Goal: Task Accomplishment & Management: Manage account settings

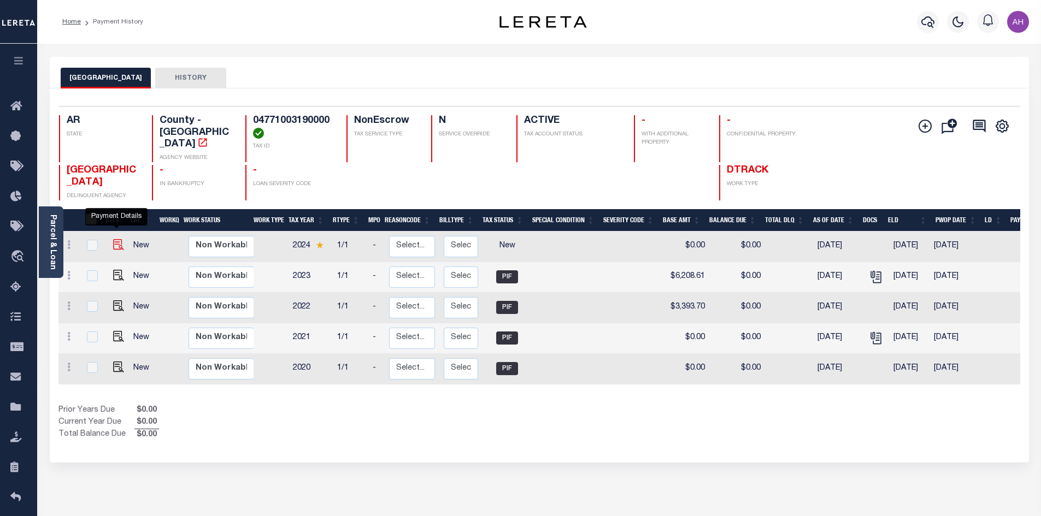
click at [120, 239] on img "" at bounding box center [118, 244] width 11 height 11
checkbox input "true"
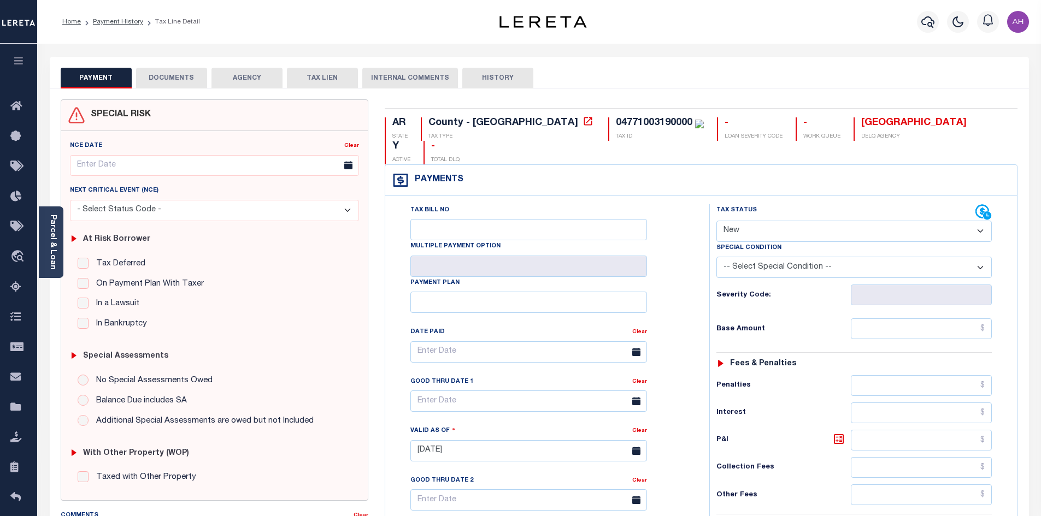
click at [800, 221] on select "- Select Status Code - Open Due/Unpaid Paid Incomplete No Tax Due Internal Refu…" at bounding box center [853, 231] width 275 height 21
select select "DUE"
click at [716, 221] on select "- Select Status Code - Open Due/Unpaid Paid Incomplete No Tax Due Internal Refu…" at bounding box center [853, 231] width 275 height 21
type input "09/03/2025"
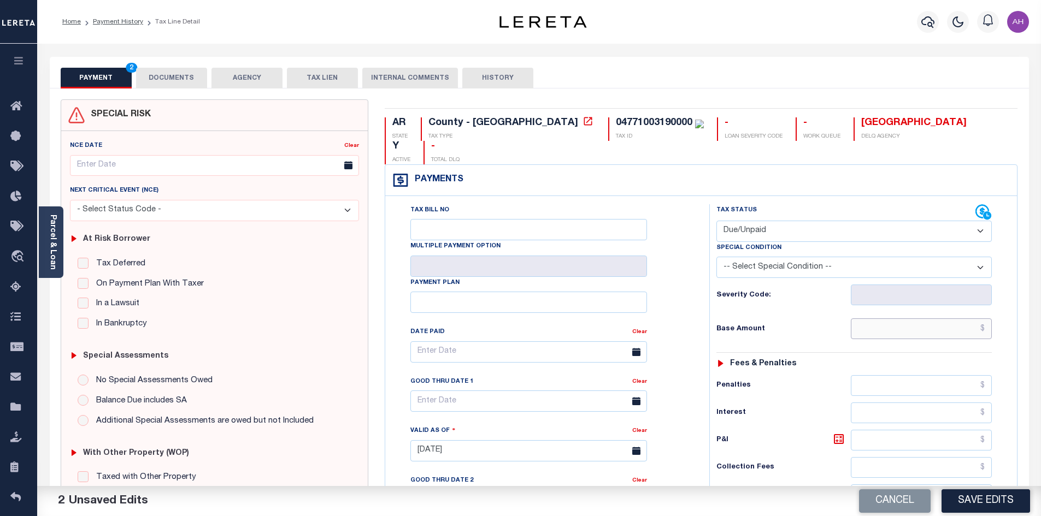
click at [919, 318] on input "text" at bounding box center [921, 328] width 141 height 21
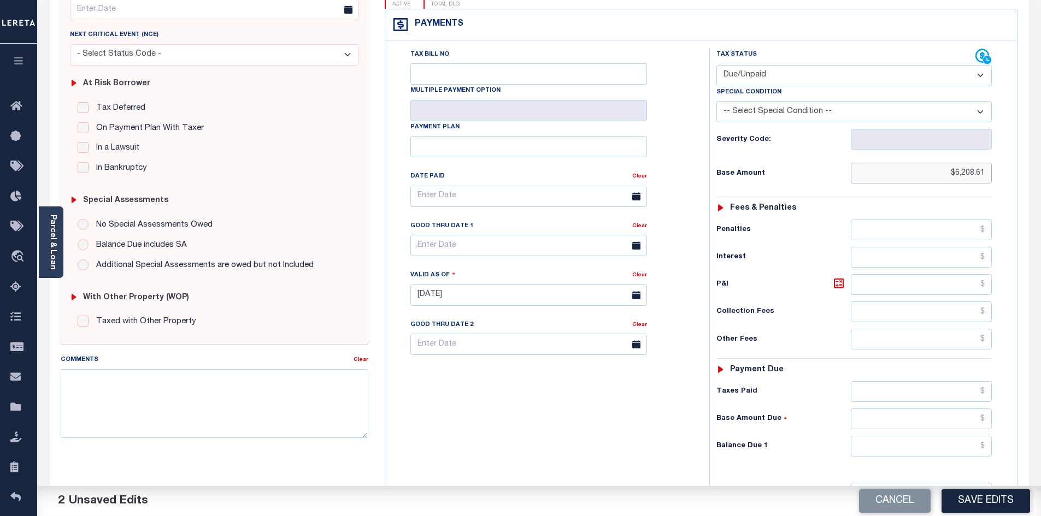
scroll to position [219, 0]
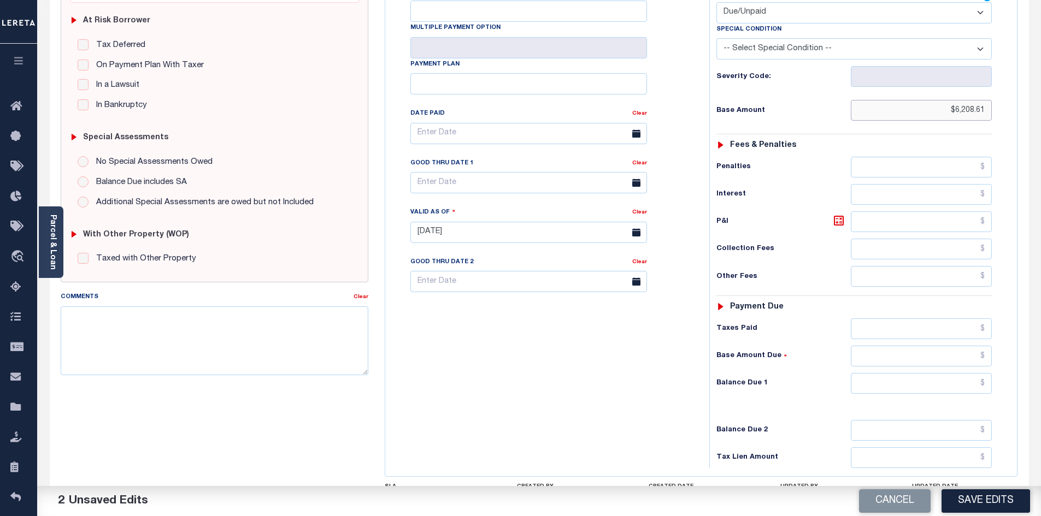
type input "$6,208.61"
click at [892, 373] on input "text" at bounding box center [921, 383] width 141 height 21
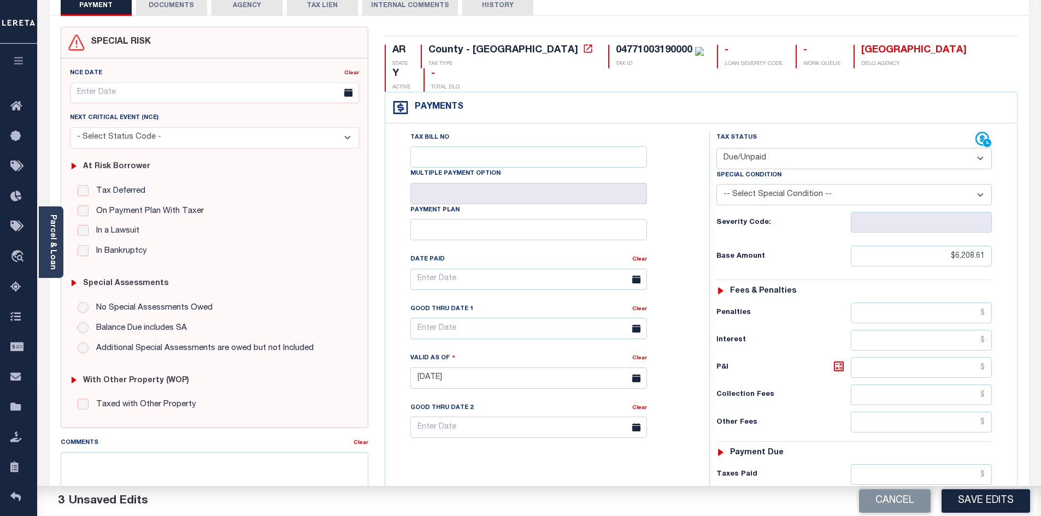
scroll to position [0, 0]
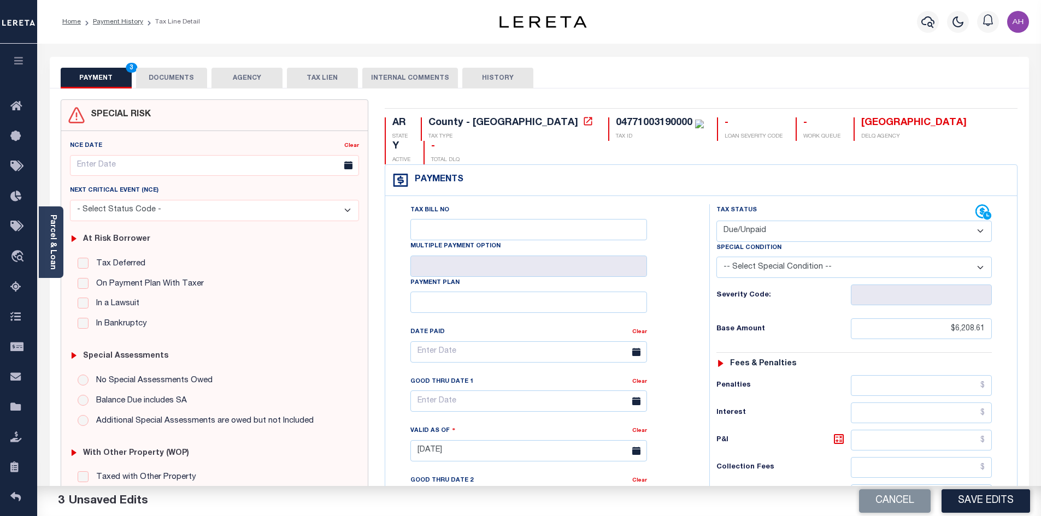
type input "$6,208.61"
click at [196, 84] on button "DOCUMENTS" at bounding box center [171, 78] width 71 height 21
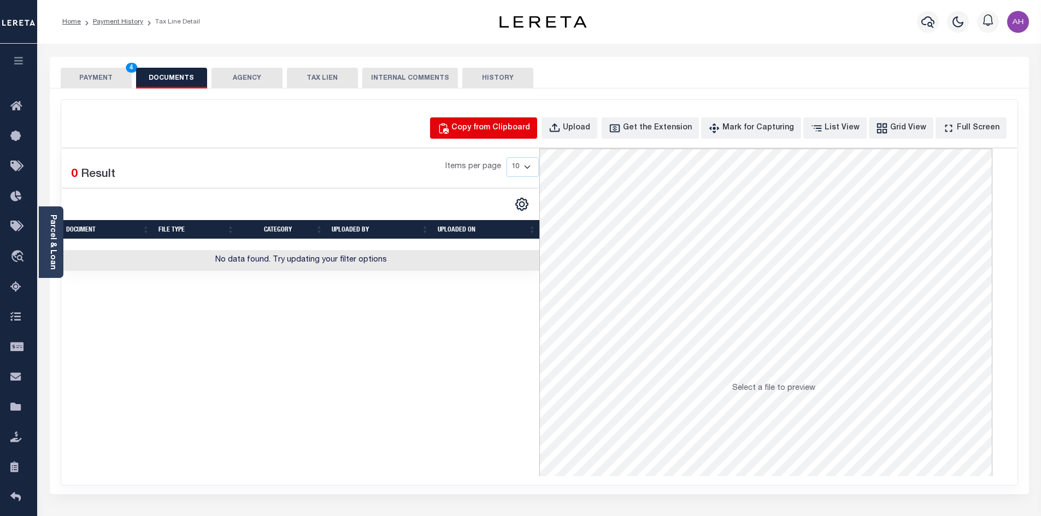
click at [493, 130] on div "Copy from Clipboard" at bounding box center [490, 128] width 79 height 12
select select "POP"
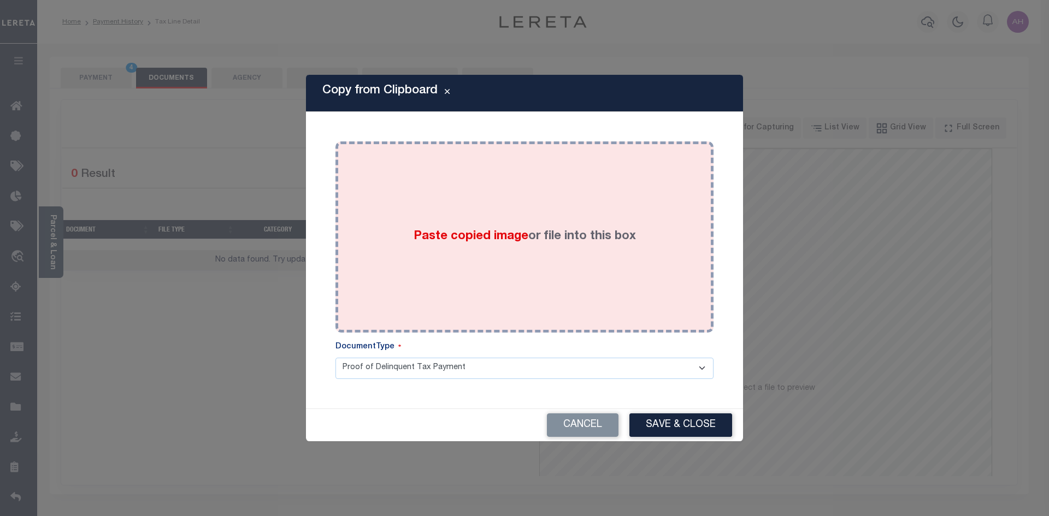
click at [436, 239] on span "Paste copied image" at bounding box center [471, 237] width 115 height 12
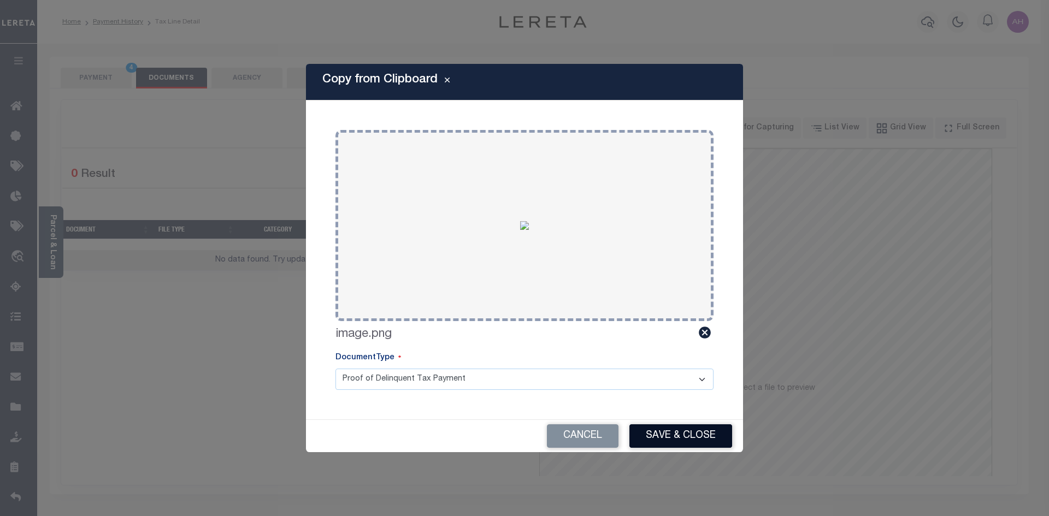
click at [682, 445] on button "Save & Close" at bounding box center [680, 435] width 103 height 23
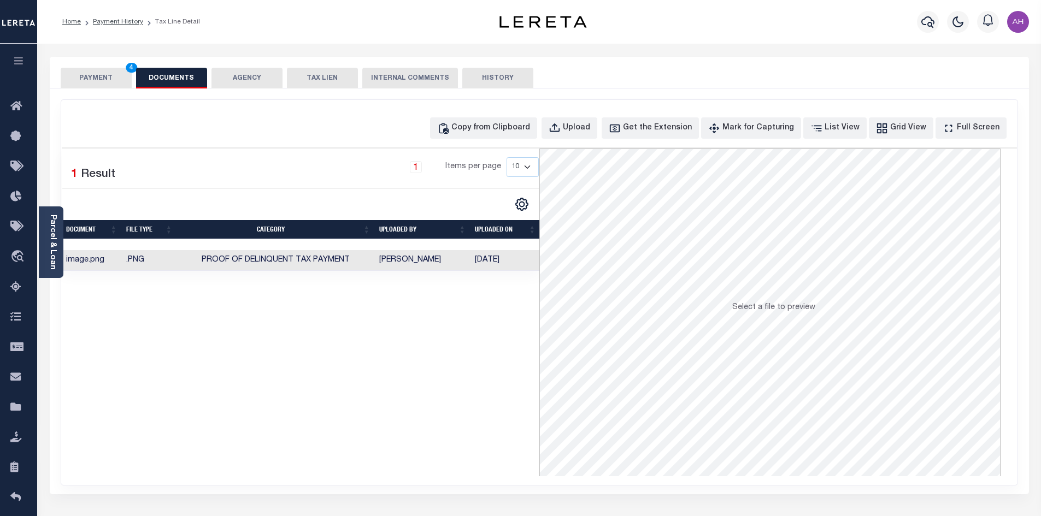
click at [91, 78] on button "PAYMENT 4" at bounding box center [96, 78] width 71 height 21
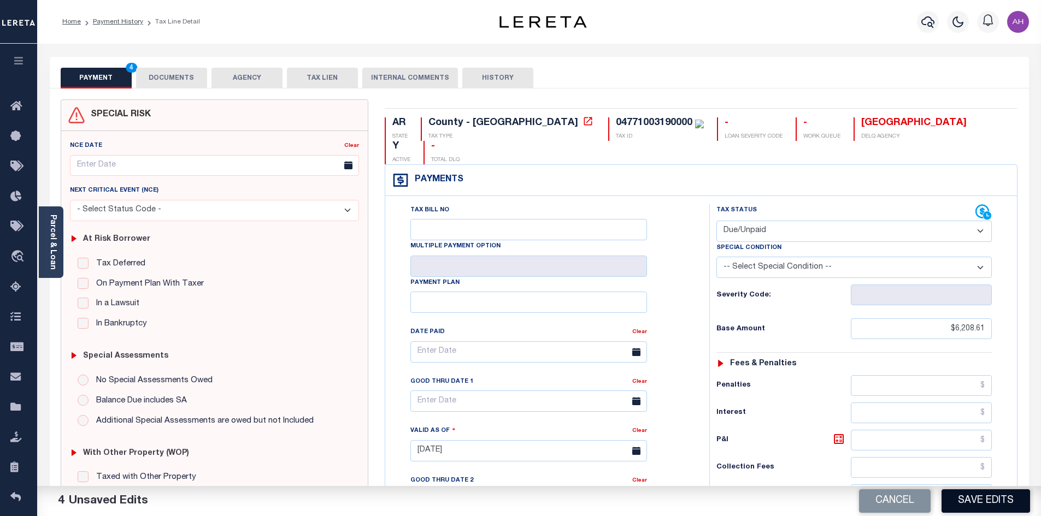
click at [977, 498] on button "Save Edits" at bounding box center [985, 500] width 88 height 23
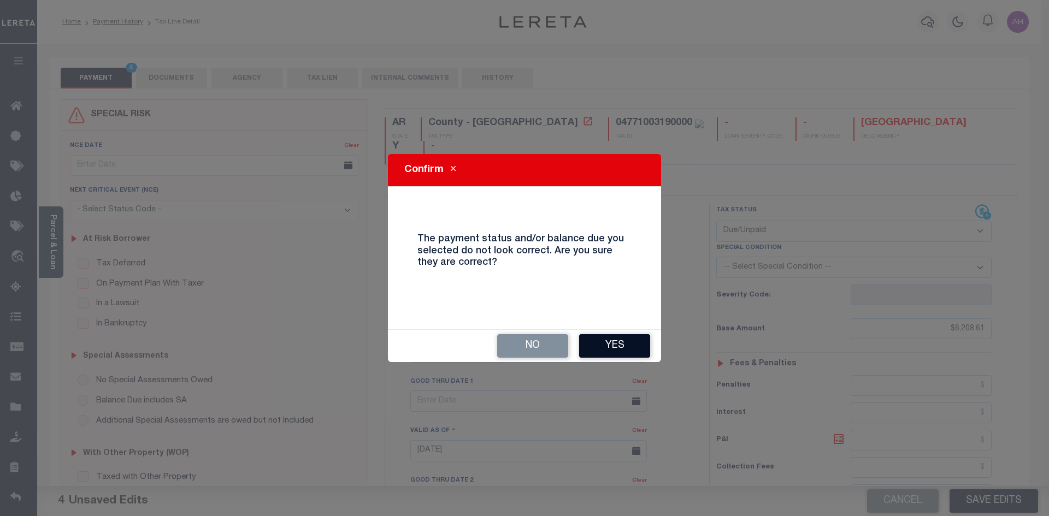
click at [613, 346] on button "Yes" at bounding box center [614, 345] width 71 height 23
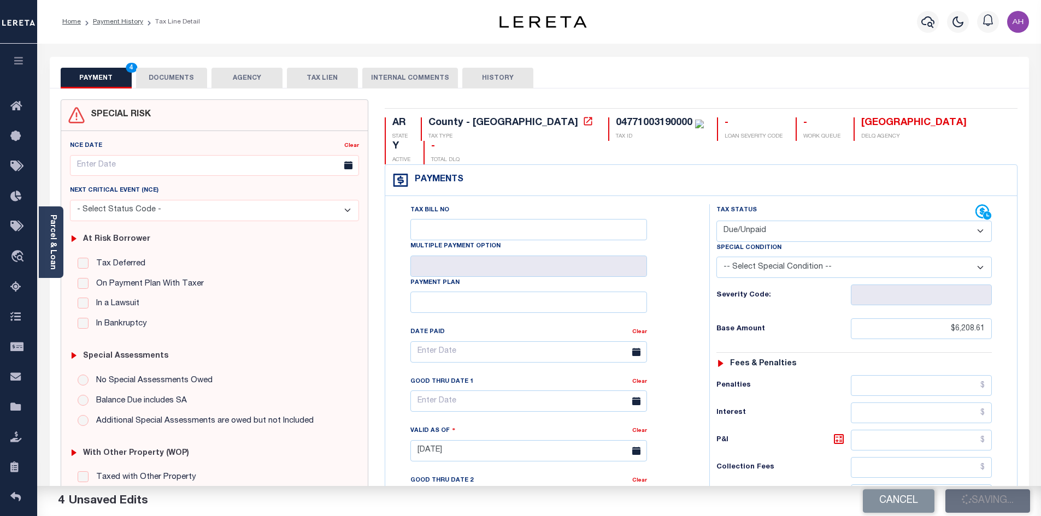
checkbox input "false"
type input "$6,208.61"
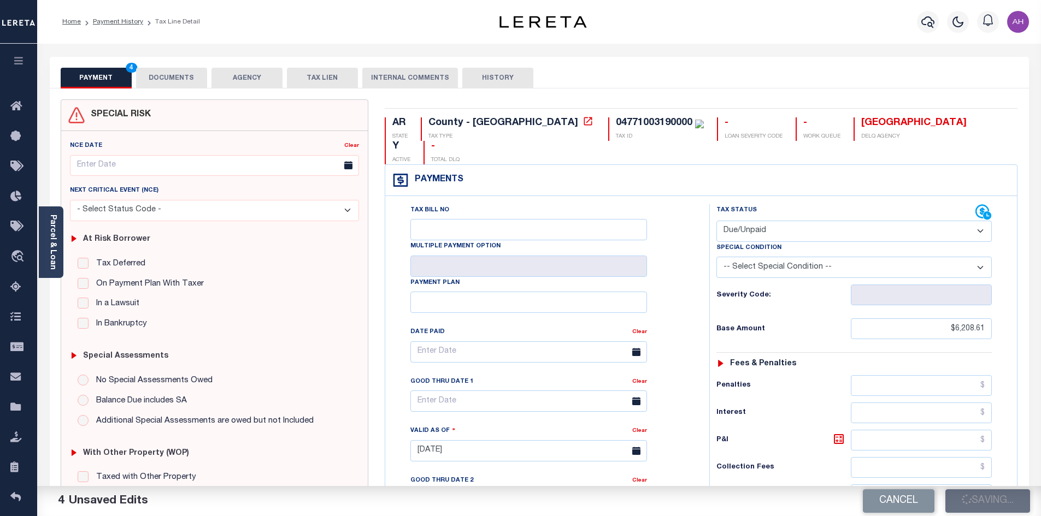
type input "$6,208.61"
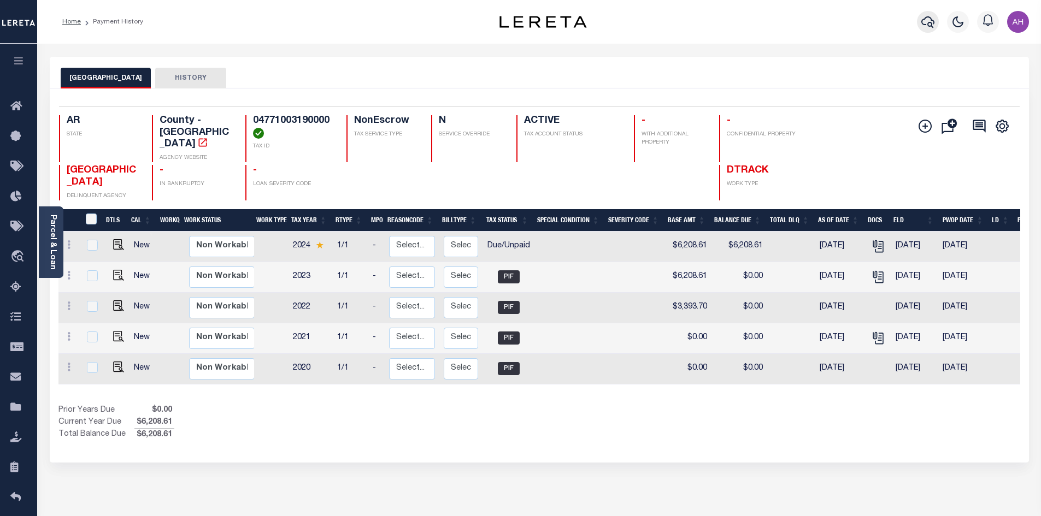
click at [925, 29] on button "button" at bounding box center [928, 22] width 22 height 22
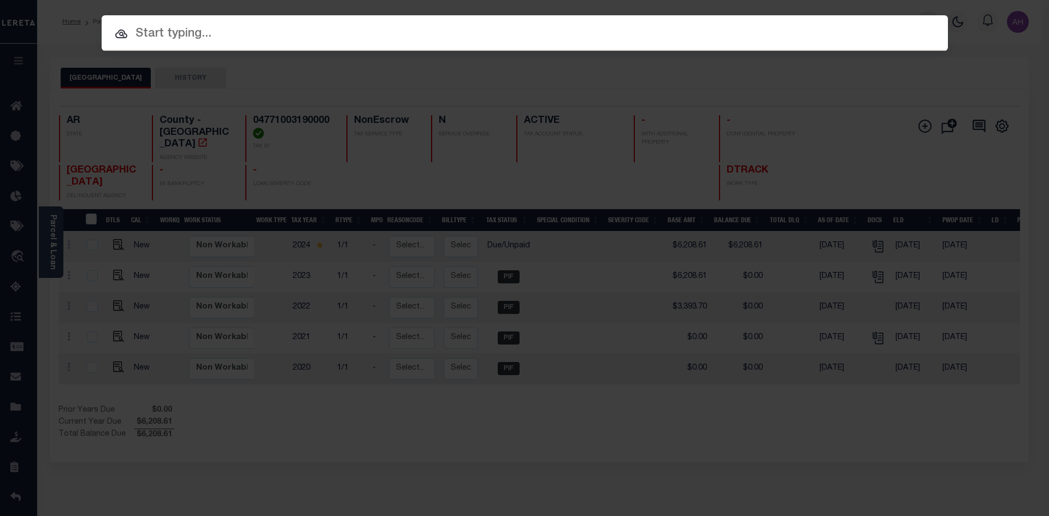
paste input "122007033"
type input "122007033"
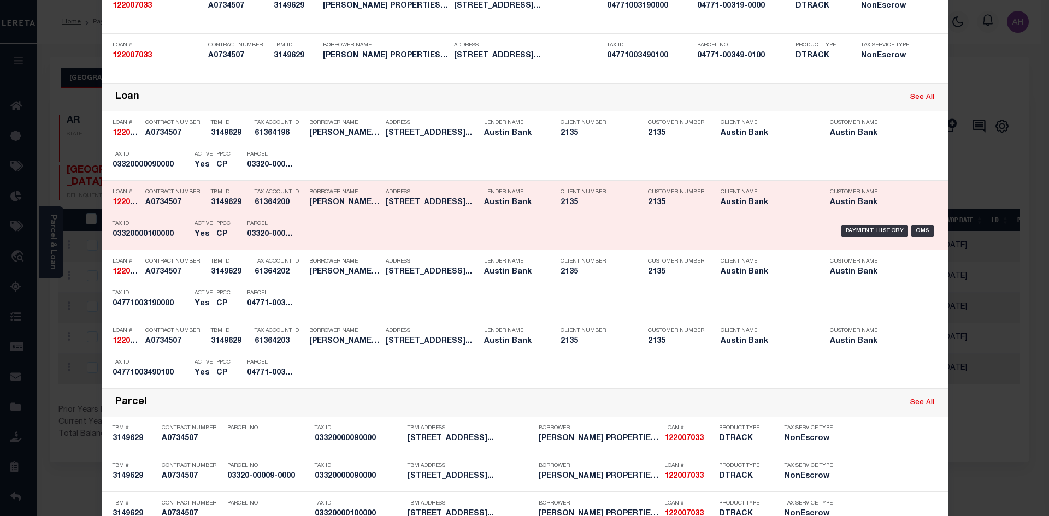
scroll to position [219, 0]
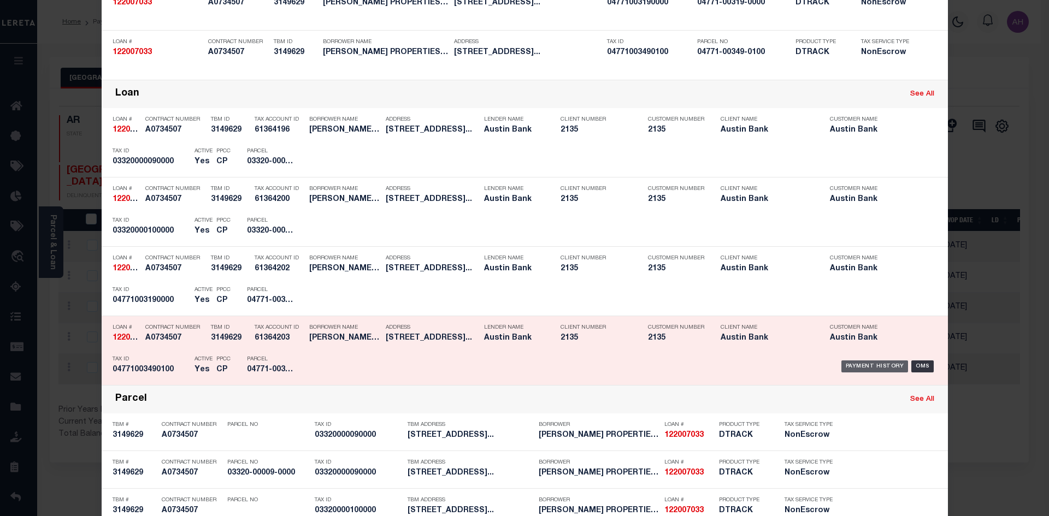
click at [859, 365] on div "Payment History" at bounding box center [874, 367] width 67 height 12
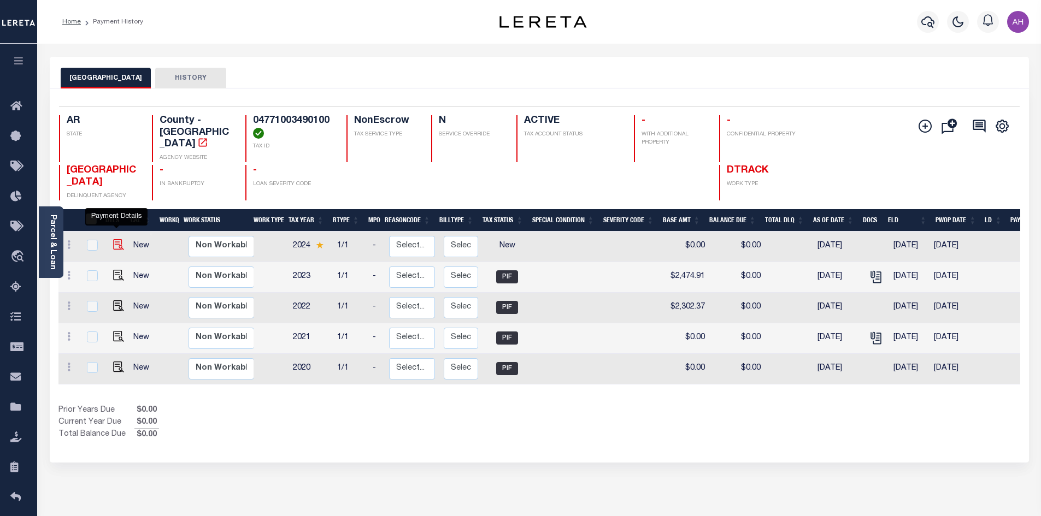
click at [115, 239] on img "" at bounding box center [118, 244] width 11 height 11
checkbox input "true"
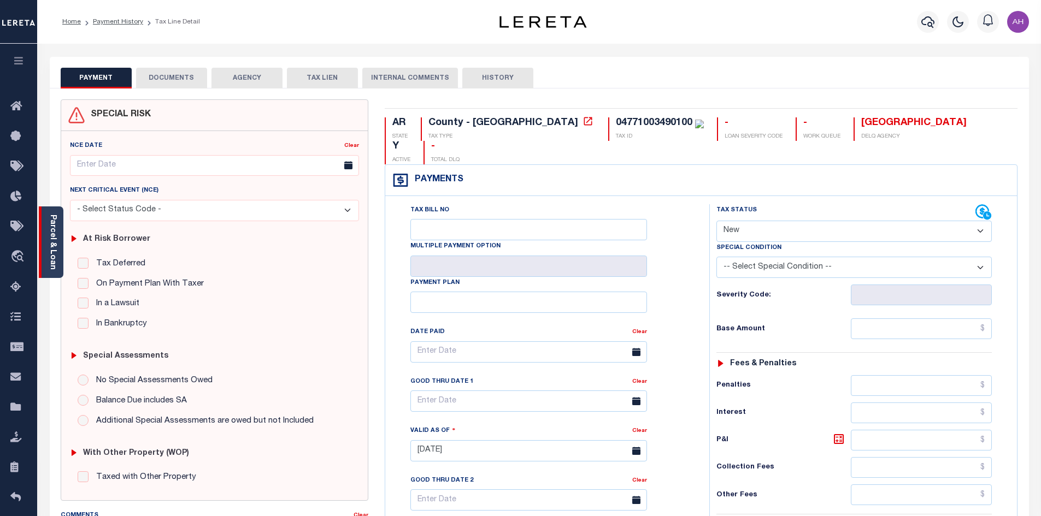
click at [54, 245] on link "Parcel & Loan" at bounding box center [53, 242] width 8 height 55
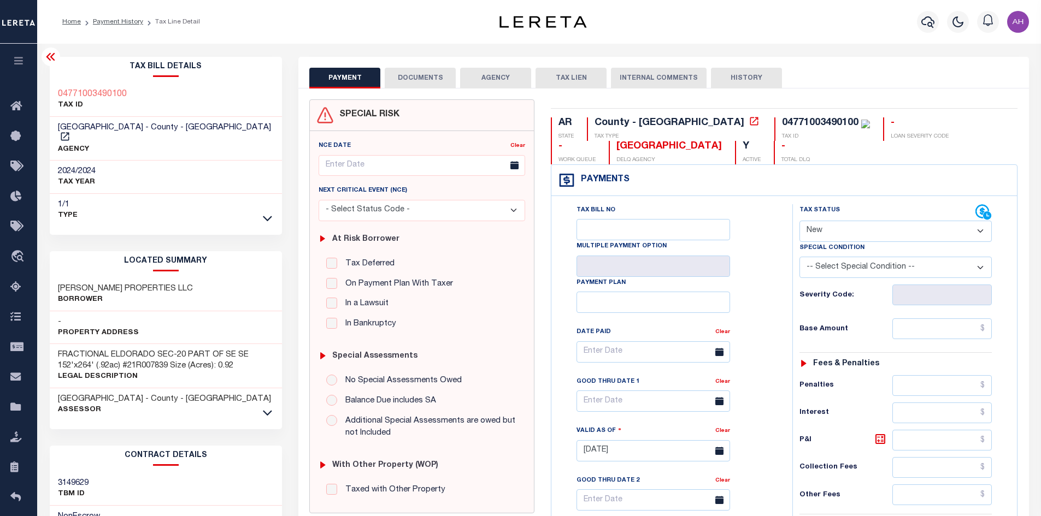
click at [835, 232] on select "- Select Status Code - Open Due/Unpaid Paid Incomplete No Tax Due Internal Refu…" at bounding box center [895, 231] width 192 height 21
select select "DUE"
click at [799, 221] on select "- Select Status Code - Open Due/Unpaid Paid Incomplete No Tax Due Internal Refu…" at bounding box center [895, 231] width 192 height 21
type input "[DATE]"
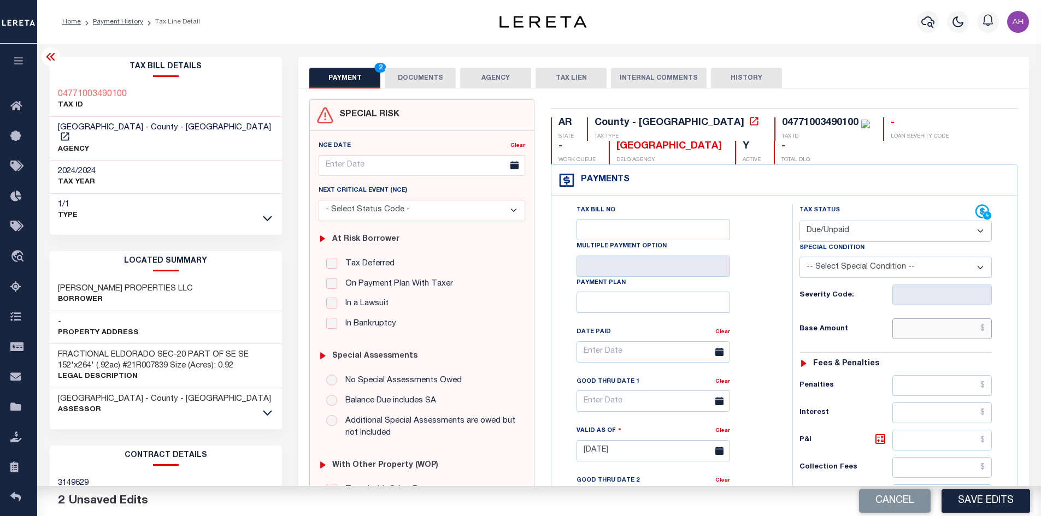
click at [906, 337] on input "text" at bounding box center [942, 328] width 100 height 21
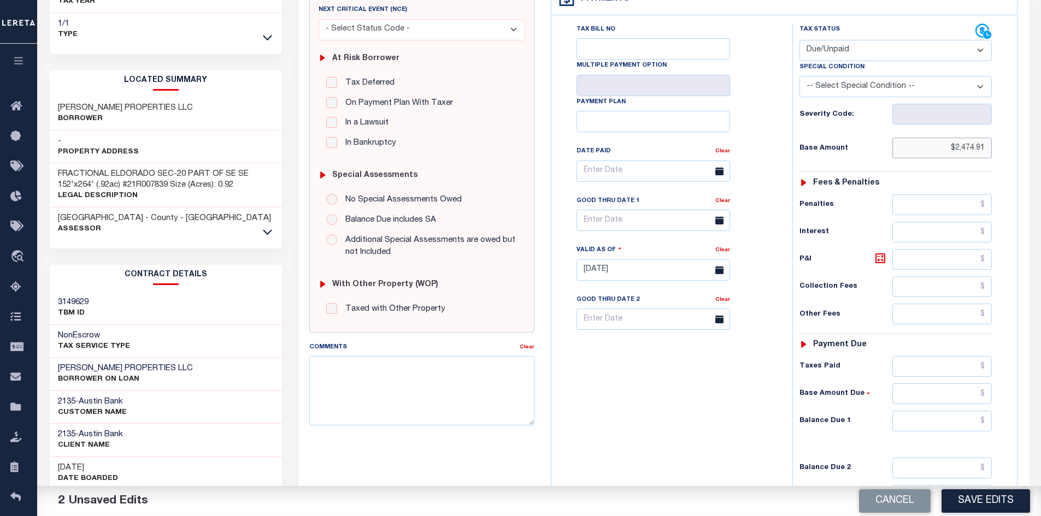
scroll to position [219, 0]
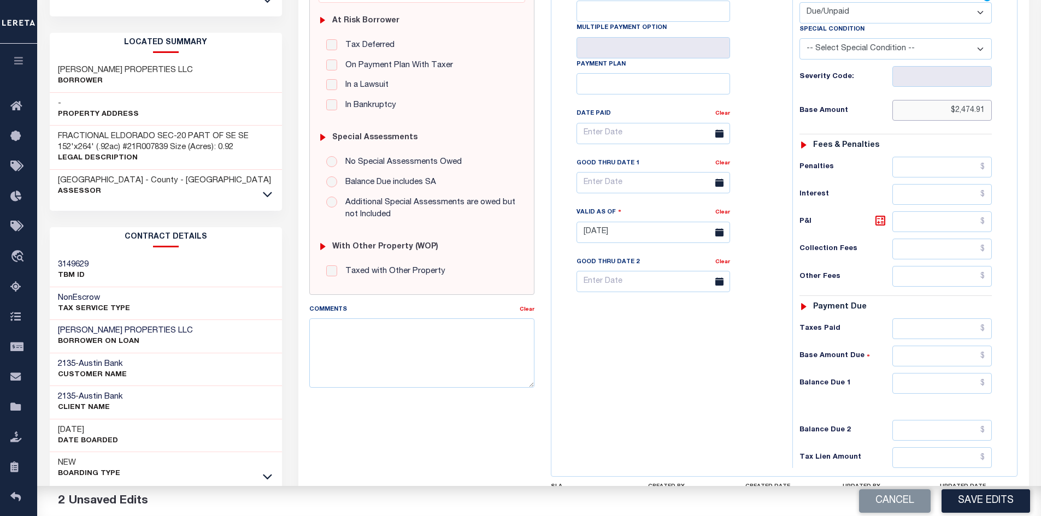
type input "$2,474.91"
click at [943, 386] on input "text" at bounding box center [942, 383] width 100 height 21
type input "$2,474.91"
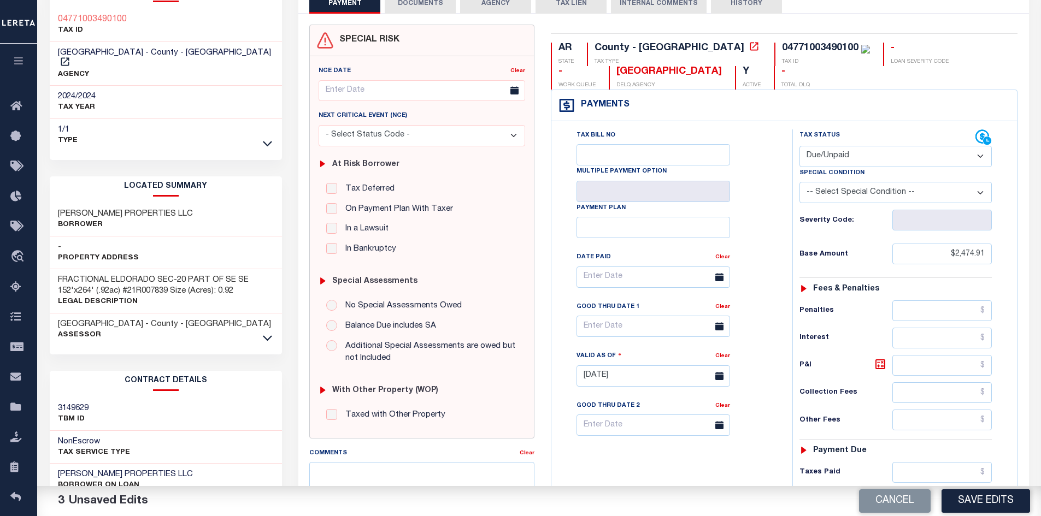
scroll to position [0, 0]
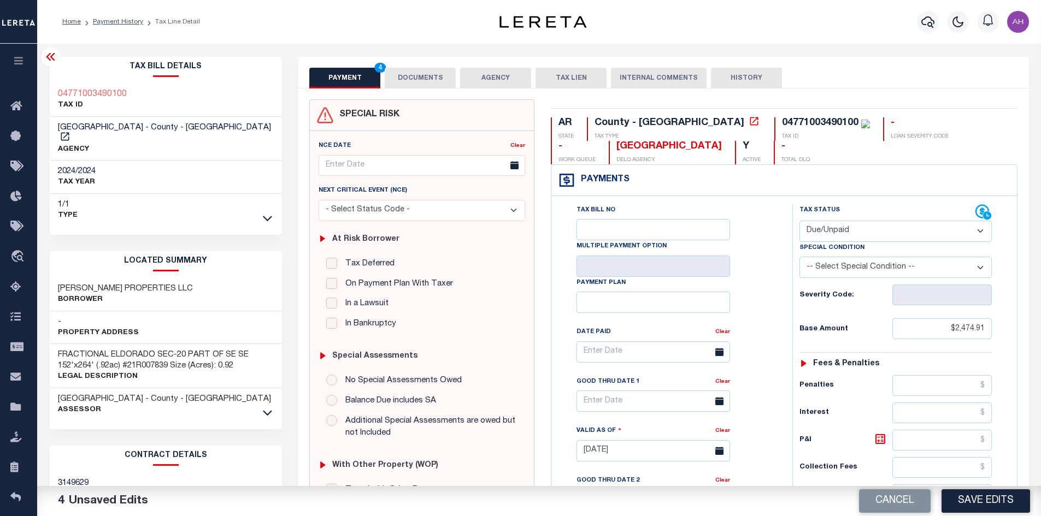
click at [417, 81] on button "DOCUMENTS" at bounding box center [420, 78] width 71 height 21
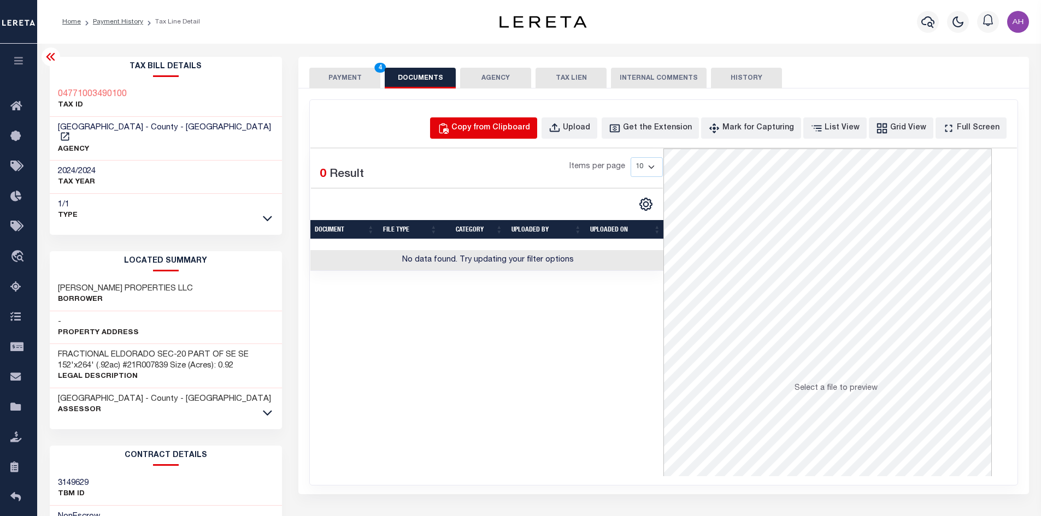
click at [504, 128] on div "Copy from Clipboard" at bounding box center [490, 128] width 79 height 12
select select "POP"
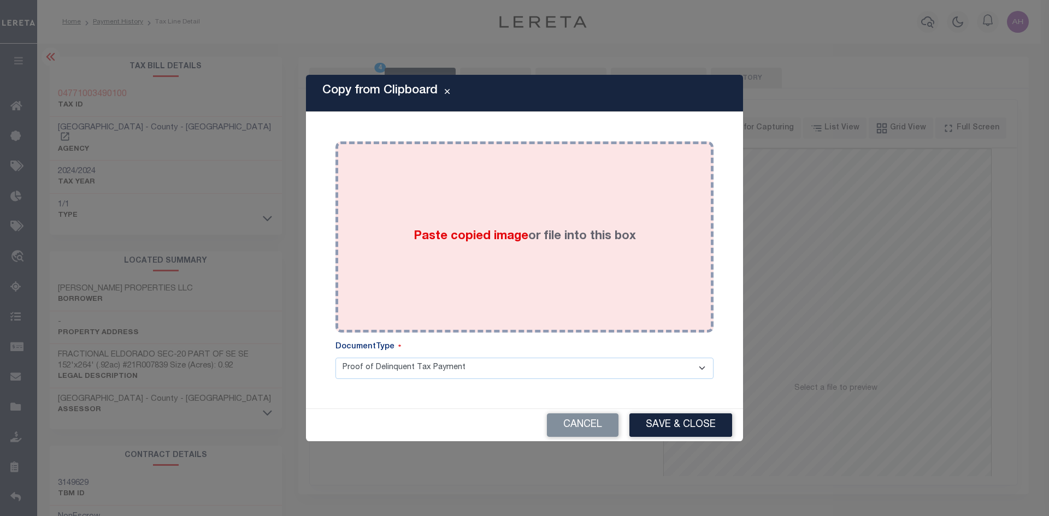
click at [465, 237] on span "Paste copied image" at bounding box center [471, 237] width 115 height 12
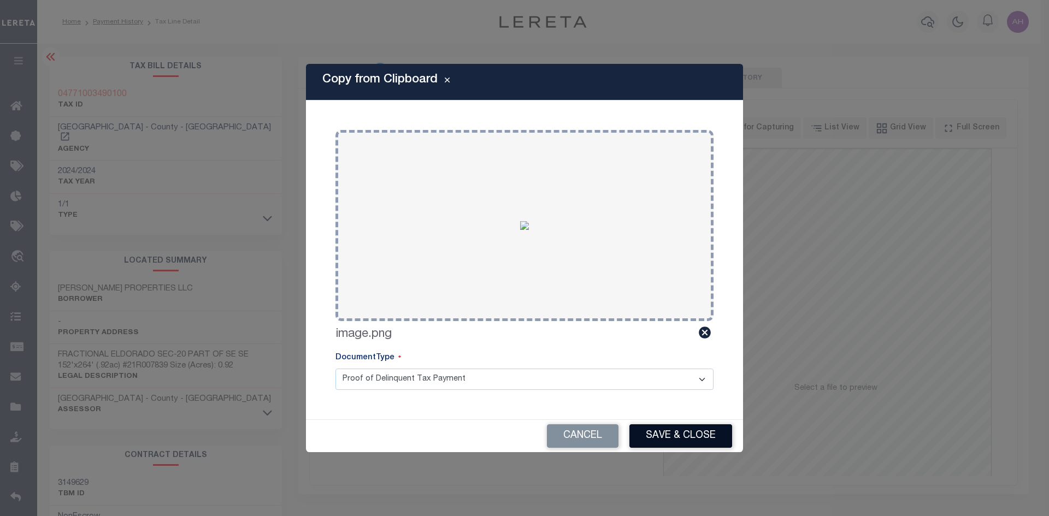
click at [705, 436] on button "Save & Close" at bounding box center [680, 435] width 103 height 23
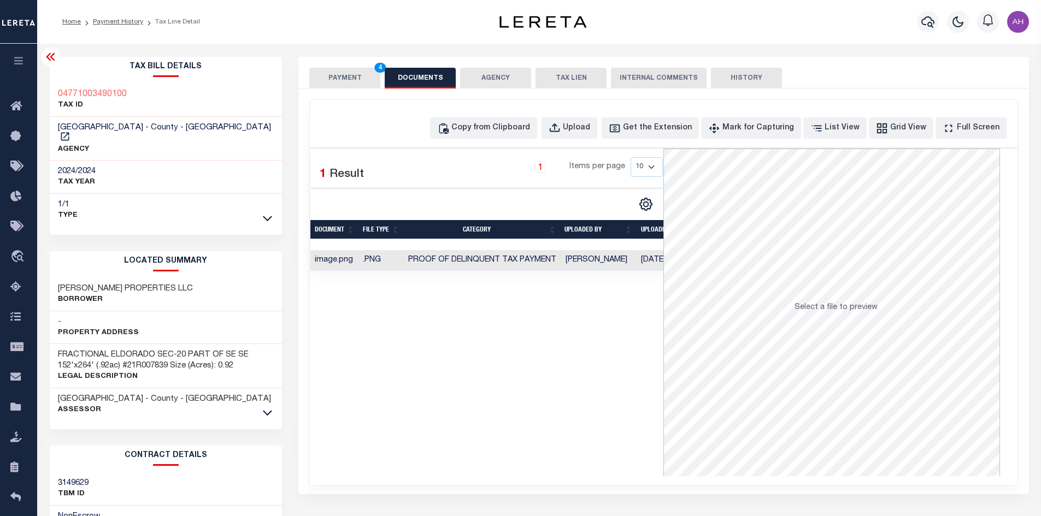
click at [354, 79] on button "PAYMENT 4" at bounding box center [344, 78] width 71 height 21
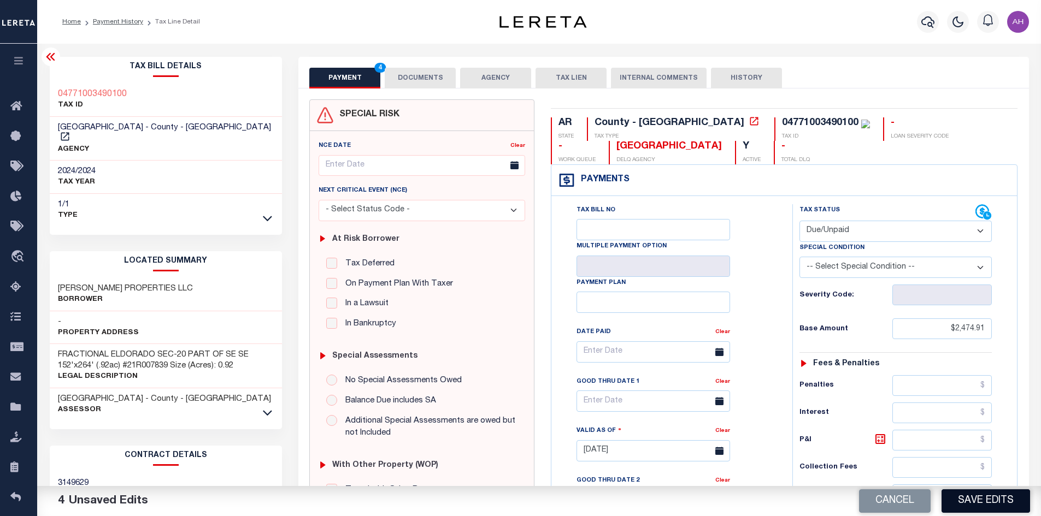
click at [966, 501] on button "Save Edits" at bounding box center [985, 500] width 88 height 23
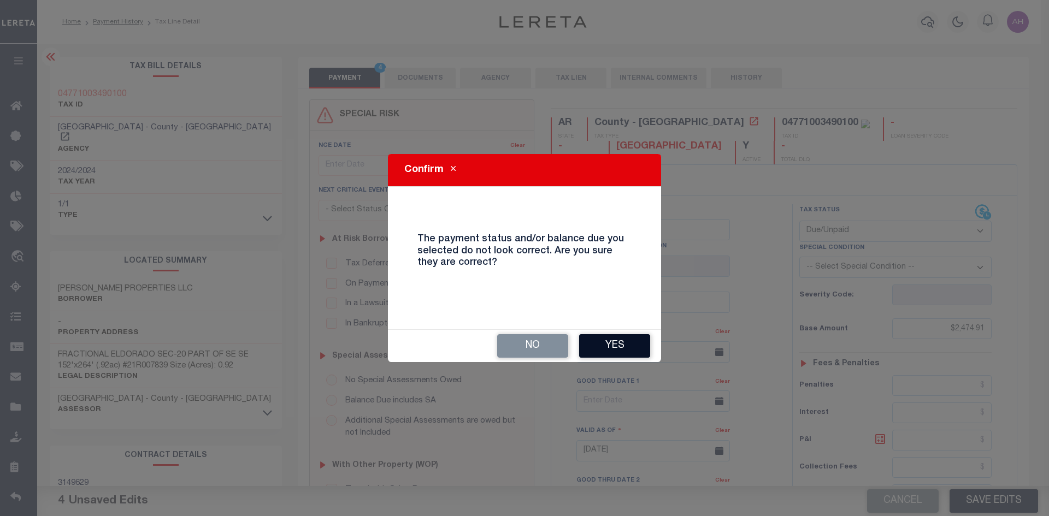
click at [621, 347] on button "Yes" at bounding box center [614, 345] width 71 height 23
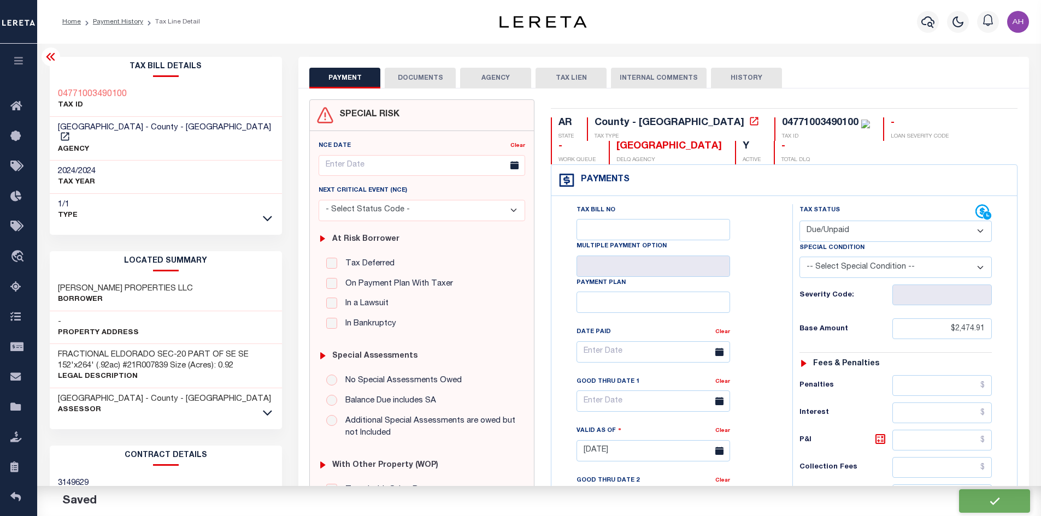
checkbox input "false"
type input "$2,474.91"
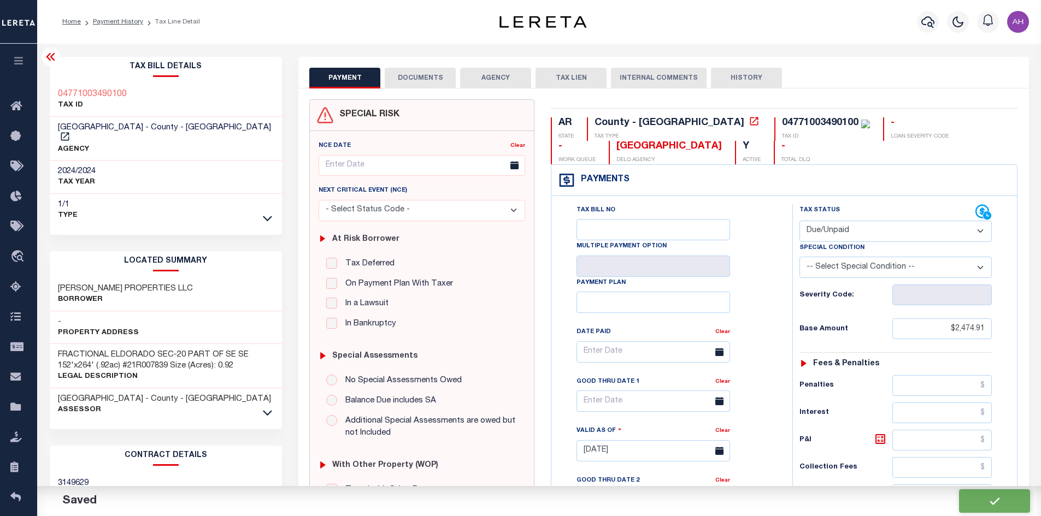
type input "$2,474.91"
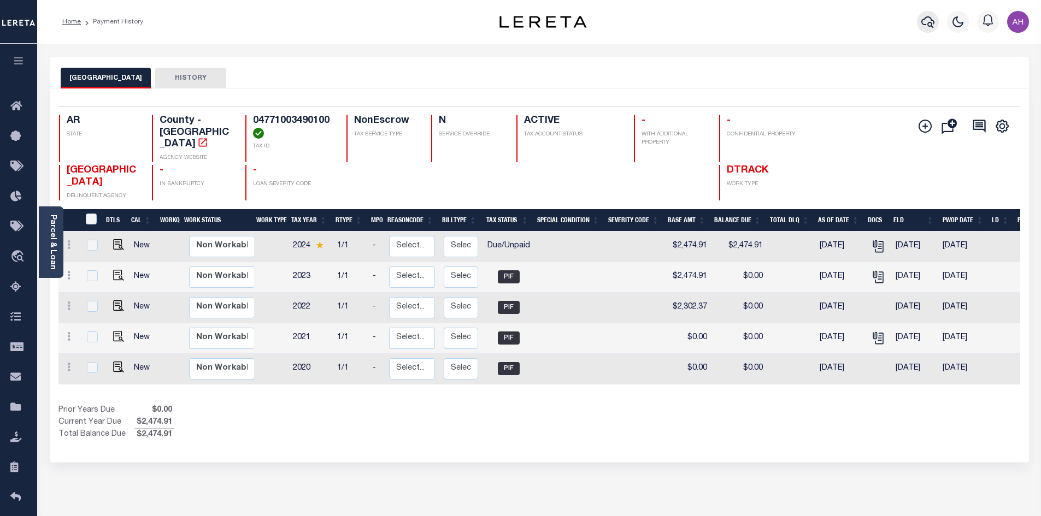
click at [929, 19] on icon "button" at bounding box center [927, 21] width 13 height 13
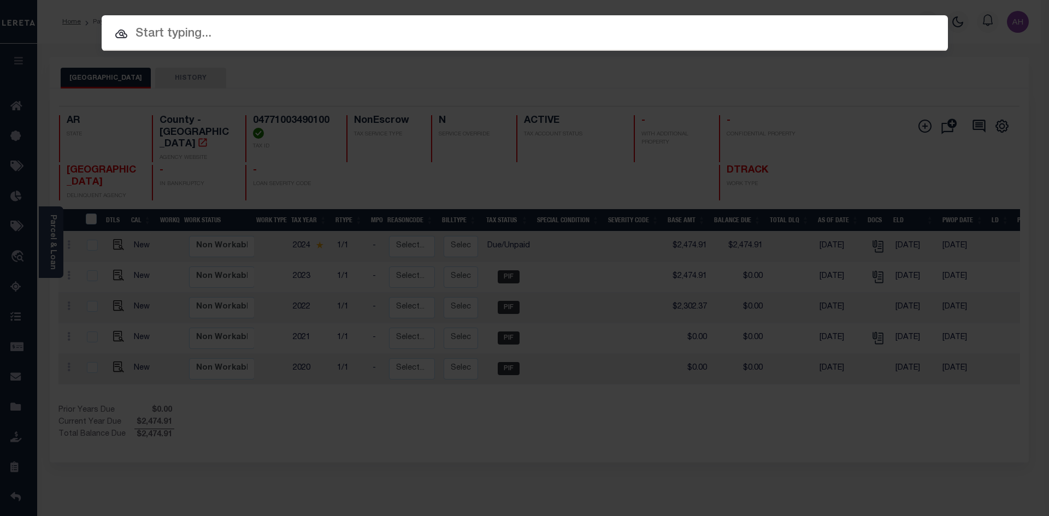
paste input "3824009297"
type input "3824009297"
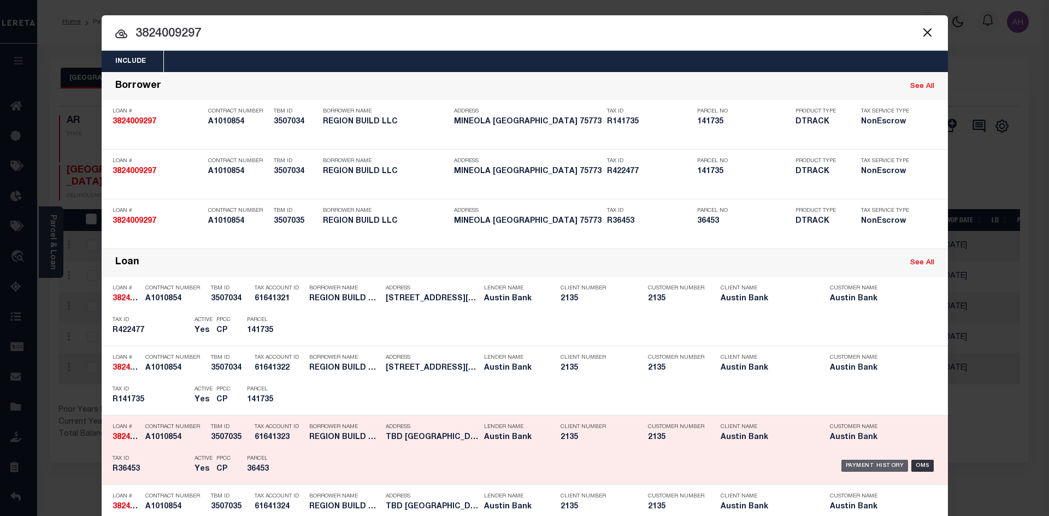
click at [872, 463] on div "Payment History" at bounding box center [874, 466] width 67 height 12
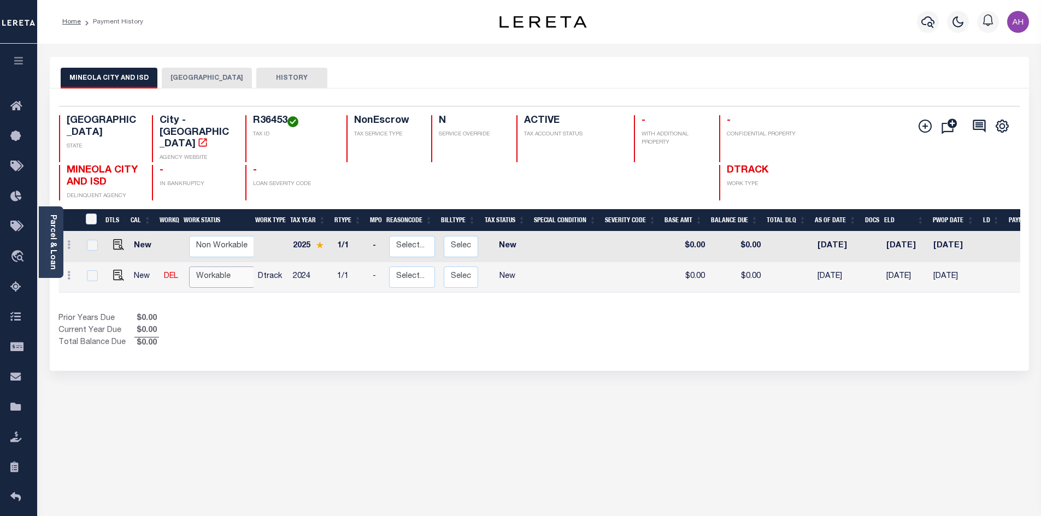
click at [205, 267] on select "Non Workable Workable" at bounding box center [222, 277] width 66 height 21
checkbox input "true"
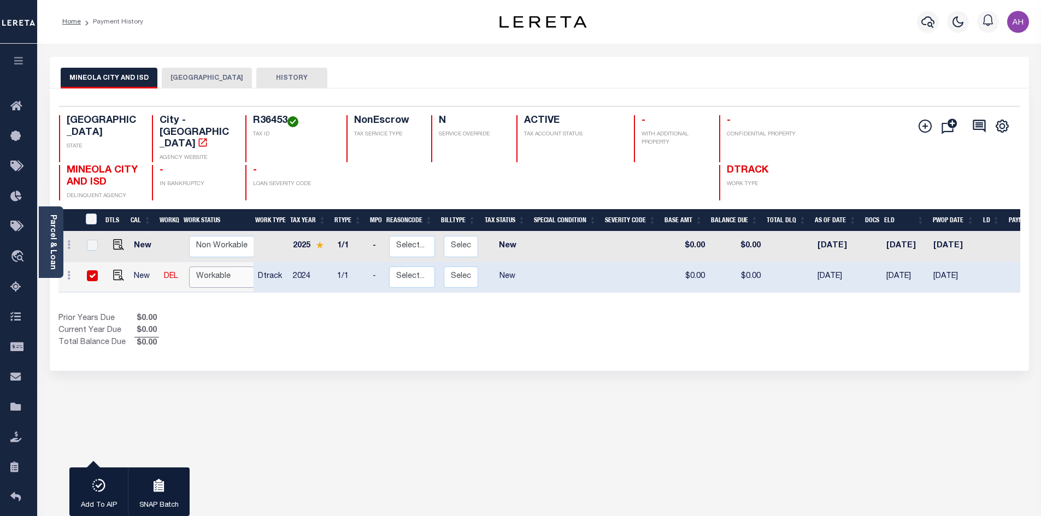
select select "true"
click at [189, 267] on select "Non Workable Workable" at bounding box center [222, 277] width 66 height 21
checkbox input "false"
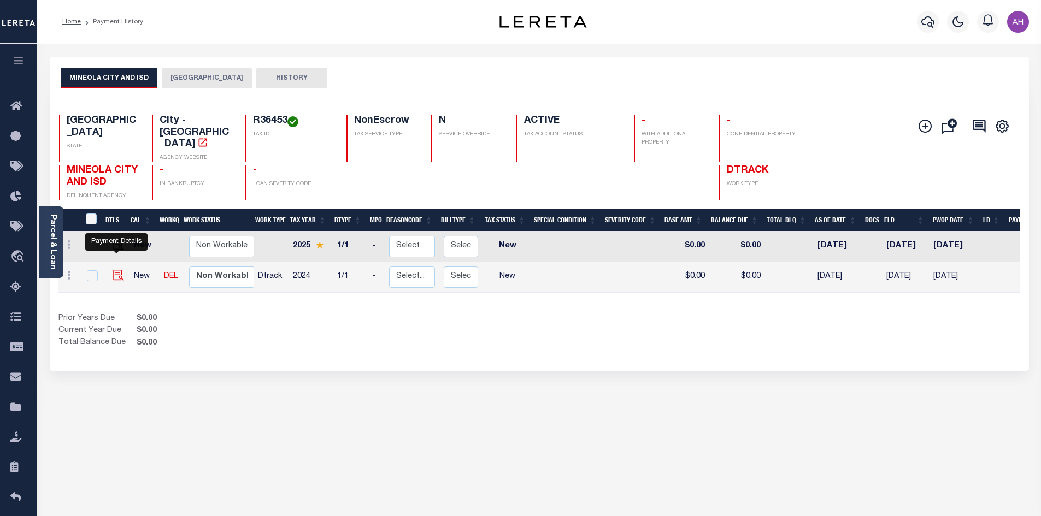
click at [116, 270] on img "" at bounding box center [118, 275] width 11 height 11
checkbox input "true"
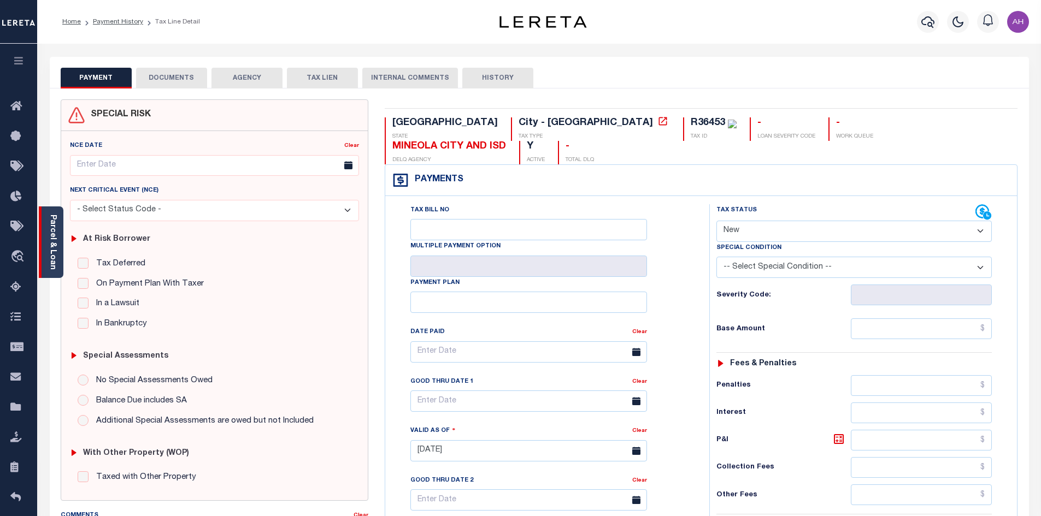
click at [50, 245] on link "Parcel & Loan" at bounding box center [53, 242] width 8 height 55
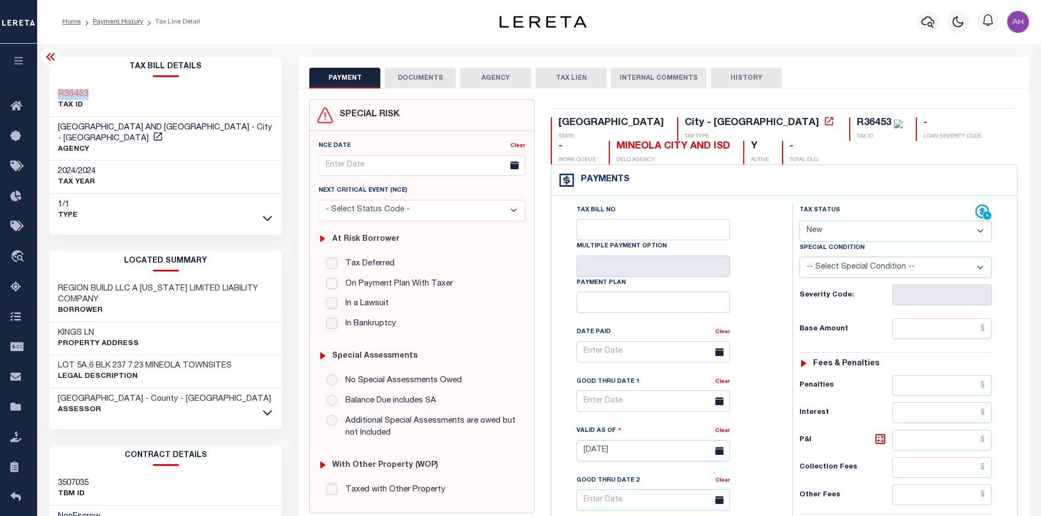
drag, startPoint x: 112, startPoint y: 96, endPoint x: 58, endPoint y: 95, distance: 53.5
click at [58, 95] on div "R36453 TAX ID" at bounding box center [166, 100] width 233 height 33
copy h3 "R36453"
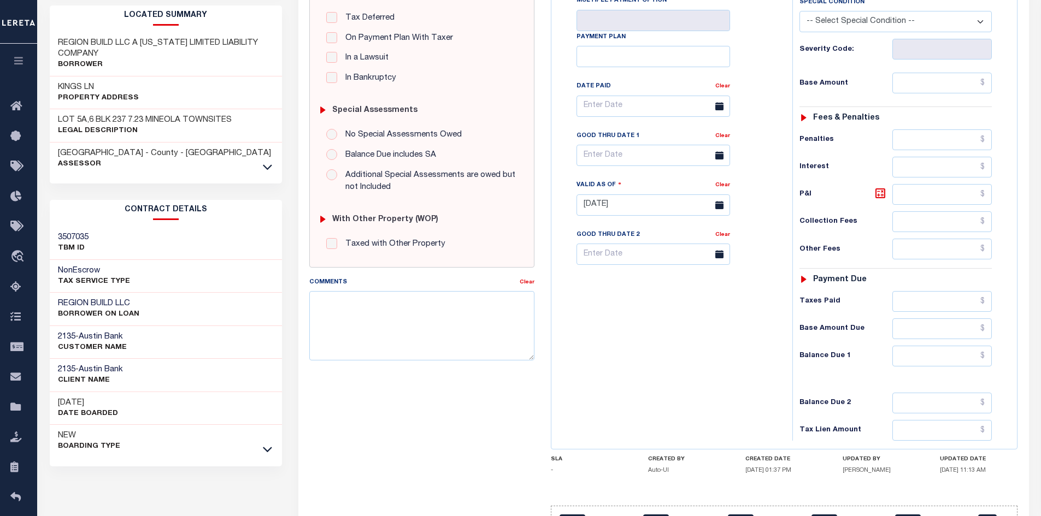
scroll to position [273, 0]
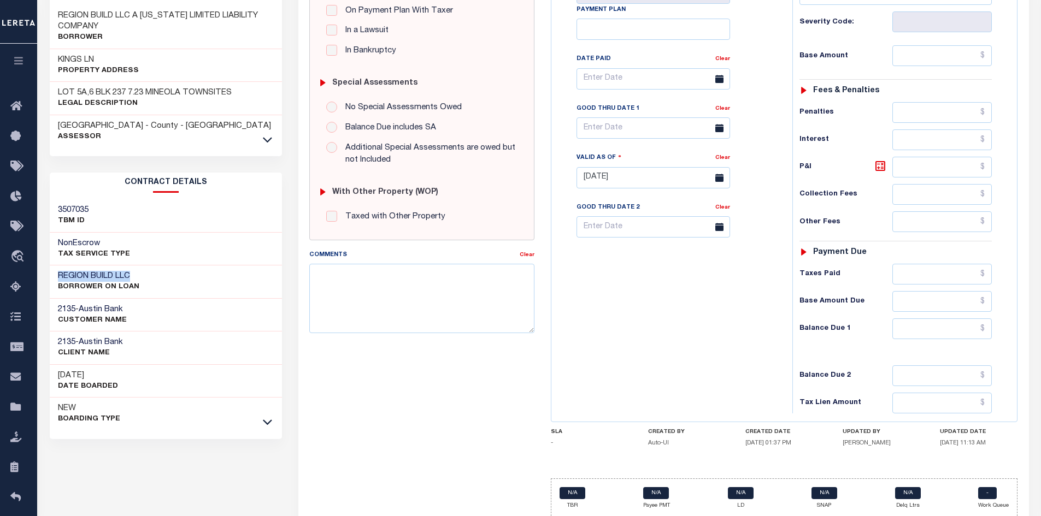
drag, startPoint x: 144, startPoint y: 264, endPoint x: 54, endPoint y: 259, distance: 90.3
click at [54, 265] on div "REGION BUILD LLC BORROWER ON LOAN" at bounding box center [166, 281] width 233 height 33
copy h3 "REGION BUILD LLC"
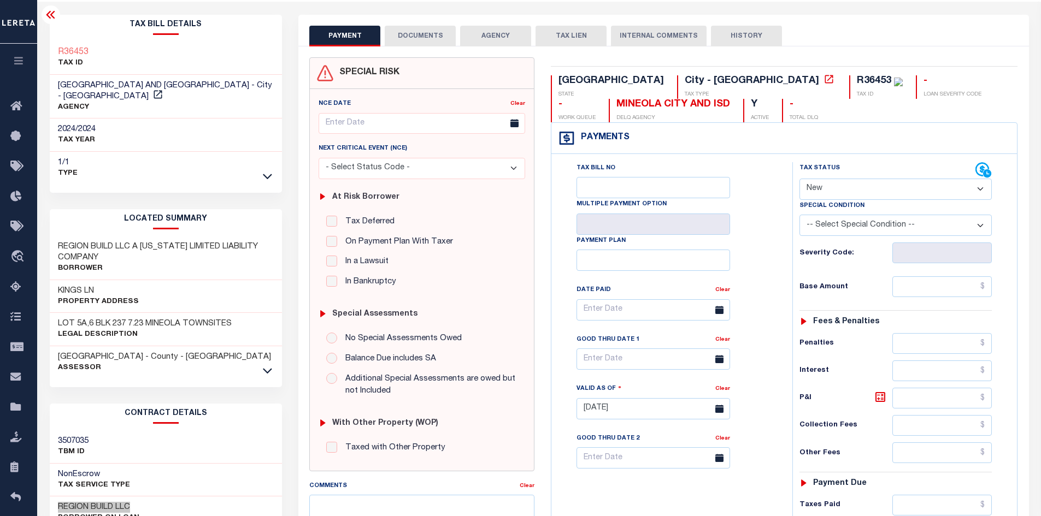
scroll to position [0, 0]
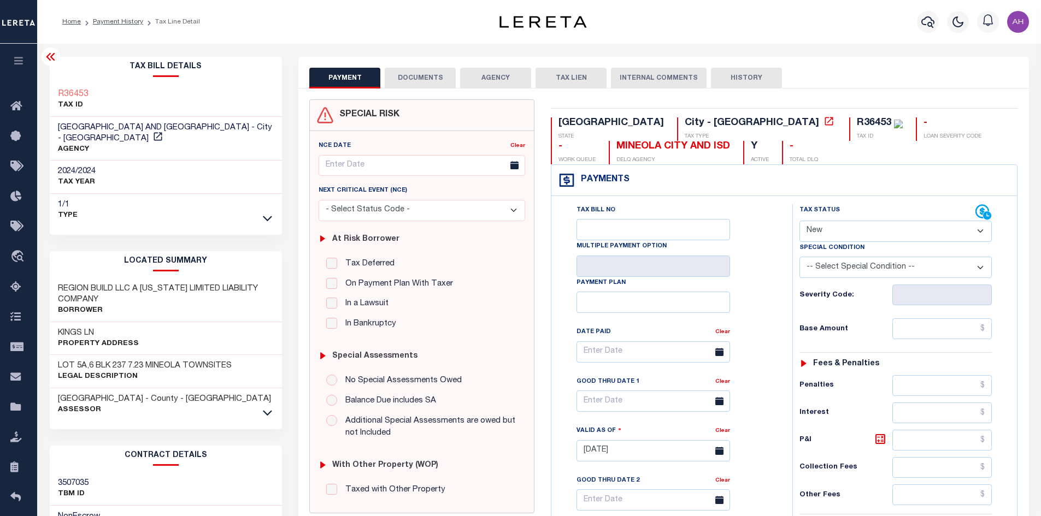
click at [835, 228] on select "- Select Status Code - Open Due/Unpaid Paid Incomplete No Tax Due Internal Refu…" at bounding box center [895, 231] width 192 height 21
select select "PYD"
click at [799, 221] on select "- Select Status Code - Open Due/Unpaid Paid Incomplete No Tax Due Internal Refu…" at bounding box center [895, 231] width 192 height 21
type input "[DATE]"
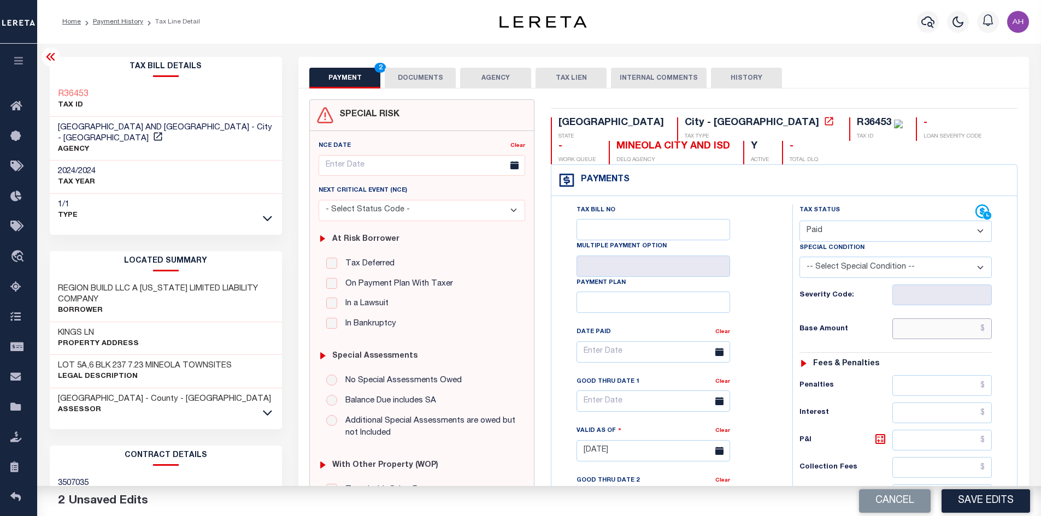
click at [937, 333] on input "text" at bounding box center [942, 328] width 100 height 21
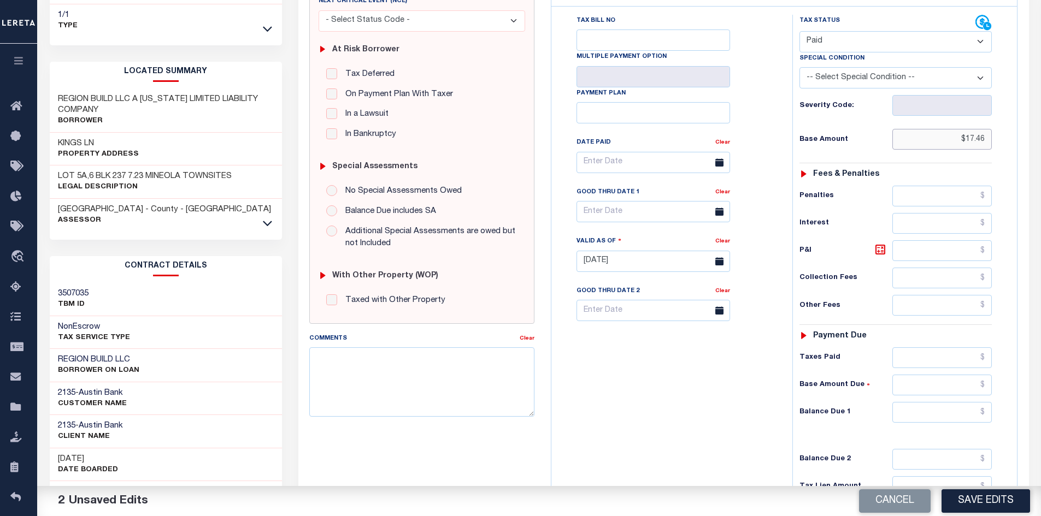
scroll to position [219, 0]
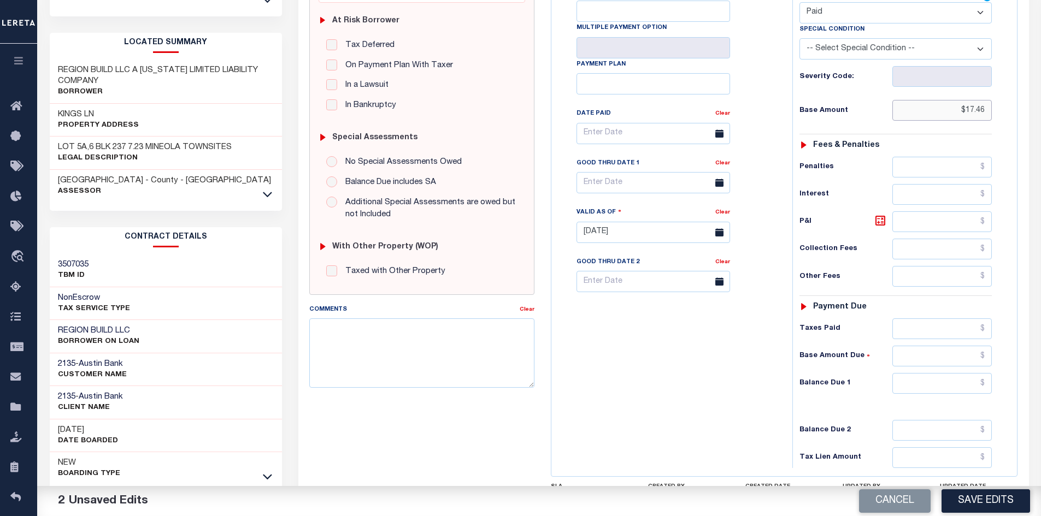
type input "$17.46"
click at [927, 387] on input "text" at bounding box center [942, 383] width 100 height 21
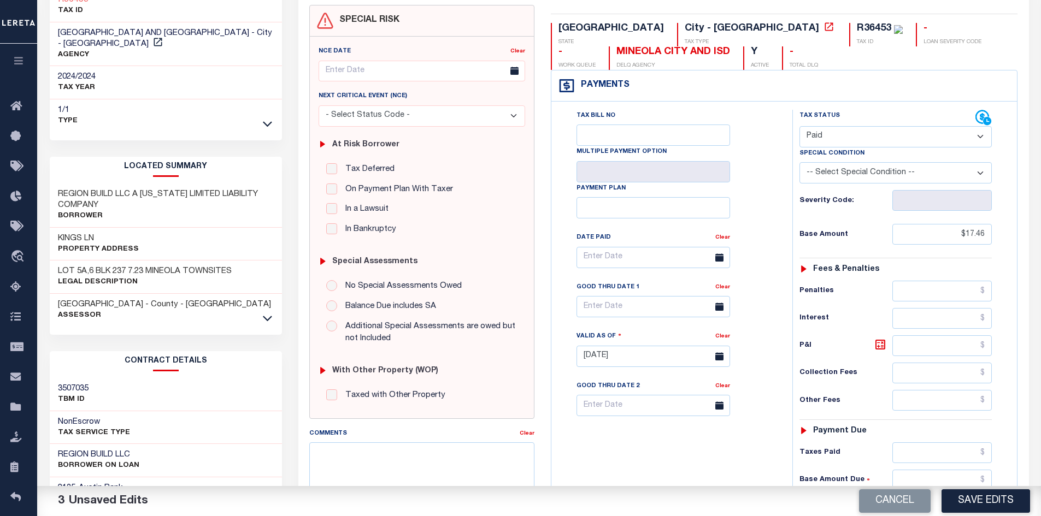
scroll to position [0, 0]
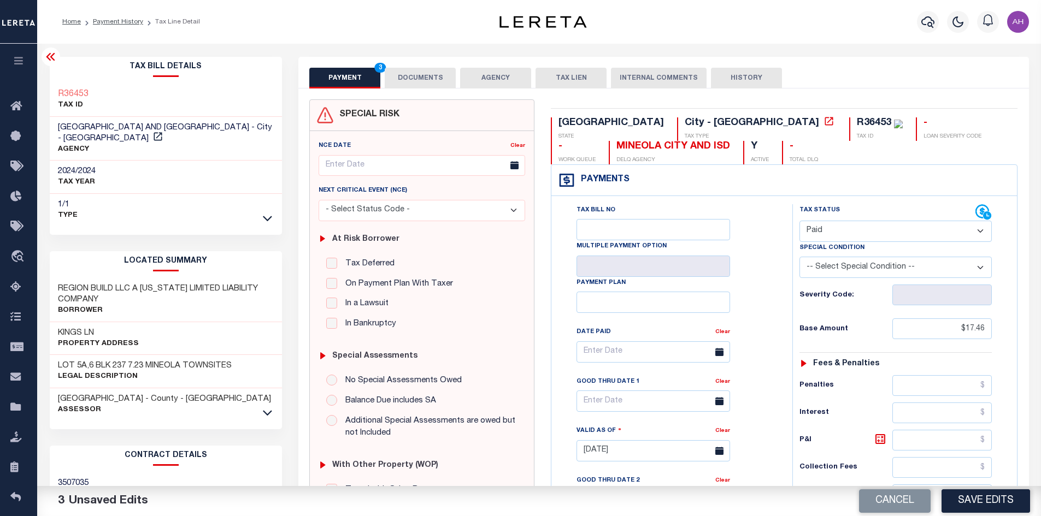
type input "$0.00"
click at [422, 79] on button "DOCUMENTS" at bounding box center [420, 78] width 71 height 21
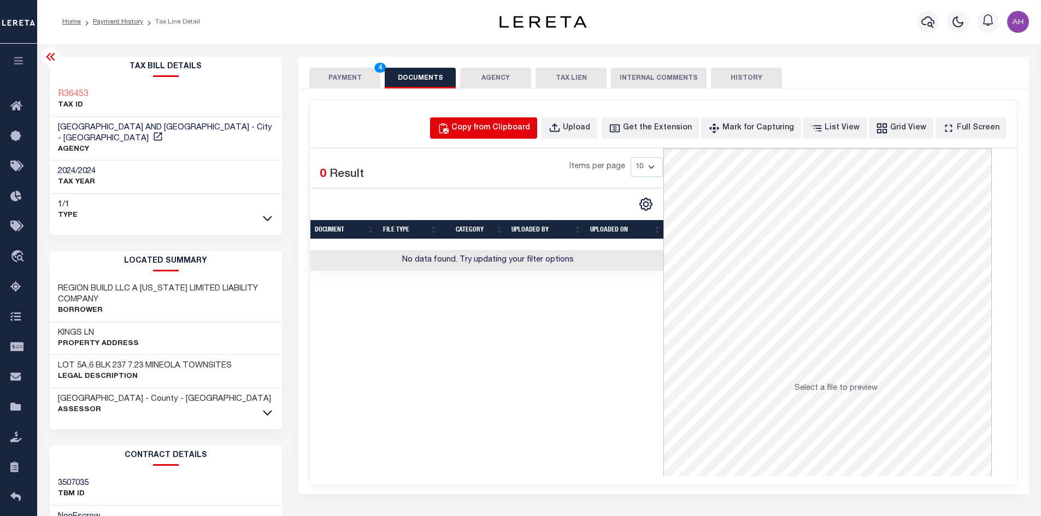
click at [506, 128] on div "Copy from Clipboard" at bounding box center [490, 128] width 79 height 12
select select "POP"
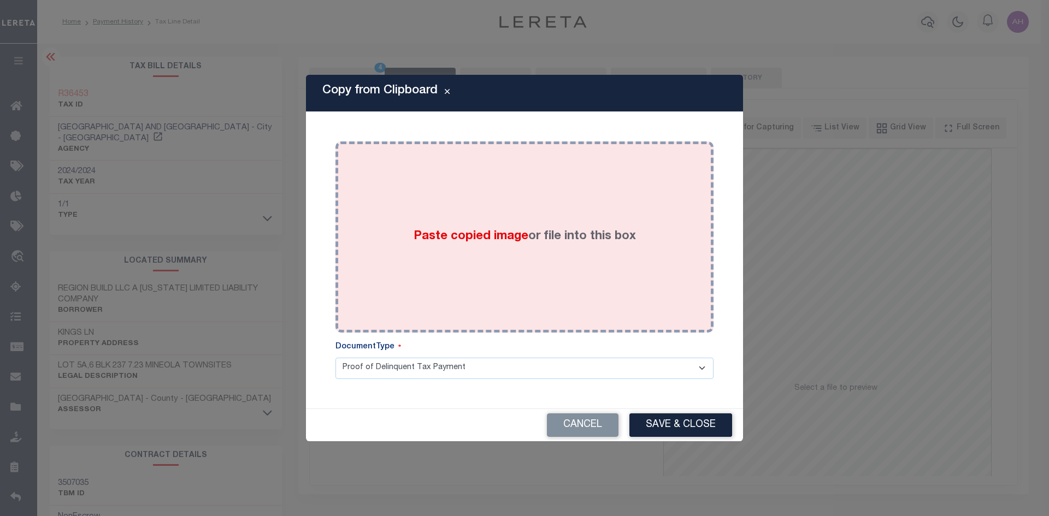
click at [427, 231] on span "Paste copied image" at bounding box center [471, 237] width 115 height 12
click at [436, 237] on span "Paste copied image" at bounding box center [471, 237] width 115 height 12
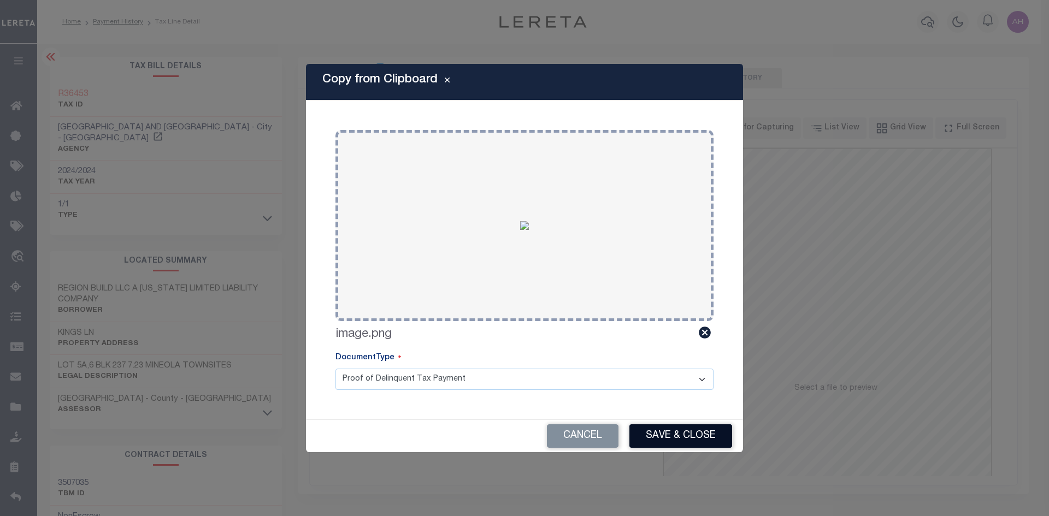
click at [686, 434] on button "Save & Close" at bounding box center [680, 435] width 103 height 23
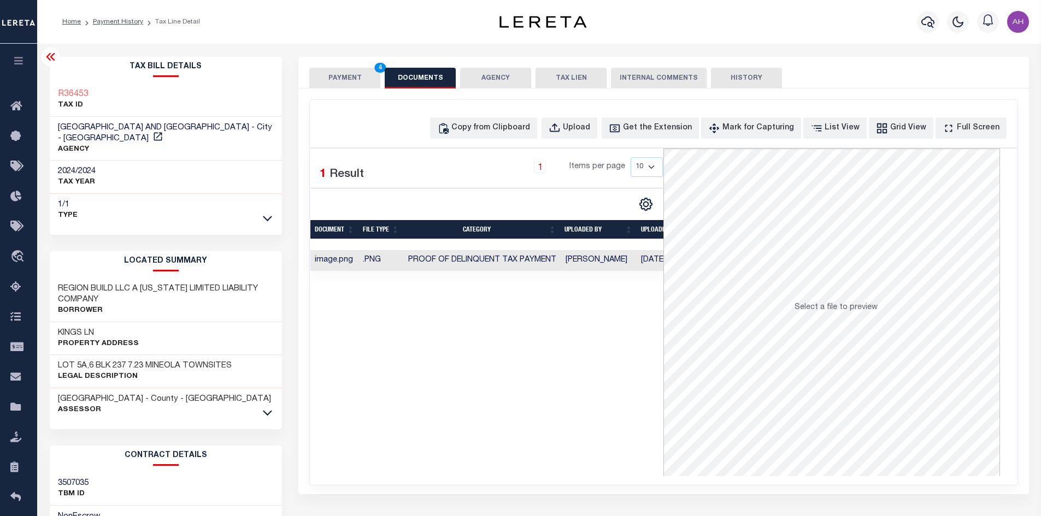
click at [333, 77] on button "PAYMENT 4" at bounding box center [344, 78] width 71 height 21
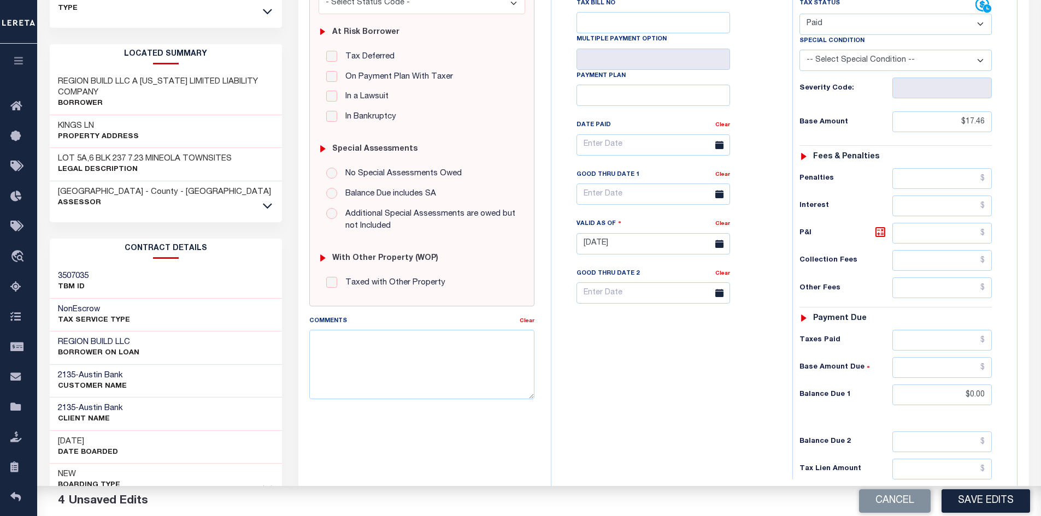
scroll to position [219, 0]
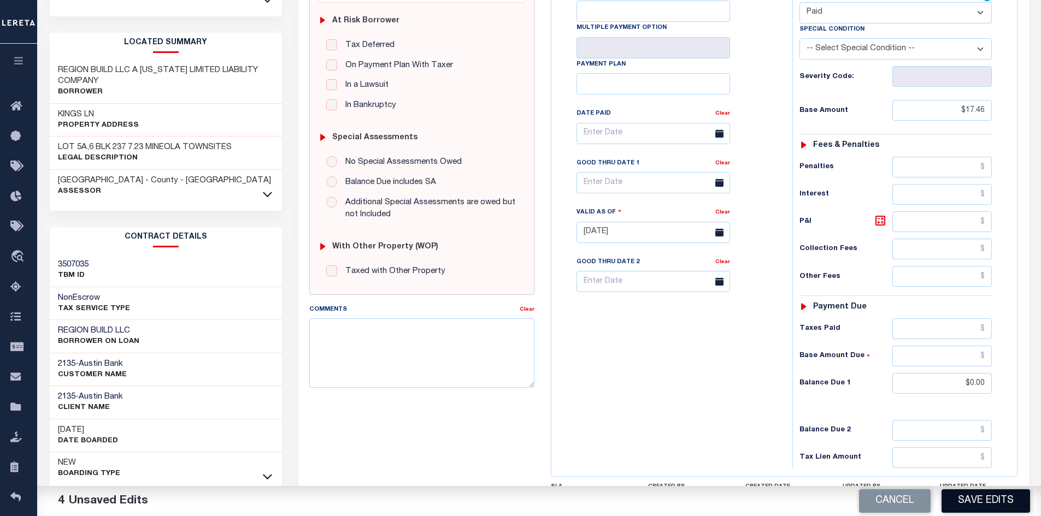
click at [991, 503] on button "Save Edits" at bounding box center [985, 500] width 88 height 23
checkbox input "false"
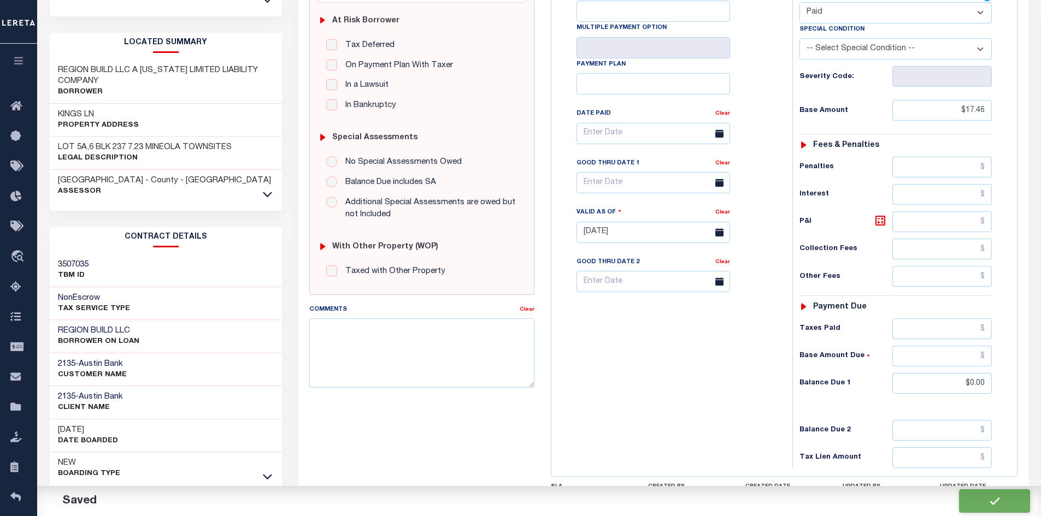
type input "$17.46"
type input "$0"
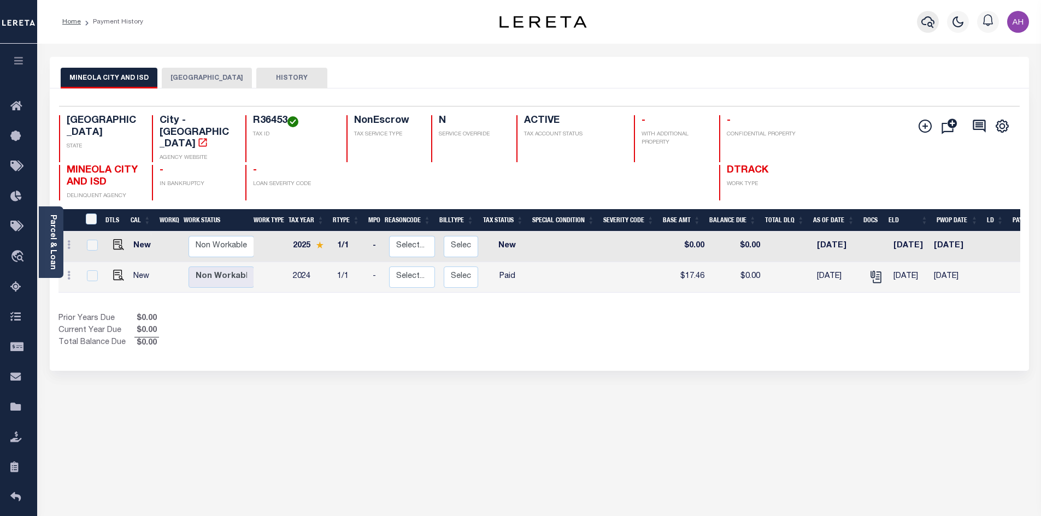
click at [922, 21] on icon "button" at bounding box center [927, 21] width 13 height 11
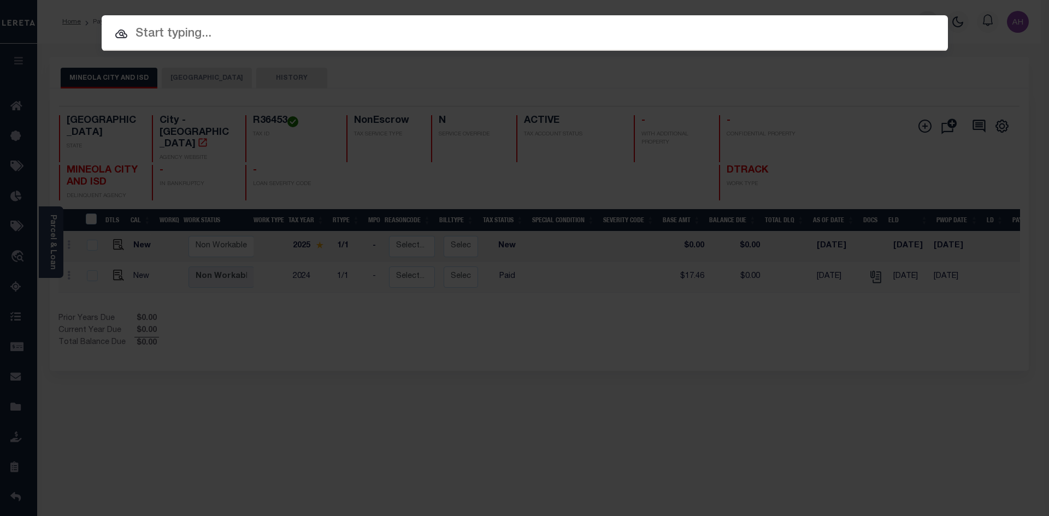
paste input "3824009297"
type input "3824009297"
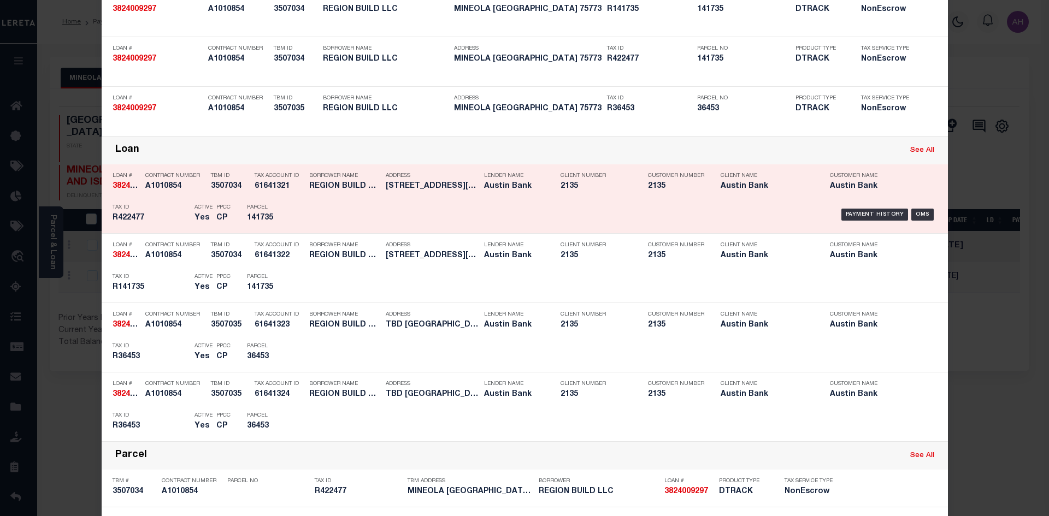
scroll to position [164, 0]
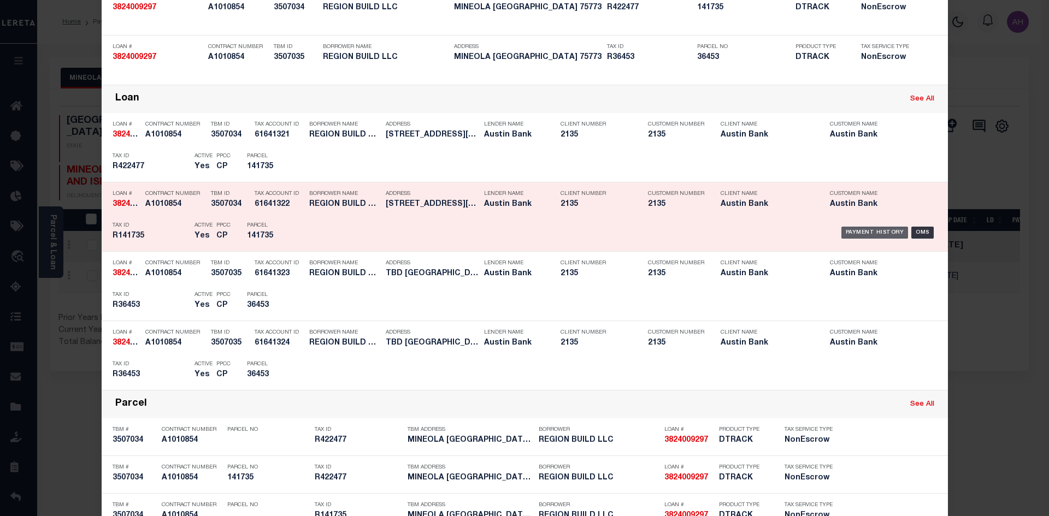
click at [860, 233] on div "Payment History" at bounding box center [874, 233] width 67 height 12
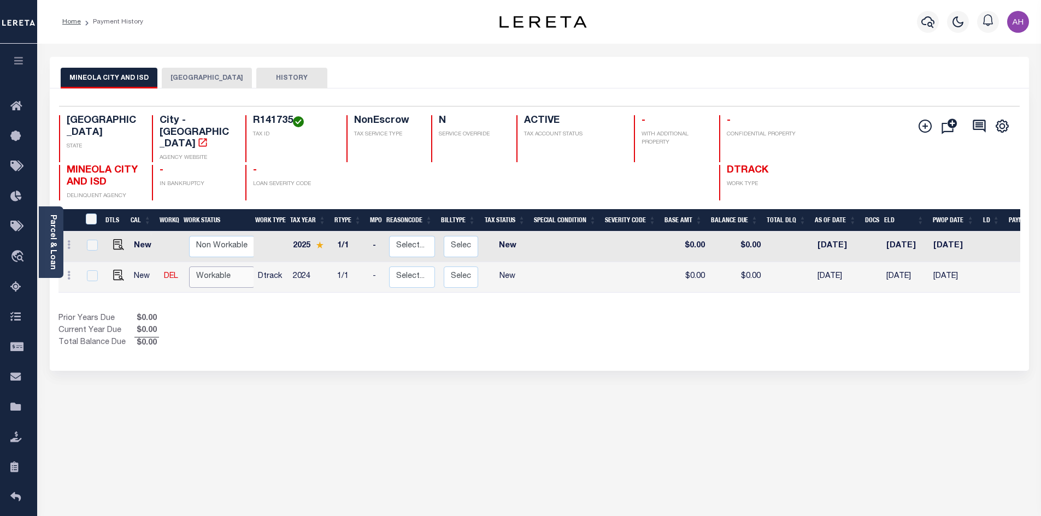
click at [216, 267] on select "Non Workable Workable" at bounding box center [222, 277] width 66 height 21
checkbox input "true"
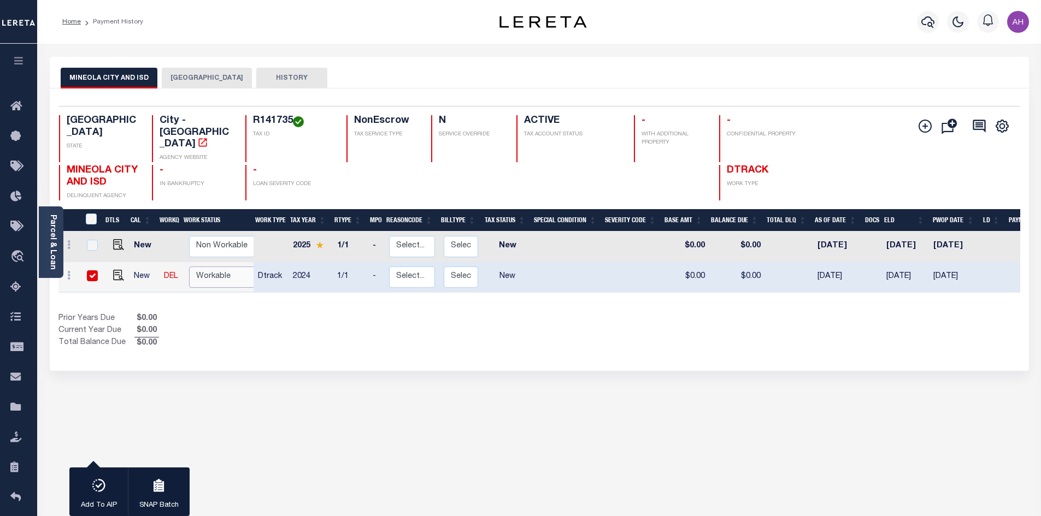
select select "true"
click at [189, 267] on select "Non Workable Workable" at bounding box center [222, 277] width 66 height 21
checkbox input "false"
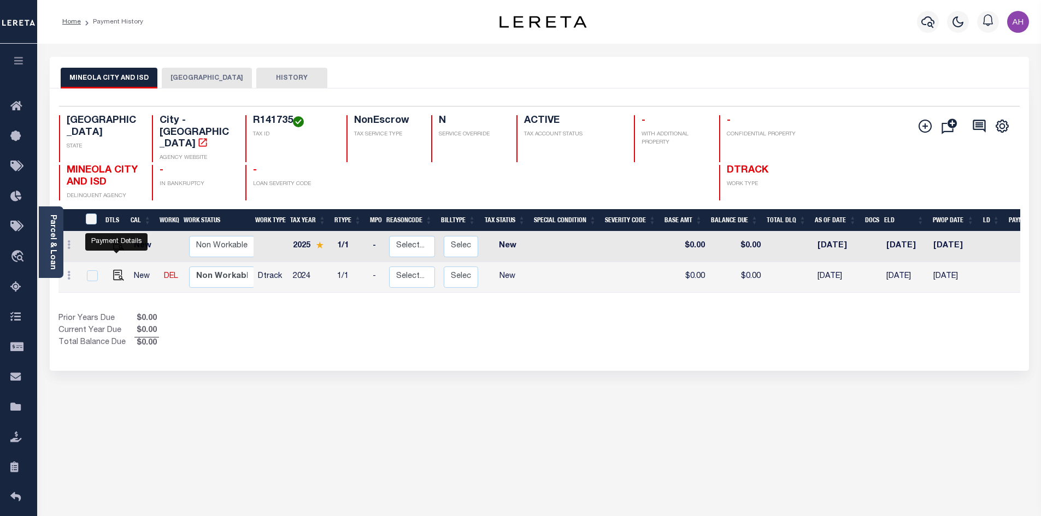
drag, startPoint x: 113, startPoint y: 257, endPoint x: 123, endPoint y: 264, distance: 12.6
click at [114, 270] on img "" at bounding box center [118, 275] width 11 height 11
checkbox input "true"
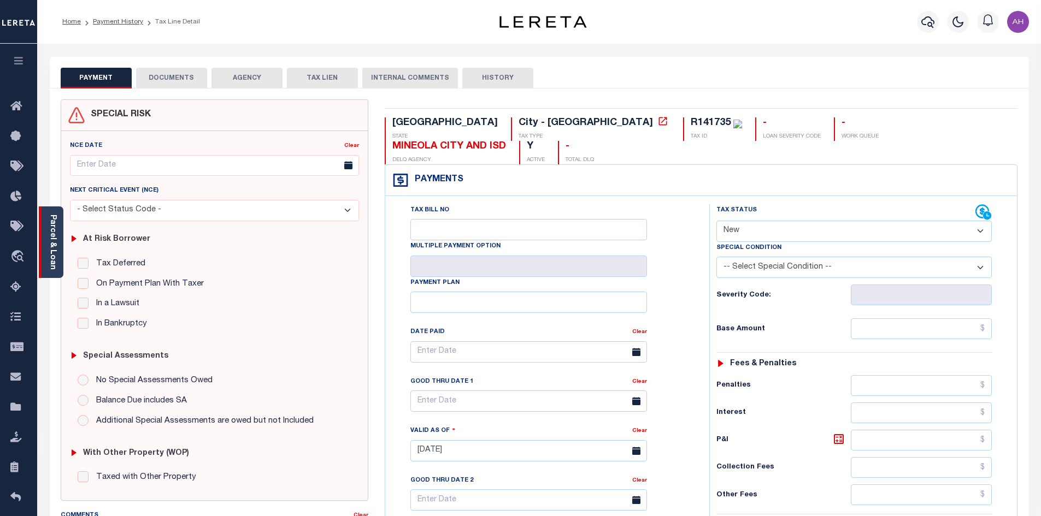
drag, startPoint x: 57, startPoint y: 251, endPoint x: 96, endPoint y: 271, distance: 43.7
click at [57, 251] on div "Parcel & Loan" at bounding box center [51, 242] width 25 height 72
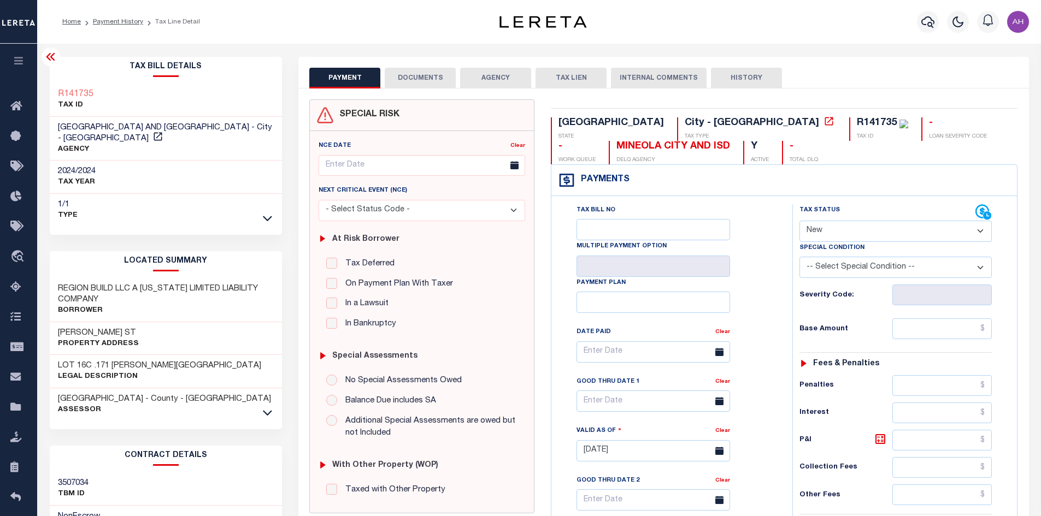
click at [824, 232] on select "- Select Status Code - Open Due/Unpaid Paid Incomplete No Tax Due Internal Refu…" at bounding box center [895, 231] width 192 height 21
select select "PYD"
click at [799, 221] on select "- Select Status Code - Open Due/Unpaid Paid Incomplete No Tax Due Internal Refu…" at bounding box center [895, 231] width 192 height 21
type input "[DATE]"
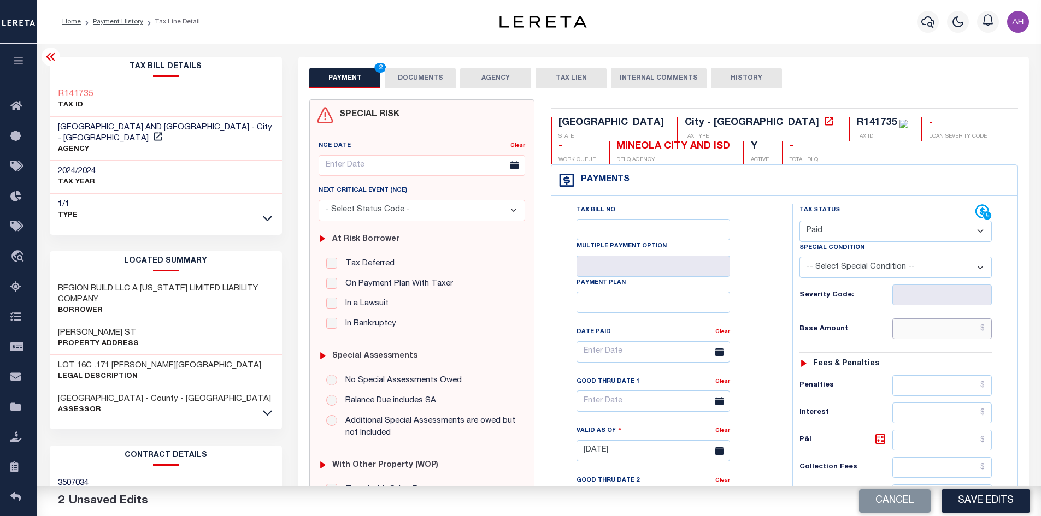
click at [937, 329] on input "text" at bounding box center [942, 328] width 100 height 21
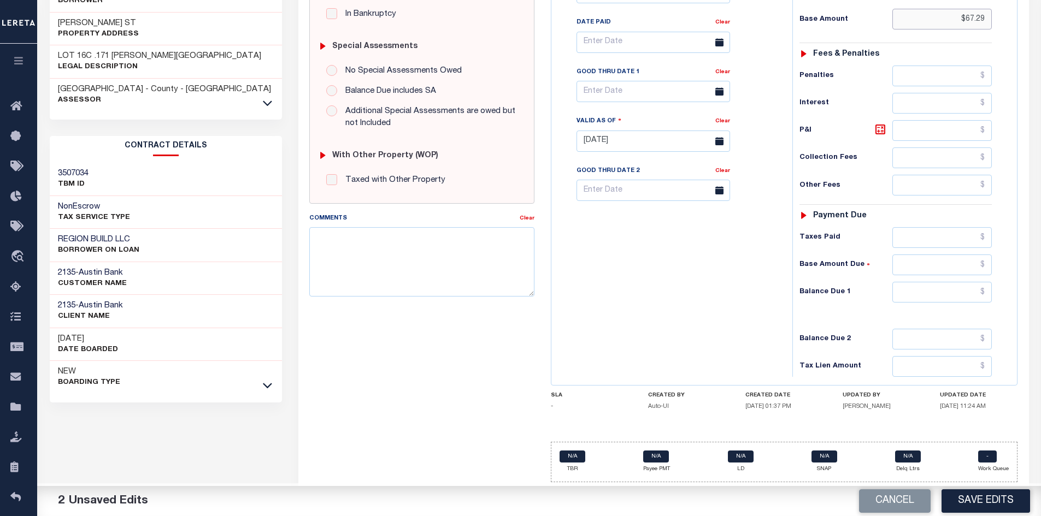
scroll to position [311, 0]
type input "$67.29"
click at [922, 298] on input "text" at bounding box center [942, 292] width 100 height 21
type input "$0"
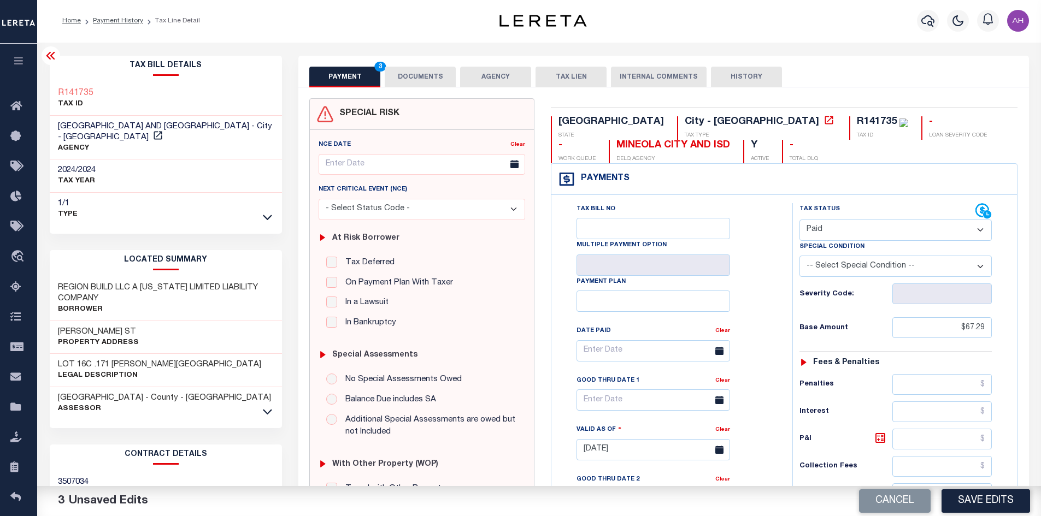
scroll to position [0, 0]
click at [434, 79] on button "DOCUMENTS" at bounding box center [420, 78] width 71 height 21
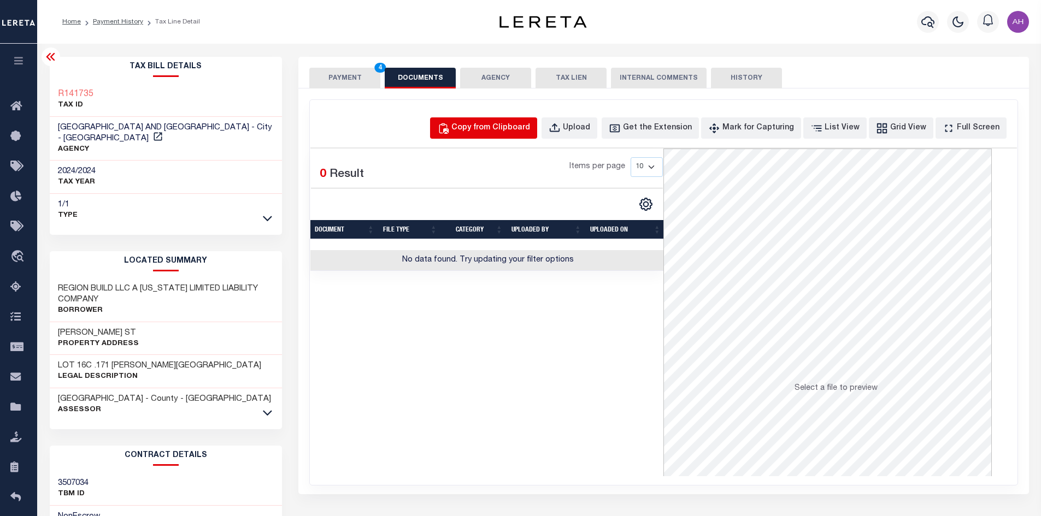
click at [493, 131] on div "Copy from Clipboard" at bounding box center [490, 128] width 79 height 12
select select "POP"
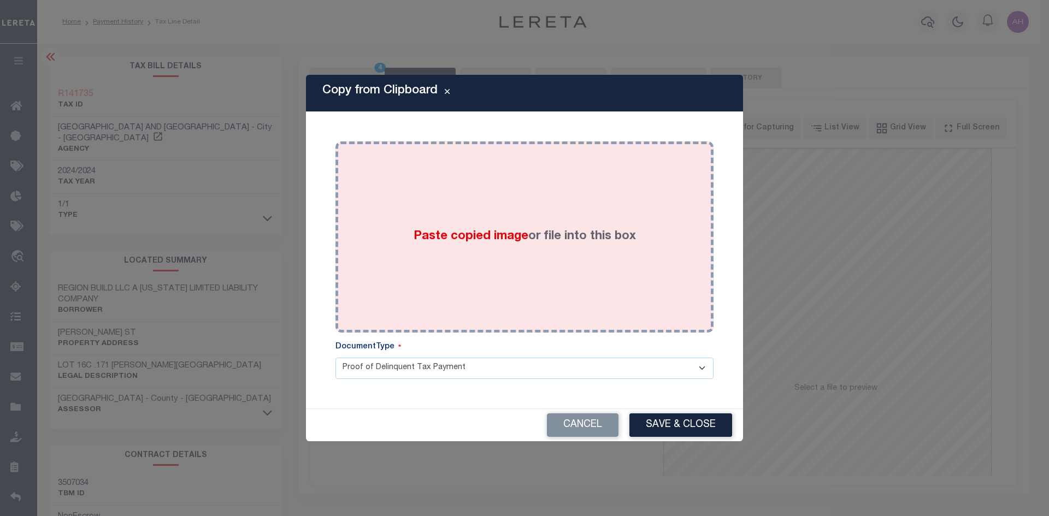
click at [455, 241] on span "Paste copied image" at bounding box center [471, 237] width 115 height 12
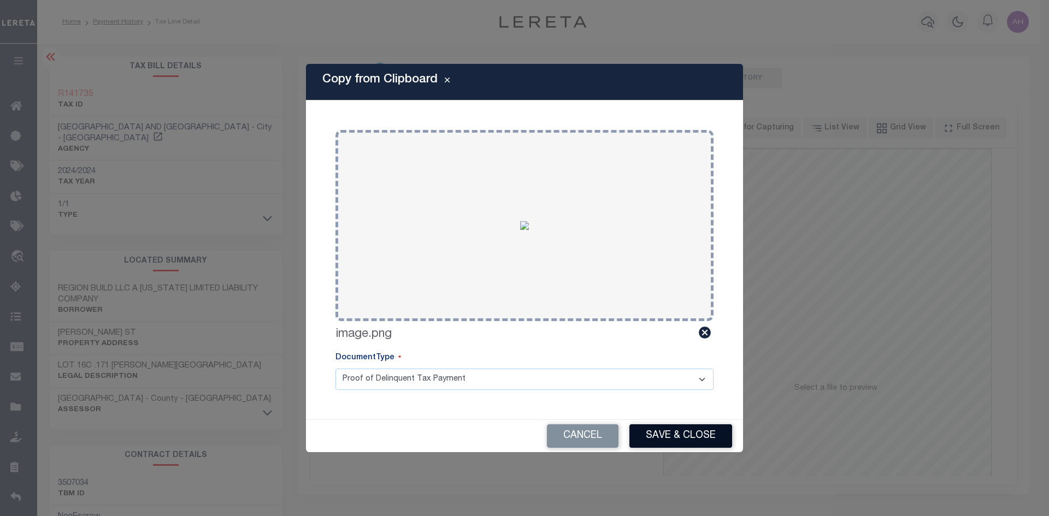
click at [690, 441] on button "Save & Close" at bounding box center [680, 435] width 103 height 23
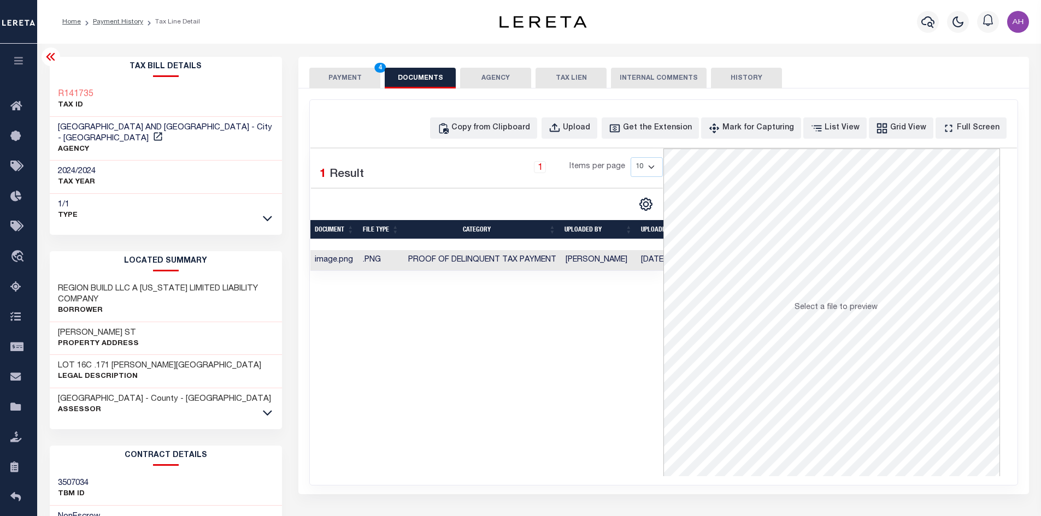
click at [352, 82] on button "PAYMENT 4" at bounding box center [344, 78] width 71 height 21
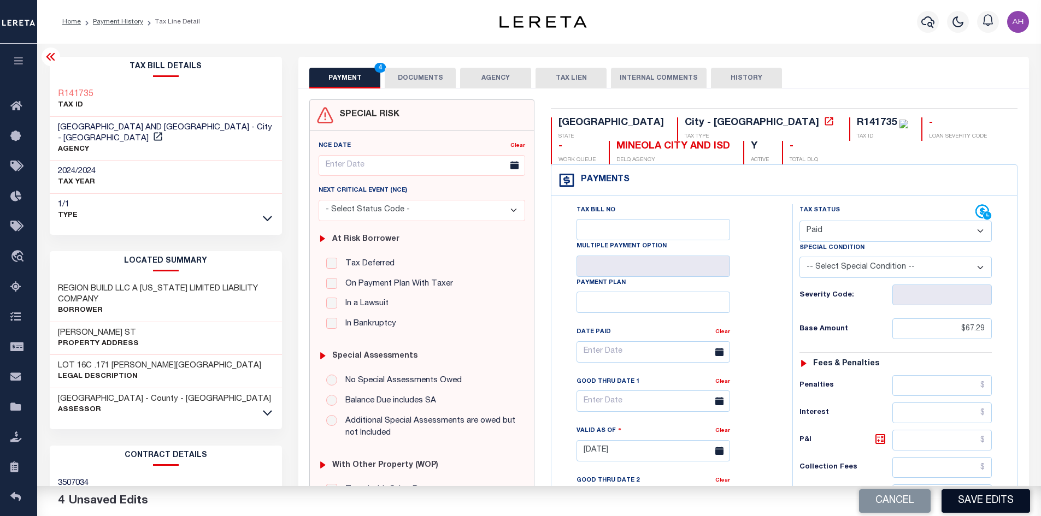
click at [982, 503] on button "Save Edits" at bounding box center [985, 500] width 88 height 23
checkbox input "false"
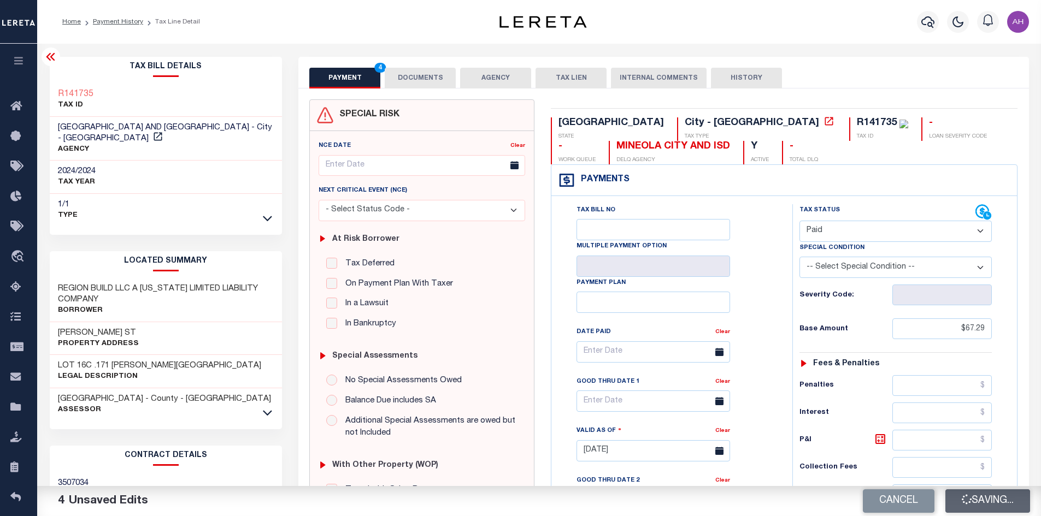
type input "$67.29"
type input "$0"
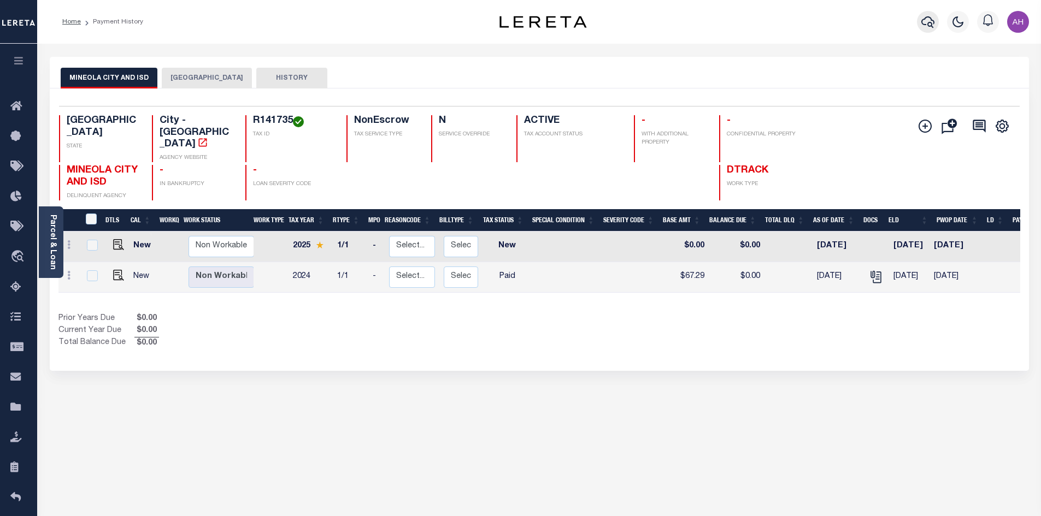
click at [923, 18] on icon "button" at bounding box center [927, 21] width 13 height 13
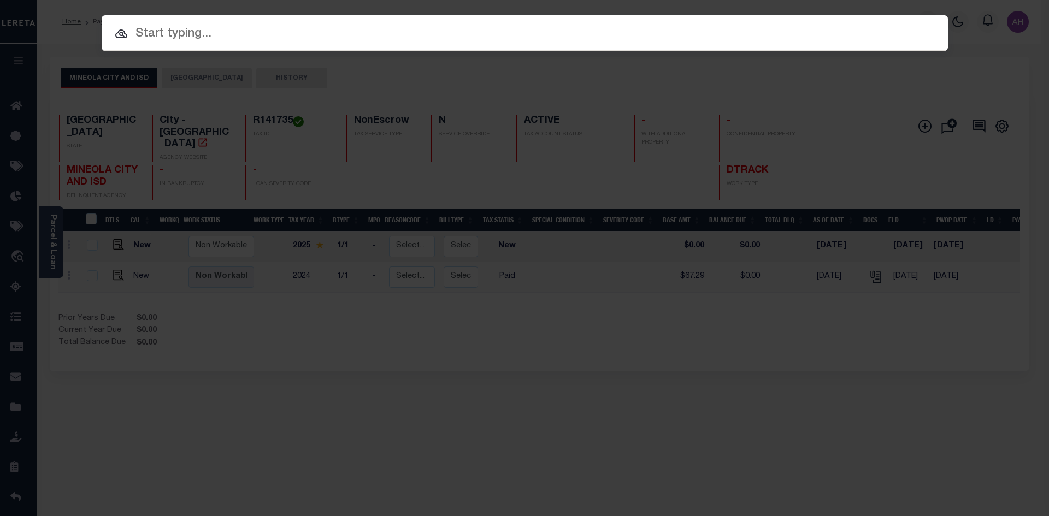
paste input "3824009297"
type input "3824009297"
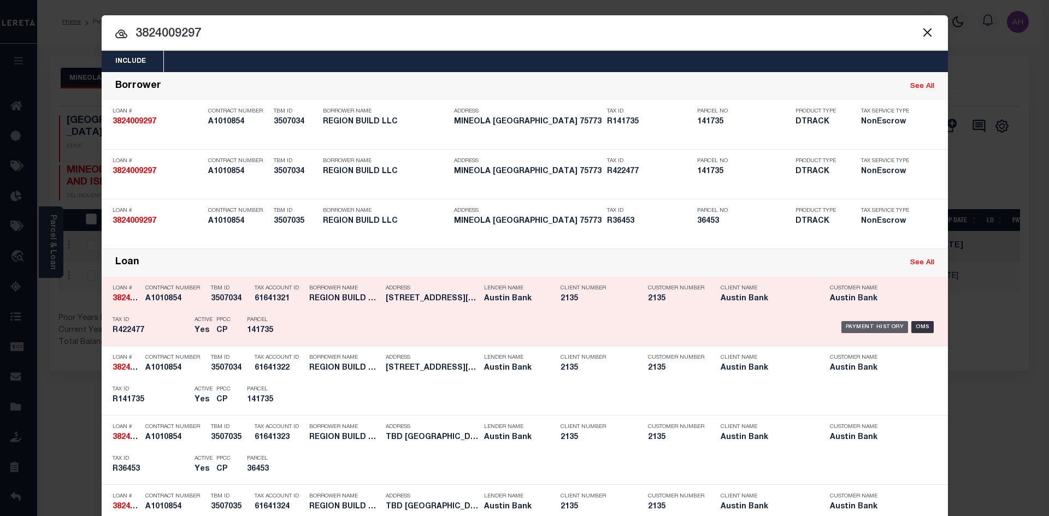
click at [873, 323] on div "Payment History" at bounding box center [874, 327] width 67 height 12
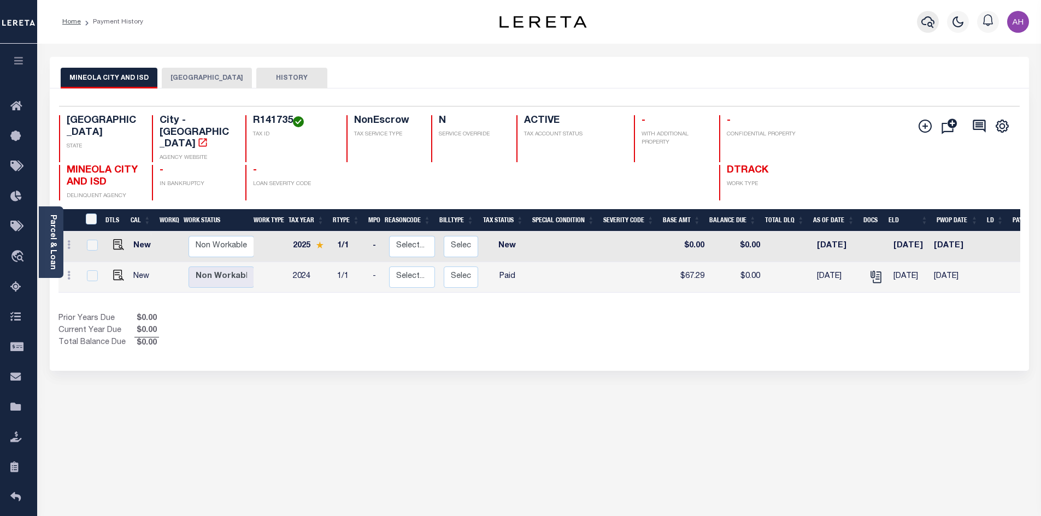
click at [932, 22] on icon "button" at bounding box center [927, 21] width 13 height 13
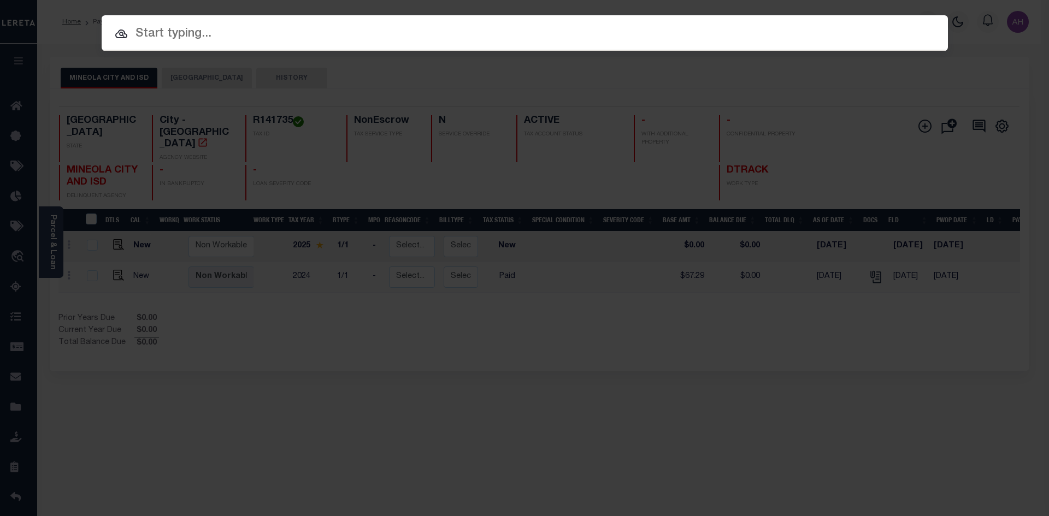
paste input "3824009297"
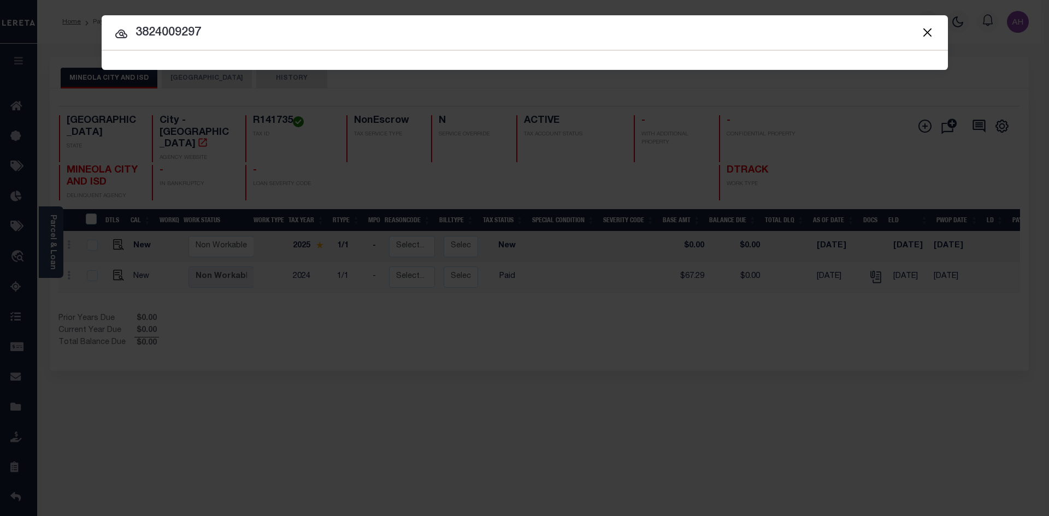
type input "3824009297"
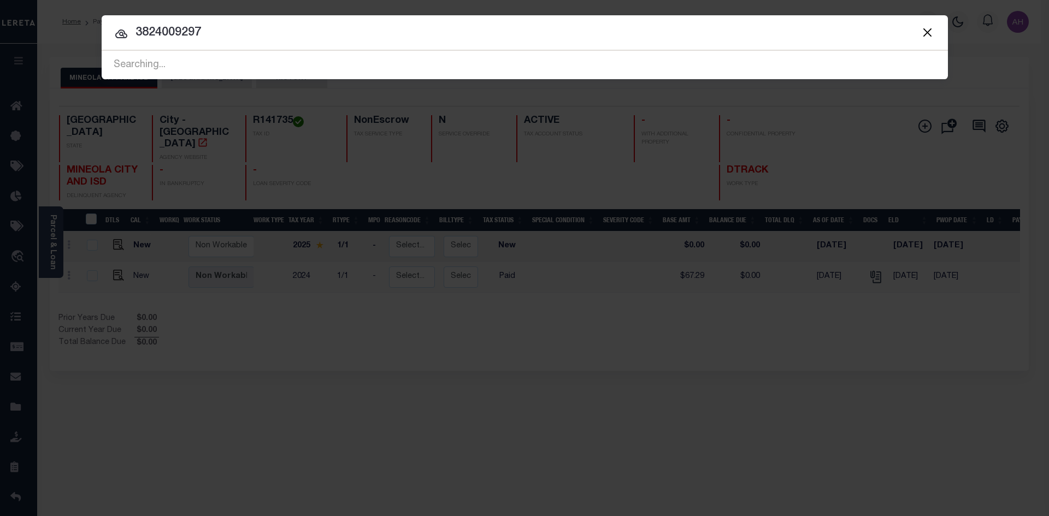
click at [380, 352] on div "Include Loans TBM Customers Borrowers Payments (Lender Non-Disb) Payments (Lend…" at bounding box center [524, 258] width 1049 height 516
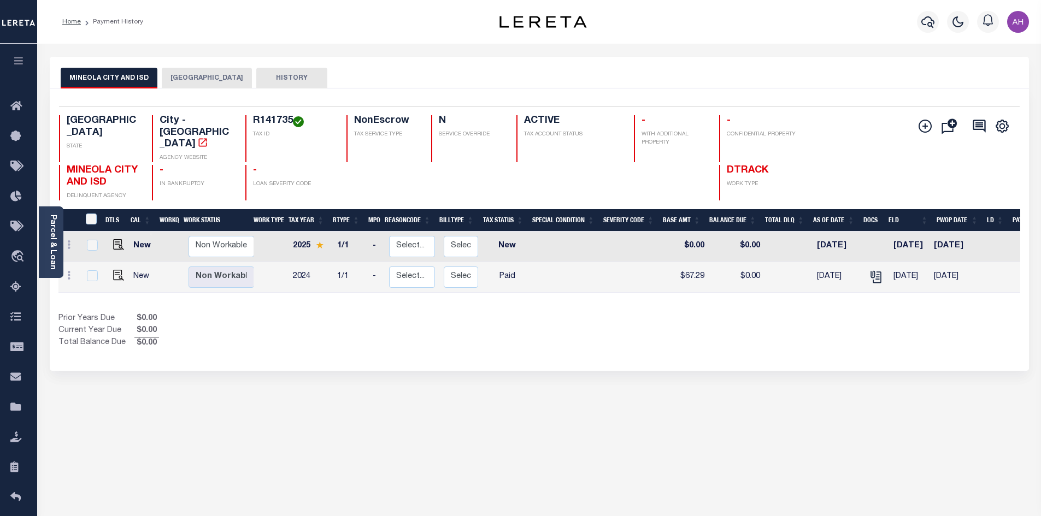
click at [198, 77] on button "[GEOGRAPHIC_DATA]" at bounding box center [207, 78] width 90 height 21
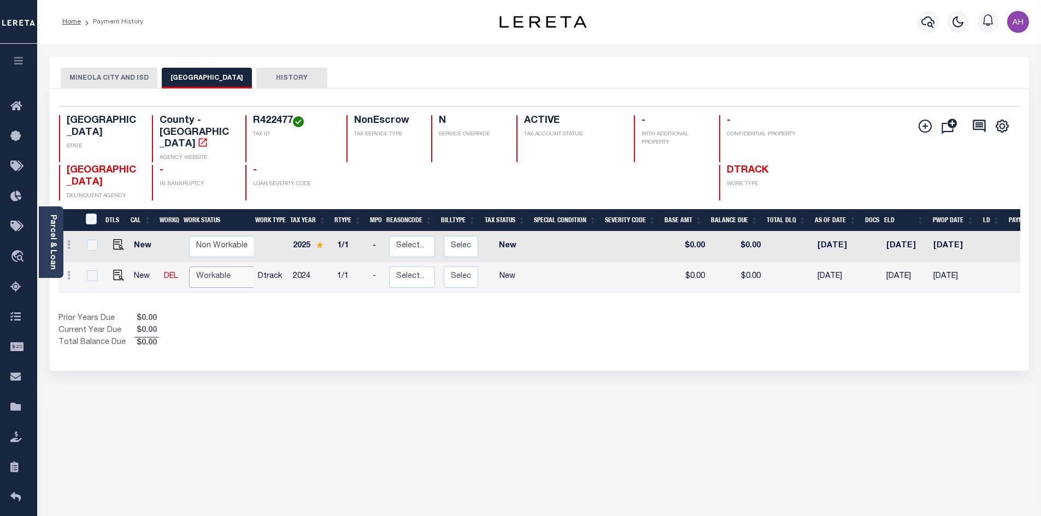
drag, startPoint x: 196, startPoint y: 267, endPoint x: 204, endPoint y: 270, distance: 9.3
click at [196, 267] on select "Non Workable Workable" at bounding box center [222, 277] width 66 height 21
checkbox input "true"
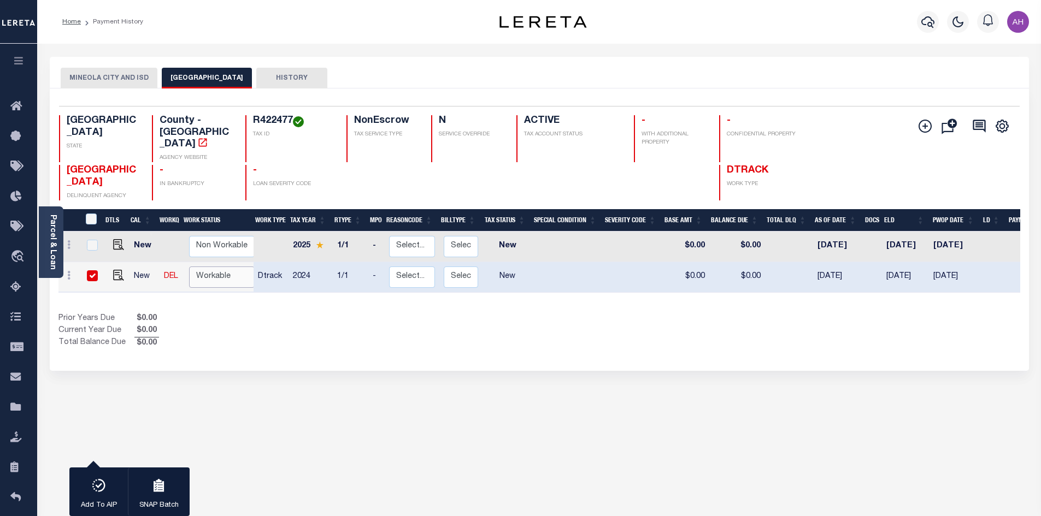
select select "true"
click at [189, 267] on select "Non Workable Workable" at bounding box center [222, 277] width 66 height 21
checkbox input "false"
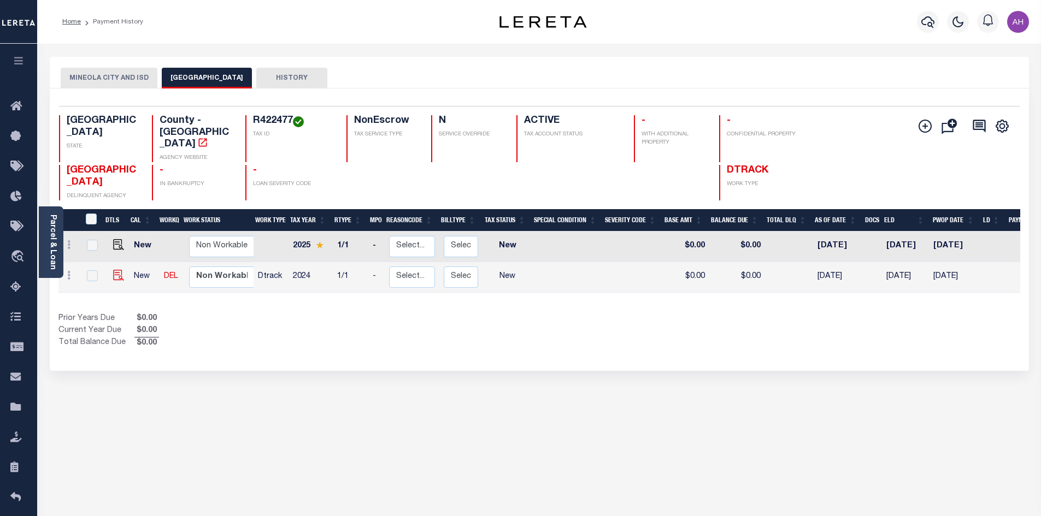
click at [114, 270] on img "" at bounding box center [118, 275] width 11 height 11
checkbox input "true"
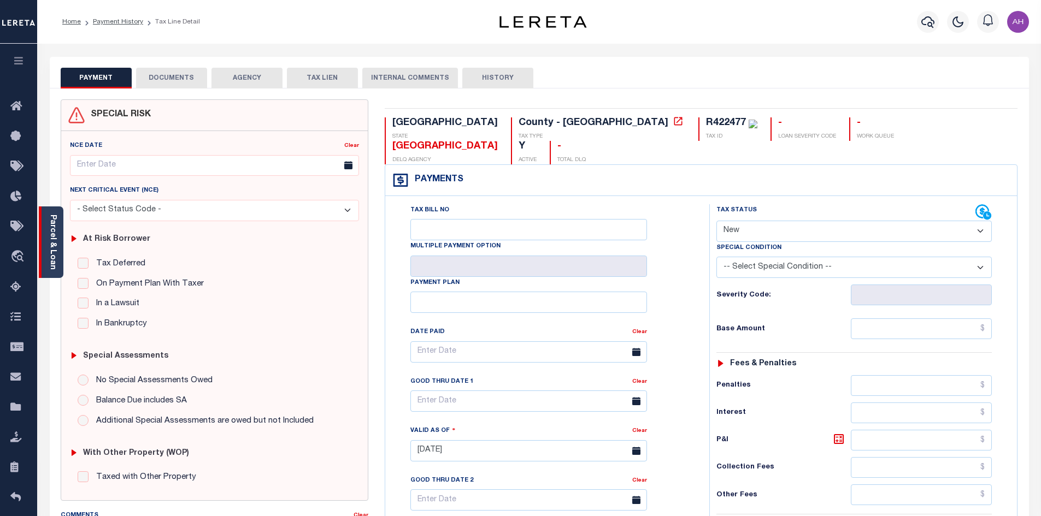
click at [54, 246] on link "Parcel & Loan" at bounding box center [53, 242] width 8 height 55
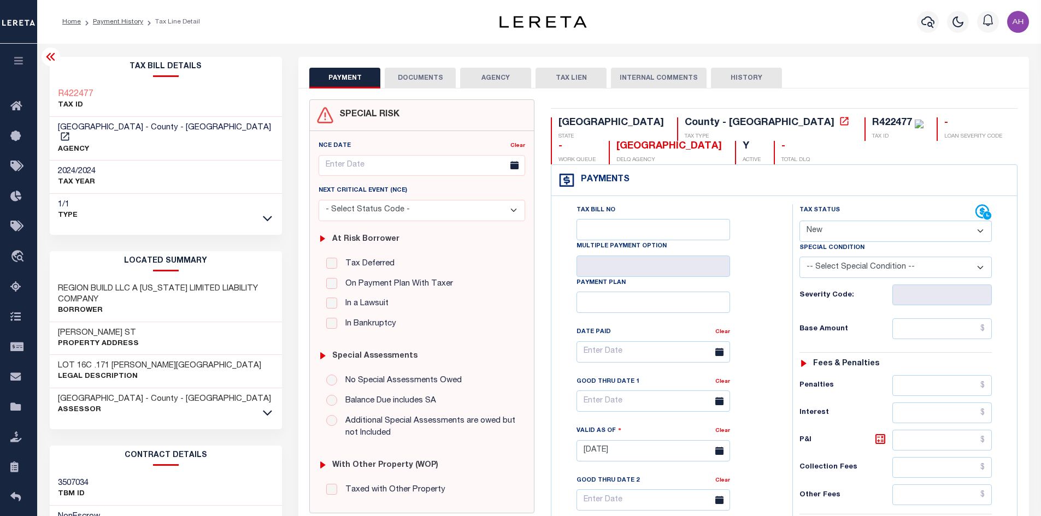
click at [812, 228] on select "- Select Status Code - Open Due/Unpaid Paid Incomplete No Tax Due Internal Refu…" at bounding box center [895, 231] width 192 height 21
select select "PYD"
click at [799, 221] on select "- Select Status Code - Open Due/Unpaid Paid Incomplete No Tax Due Internal Refu…" at bounding box center [895, 231] width 192 height 21
type input "[DATE]"
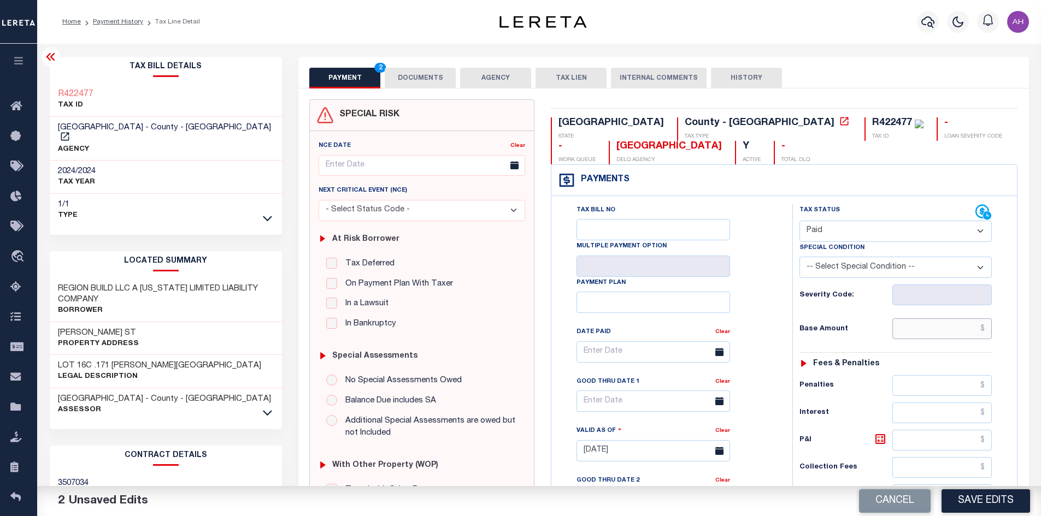
click at [939, 338] on input "text" at bounding box center [942, 328] width 100 height 21
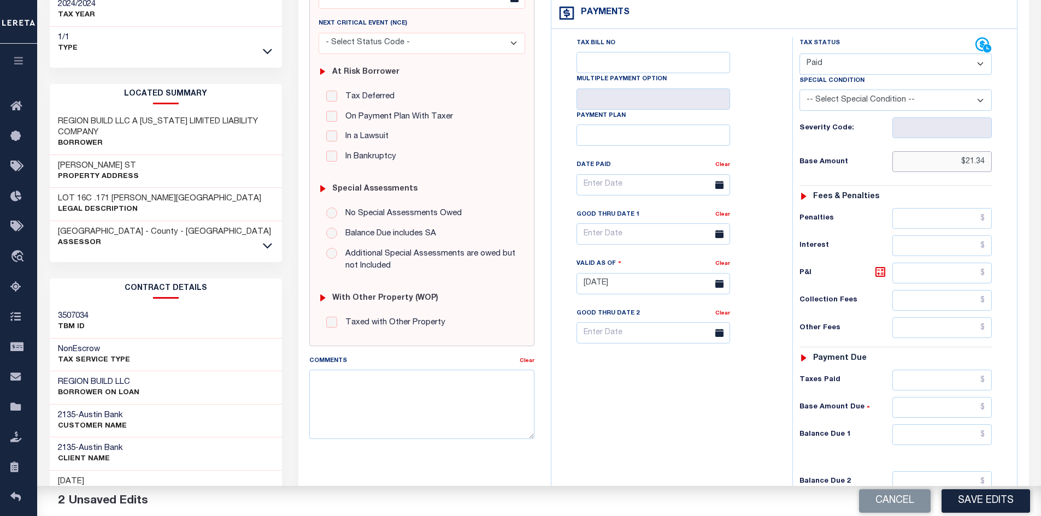
scroll to position [219, 0]
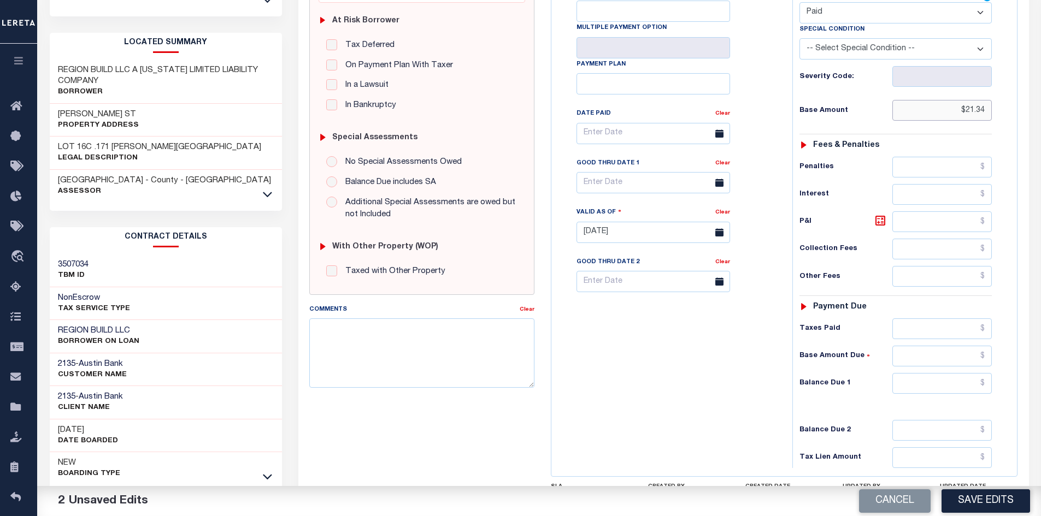
type input "$21.34"
click at [940, 388] on input "text" at bounding box center [942, 383] width 100 height 21
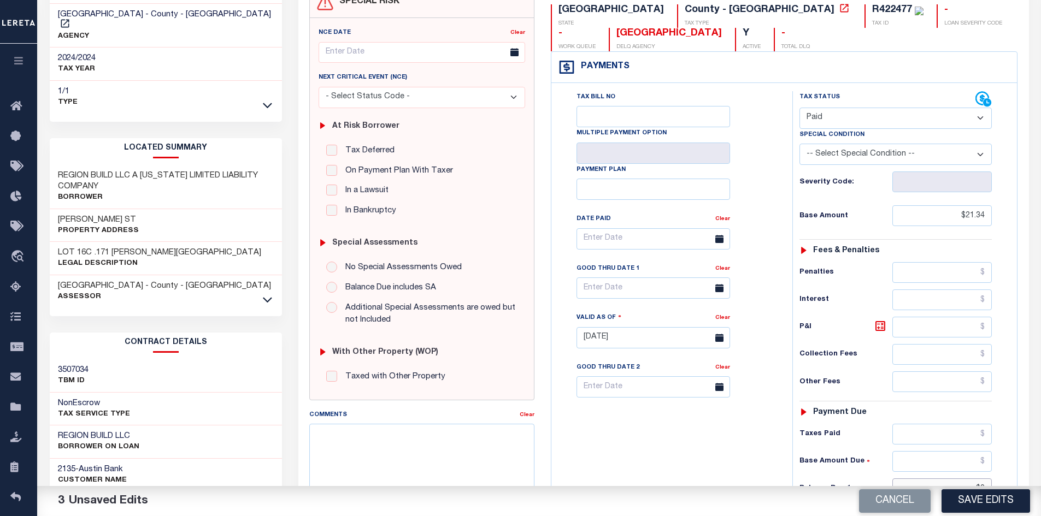
scroll to position [0, 0]
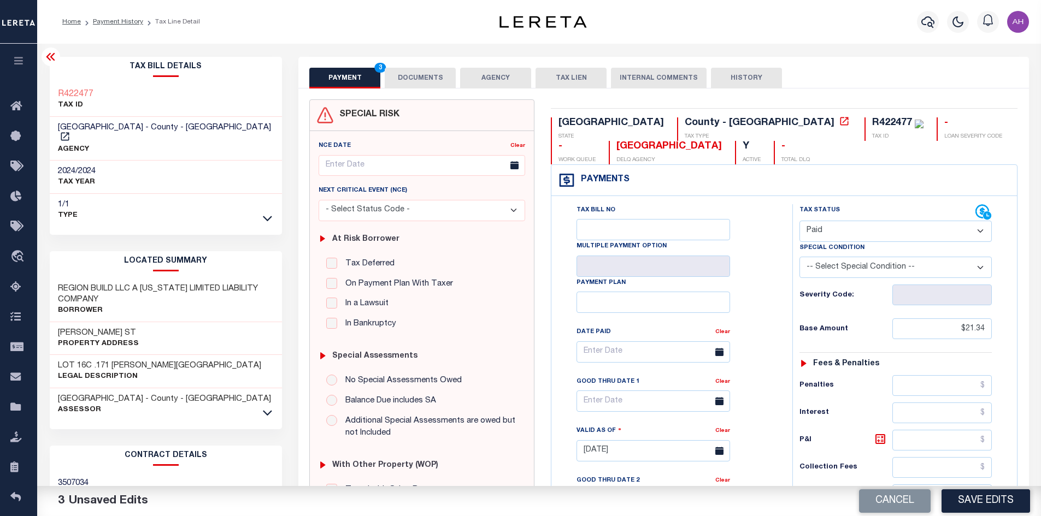
type input "$0.00"
click at [435, 74] on button "DOCUMENTS" at bounding box center [420, 78] width 71 height 21
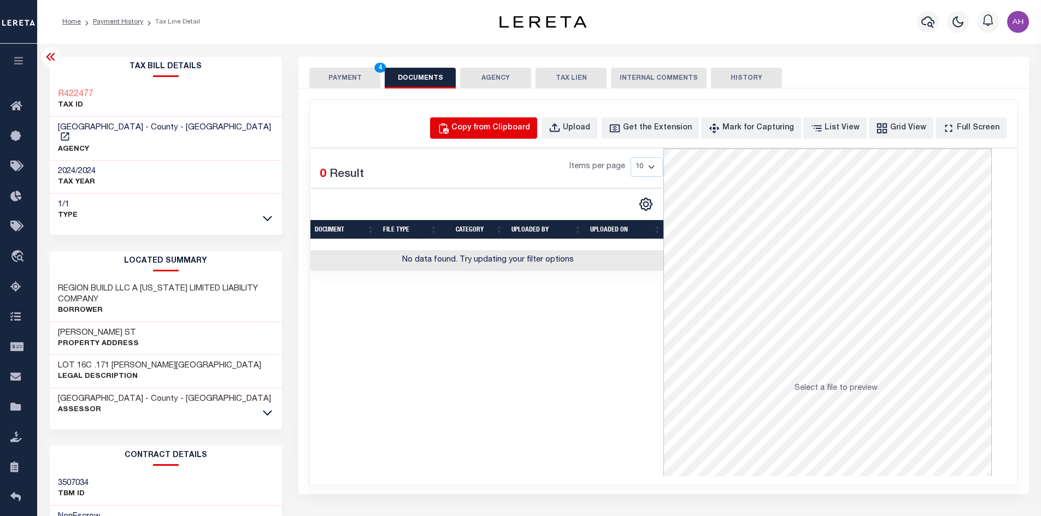
click at [488, 125] on div "Copy from Clipboard" at bounding box center [490, 128] width 79 height 12
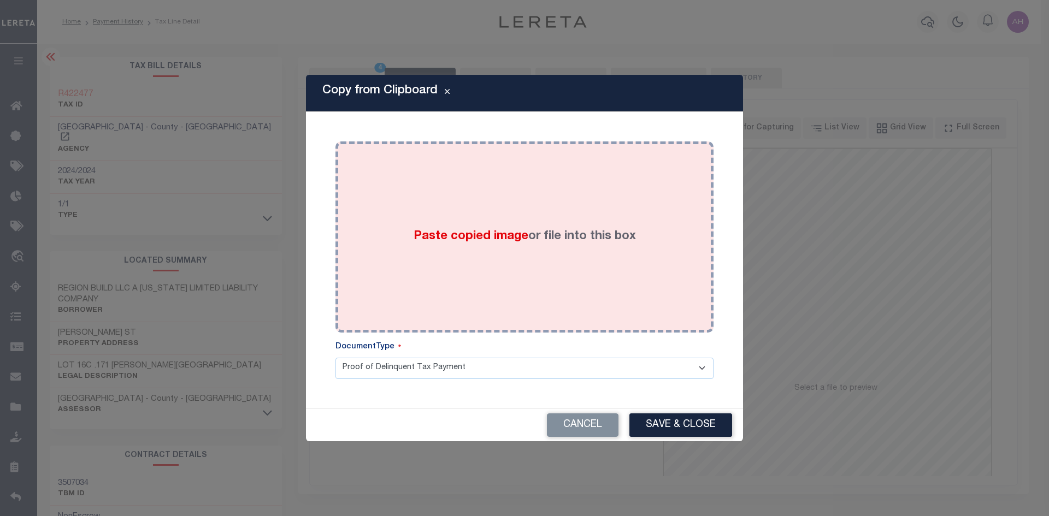
click at [446, 237] on span "Paste copied image" at bounding box center [471, 237] width 115 height 12
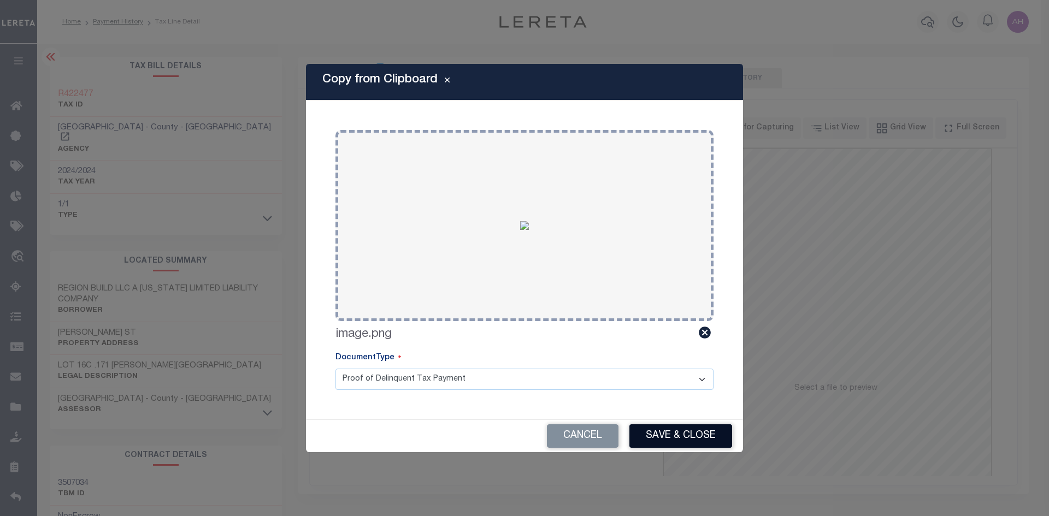
click at [671, 446] on button "Save & Close" at bounding box center [680, 435] width 103 height 23
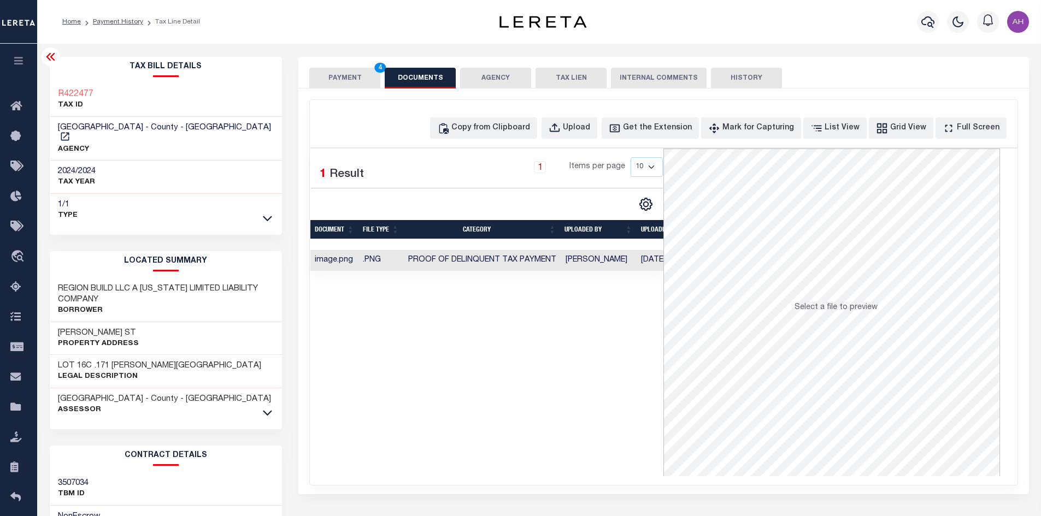
click at [351, 80] on button "PAYMENT 4" at bounding box center [344, 78] width 71 height 21
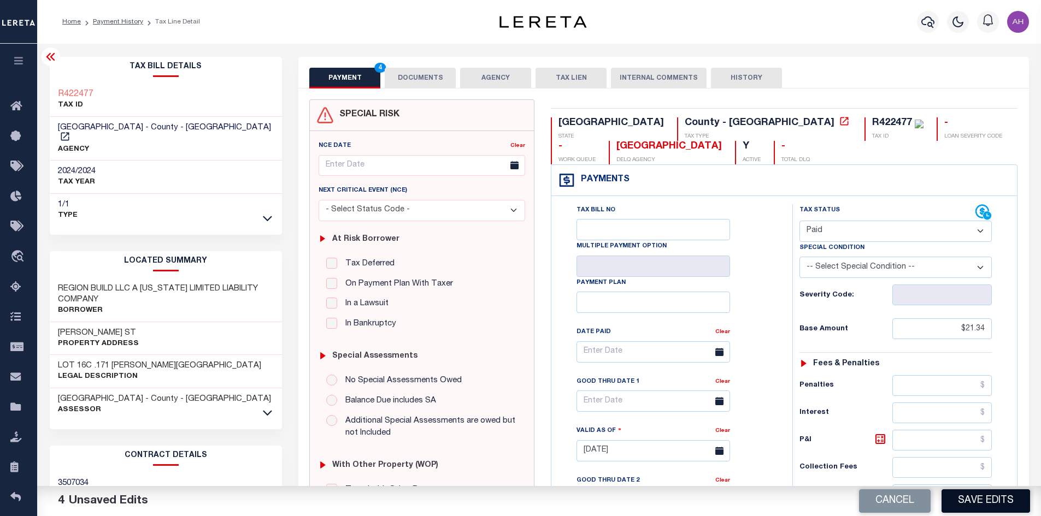
click at [973, 501] on button "Save Edits" at bounding box center [985, 500] width 88 height 23
checkbox input "false"
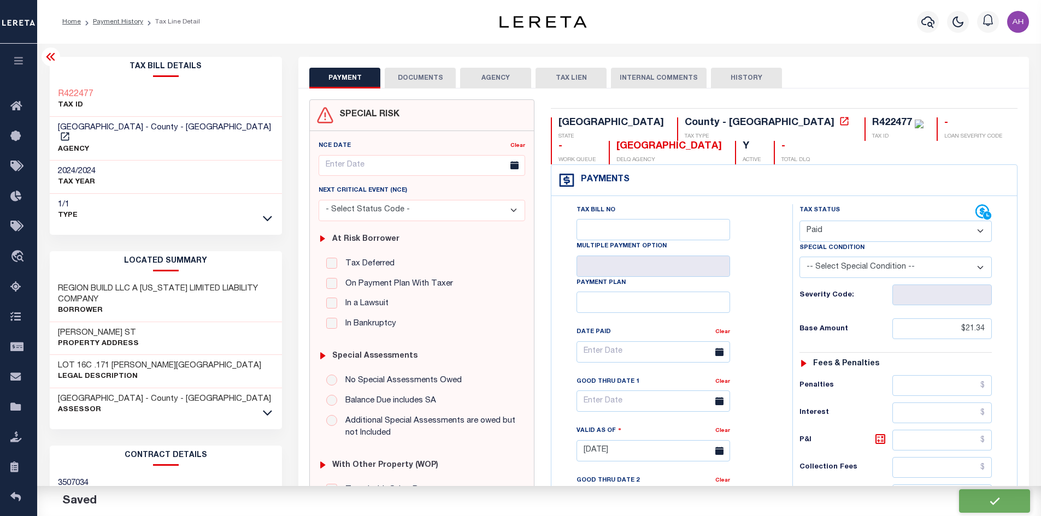
type input "$21.34"
type input "$0"
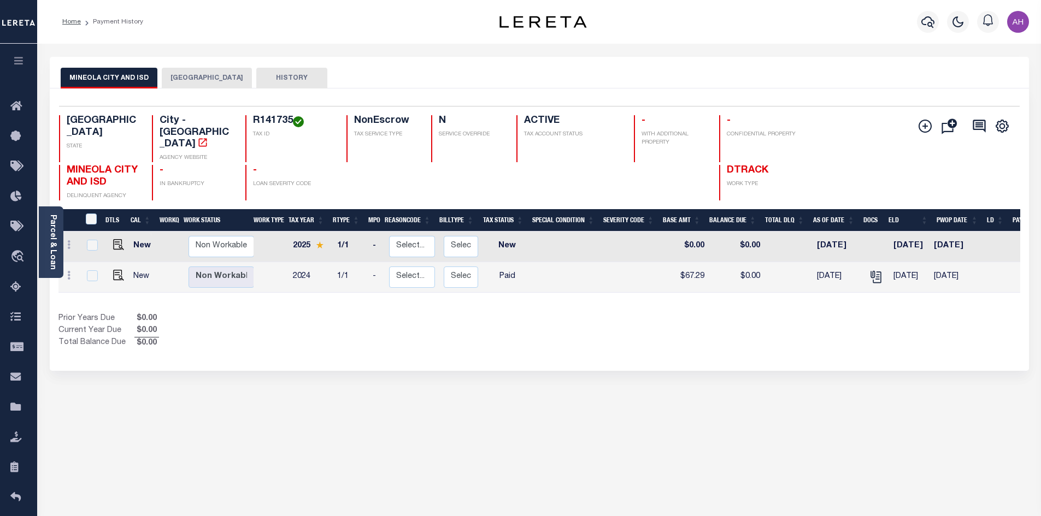
click at [203, 80] on button "[GEOGRAPHIC_DATA]" at bounding box center [207, 78] width 90 height 21
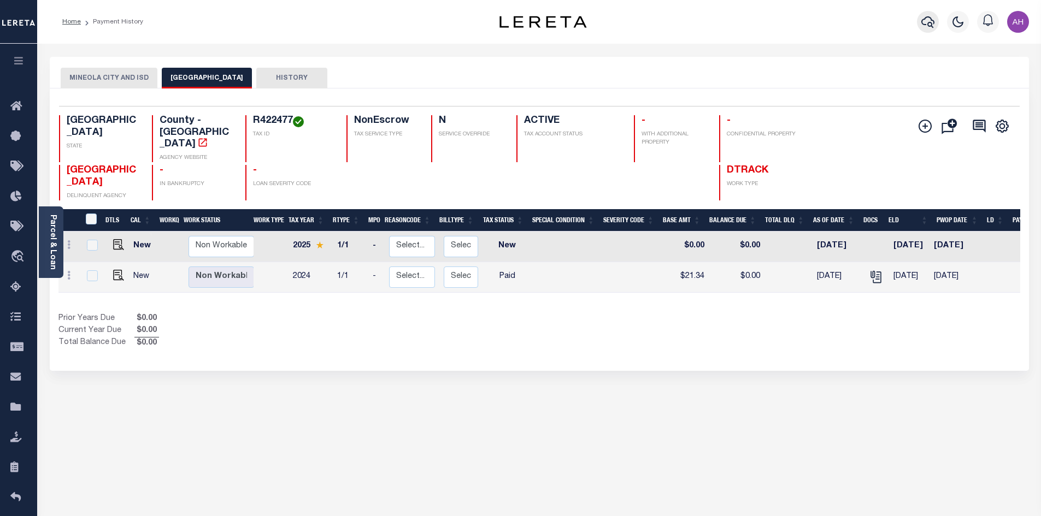
click at [934, 24] on icon "button" at bounding box center [927, 21] width 13 height 11
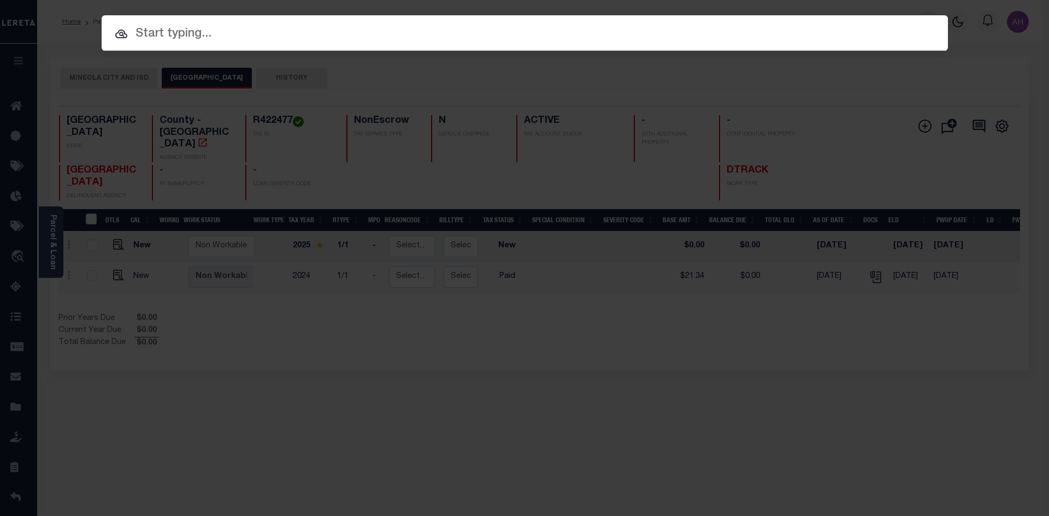
paste input "3824009297"
type input "3824009297"
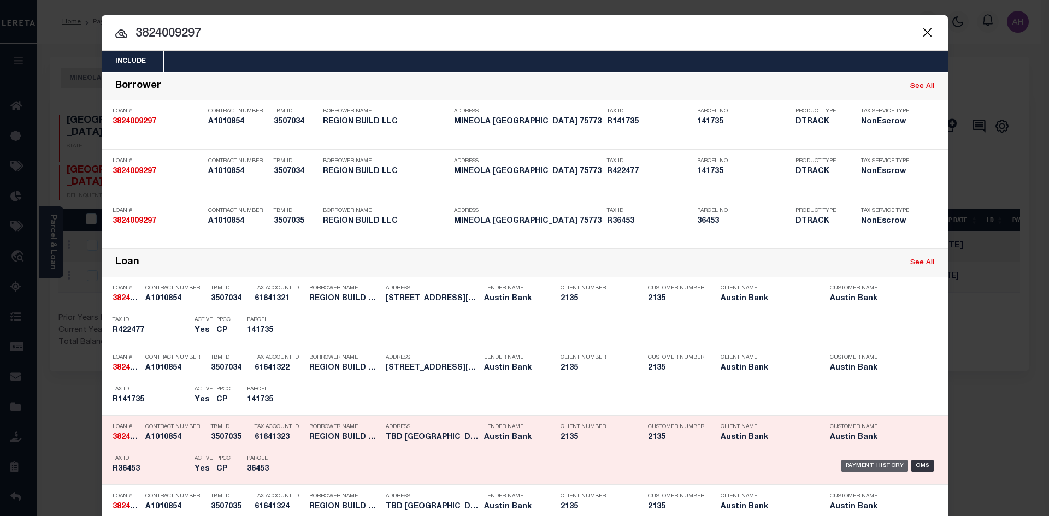
click at [888, 467] on div "Payment History" at bounding box center [874, 466] width 67 height 12
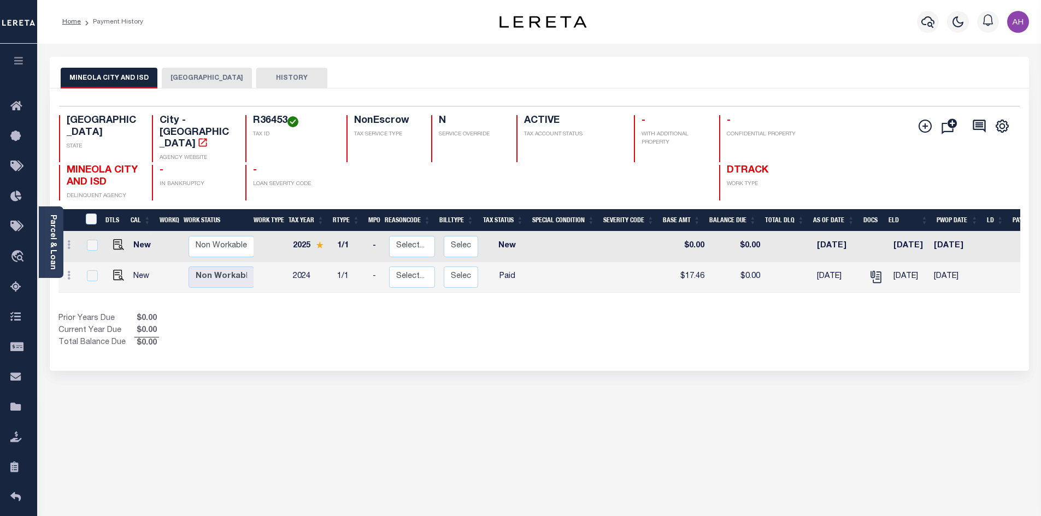
click at [193, 80] on button "[GEOGRAPHIC_DATA]" at bounding box center [207, 78] width 90 height 21
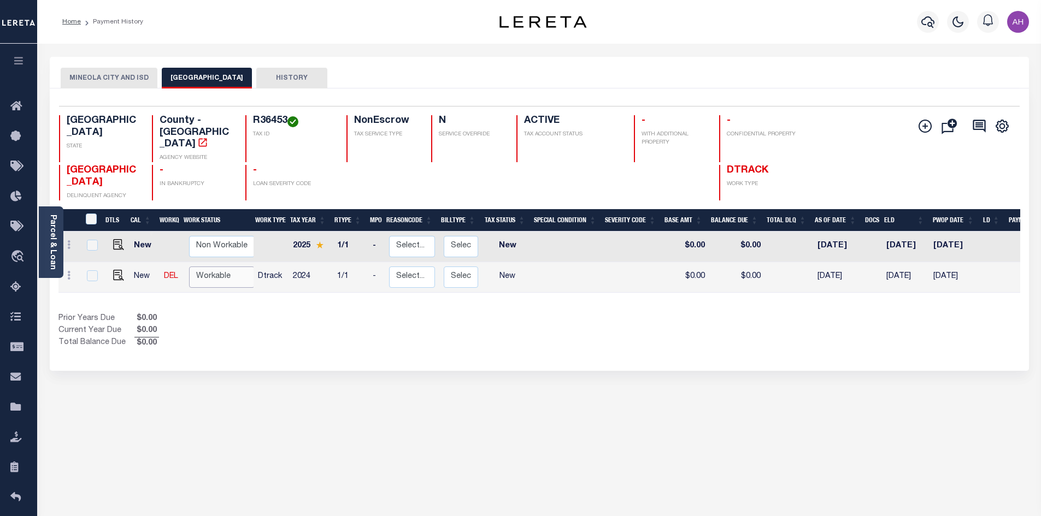
click at [226, 267] on select "Non Workable Workable" at bounding box center [222, 277] width 66 height 21
checkbox input "true"
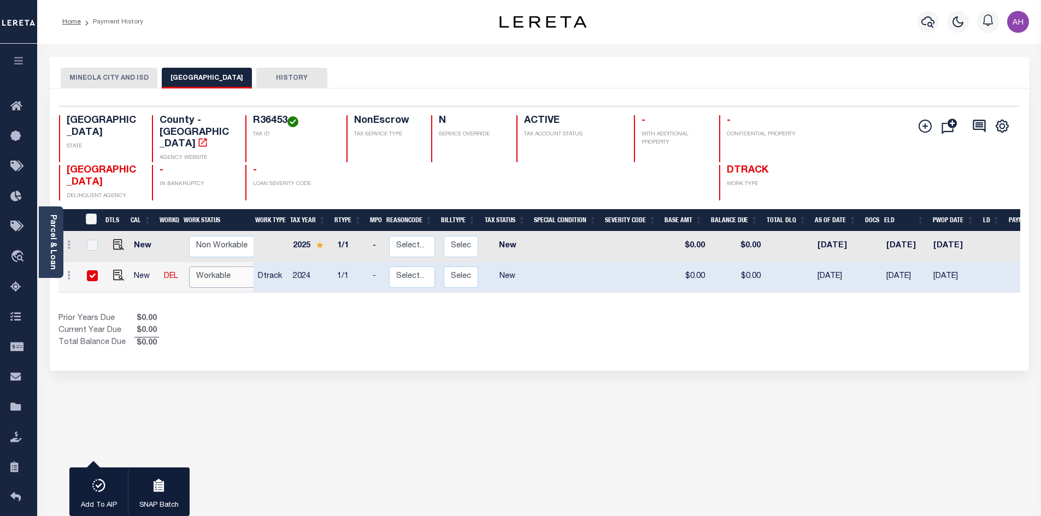
select select "true"
click at [189, 267] on select "Non Workable Workable" at bounding box center [222, 277] width 66 height 21
checkbox input "false"
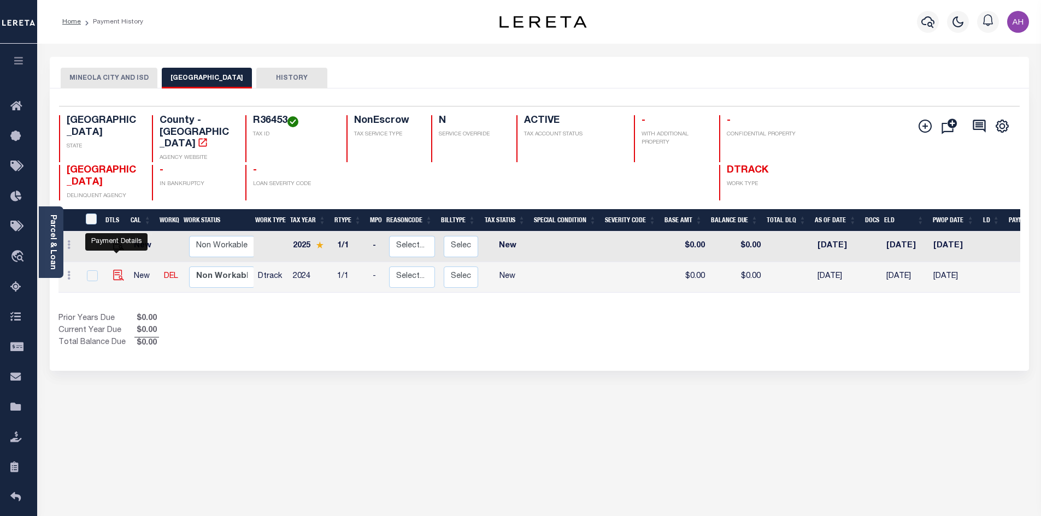
click at [113, 270] on img "" at bounding box center [118, 275] width 11 height 11
checkbox input "true"
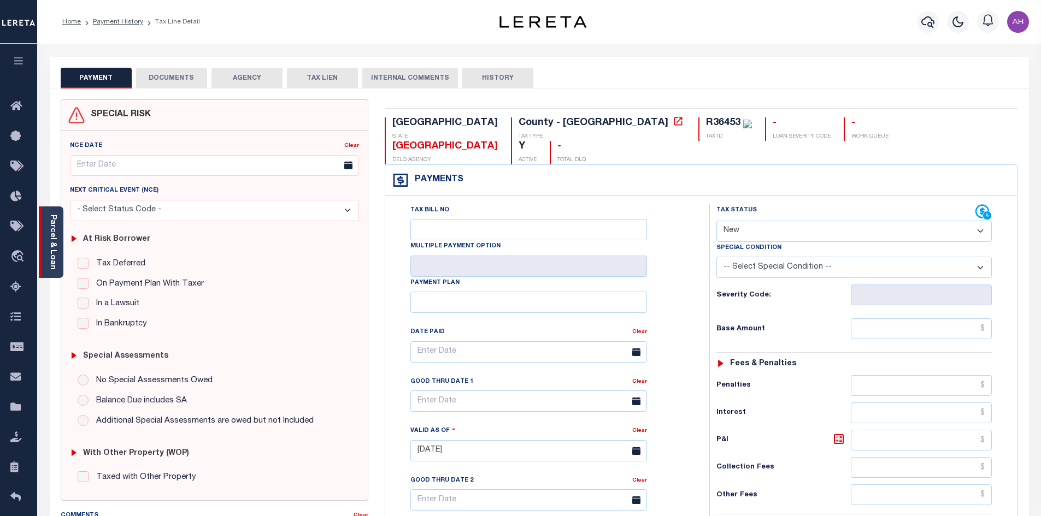
click at [56, 249] on link "Parcel & Loan" at bounding box center [53, 242] width 8 height 55
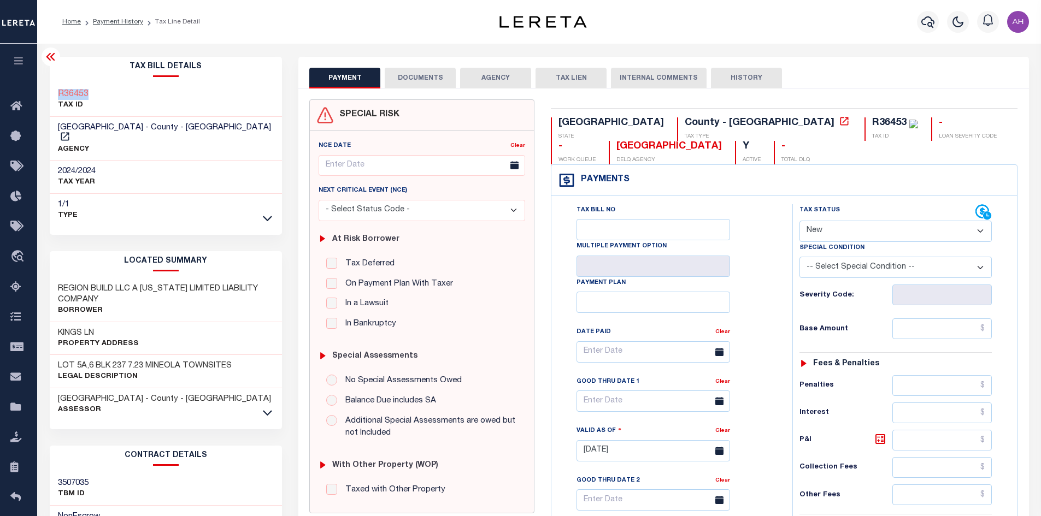
drag, startPoint x: 105, startPoint y: 96, endPoint x: 58, endPoint y: 96, distance: 47.0
click at [58, 96] on div "R36453 TAX ID" at bounding box center [166, 100] width 233 height 33
copy h3 "R36453"
click at [836, 230] on select "- Select Status Code - Open Due/Unpaid Paid Incomplete No Tax Due Internal Refu…" at bounding box center [895, 231] width 192 height 21
select select "PYD"
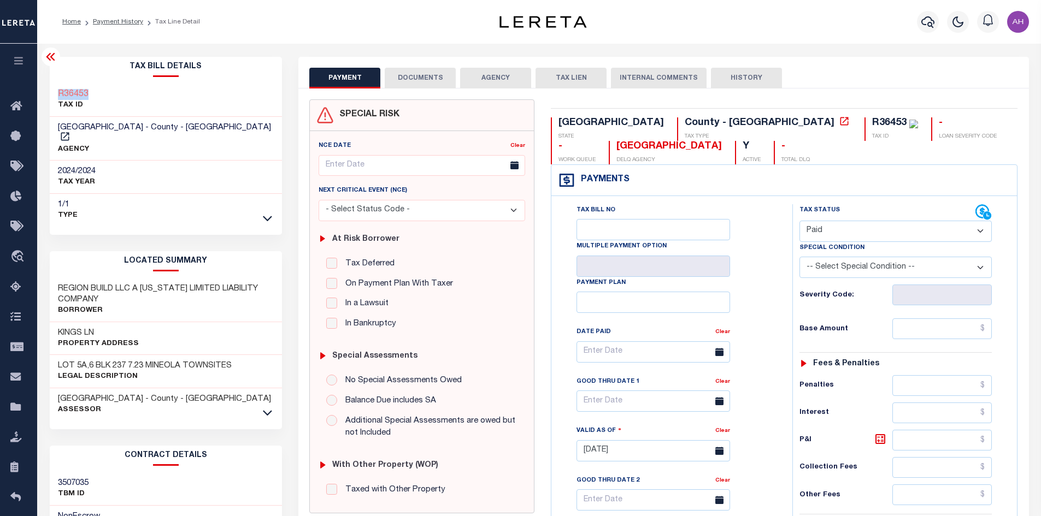
click at [799, 221] on select "- Select Status Code - Open Due/Unpaid Paid Incomplete No Tax Due Internal Refu…" at bounding box center [895, 231] width 192 height 21
type input "[DATE]"
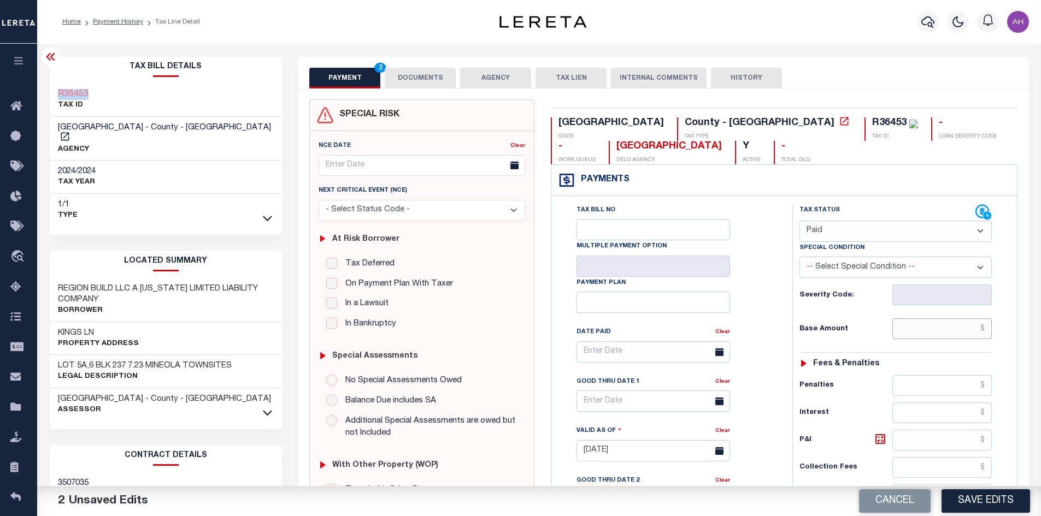
click at [948, 326] on input "text" at bounding box center [942, 328] width 100 height 21
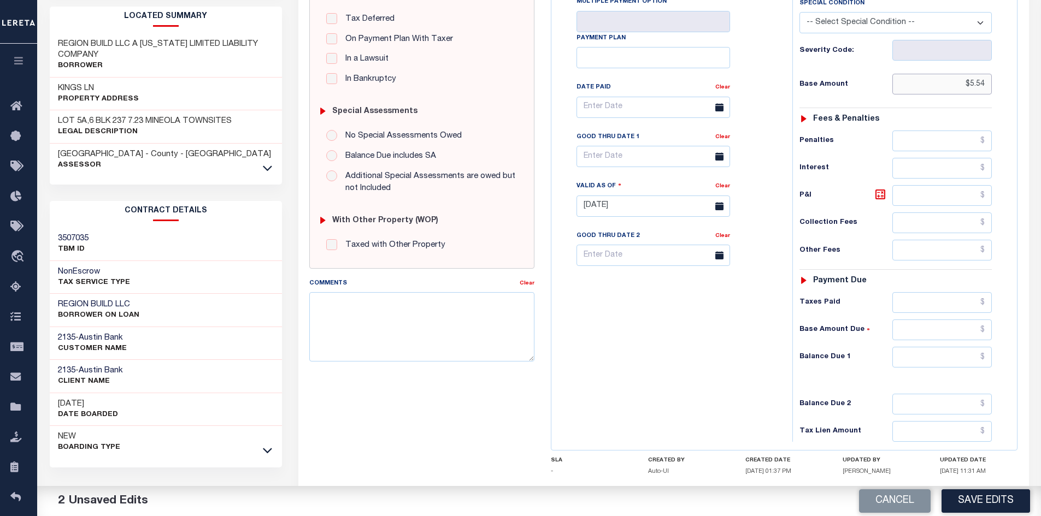
scroll to position [273, 0]
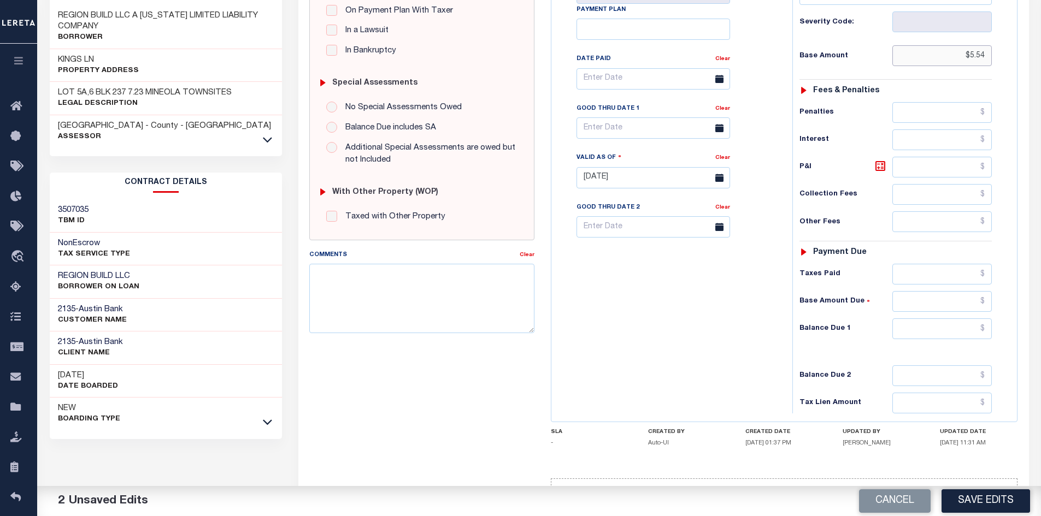
type input "$5.54"
click at [939, 333] on input "text" at bounding box center [942, 328] width 100 height 21
type input "$0"
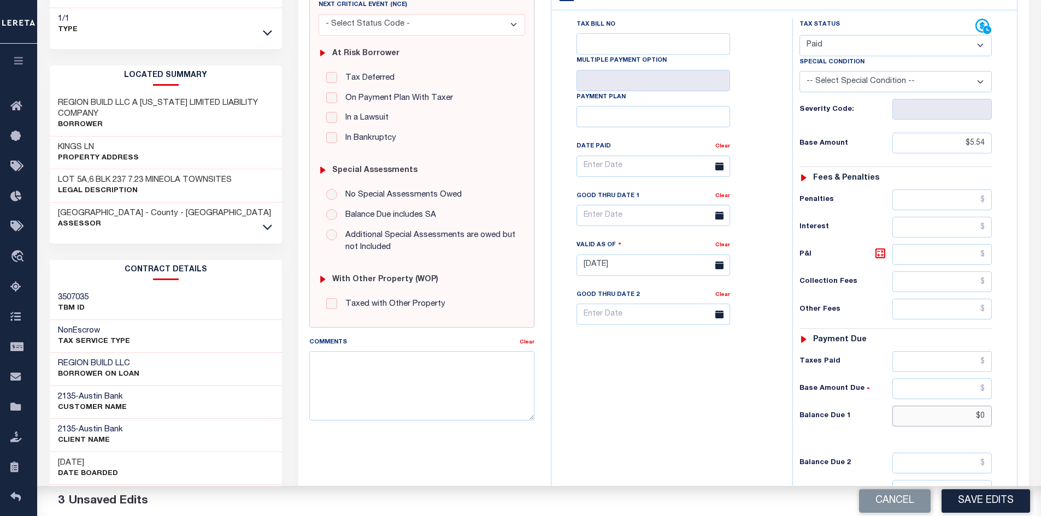
scroll to position [0, 0]
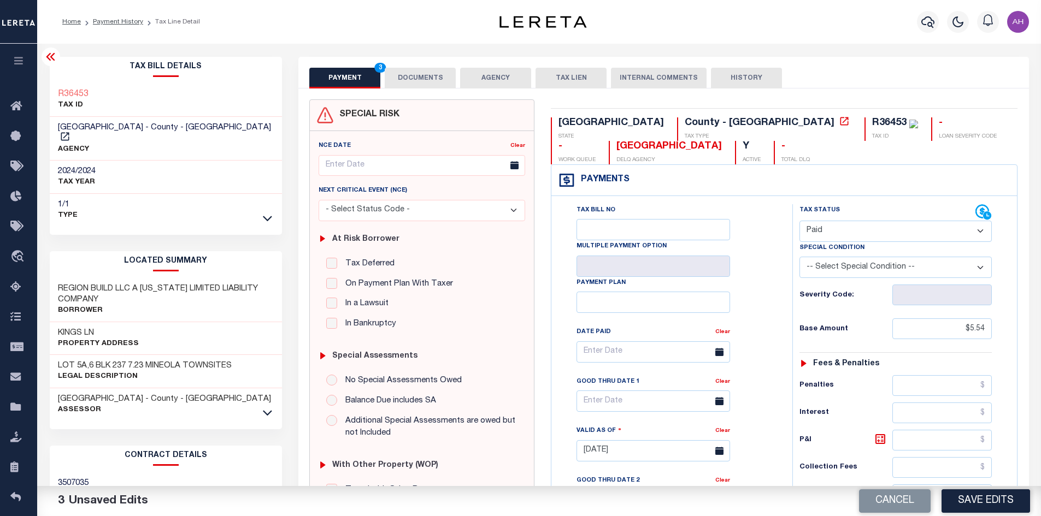
click at [427, 75] on button "DOCUMENTS" at bounding box center [420, 78] width 71 height 21
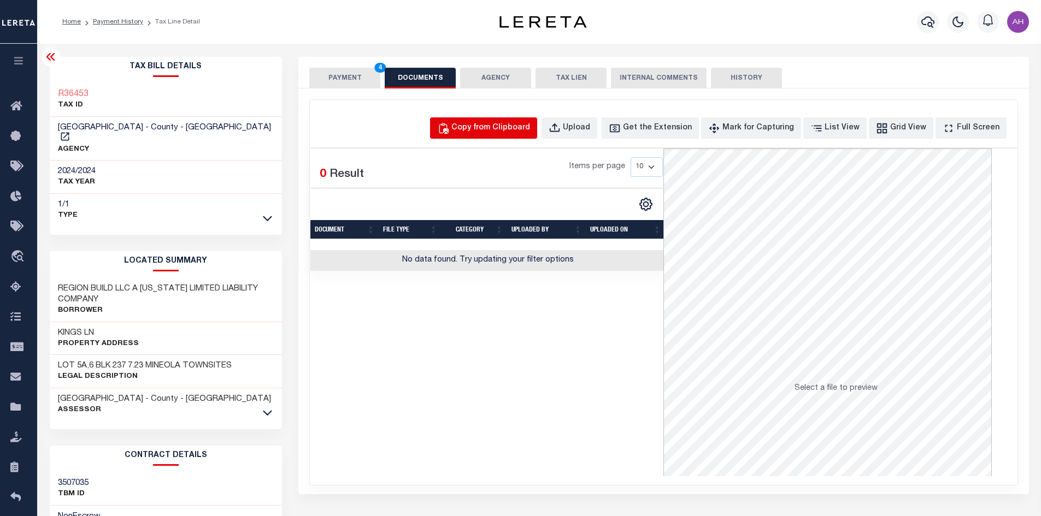
click at [499, 138] on button "Copy from Clipboard" at bounding box center [483, 127] width 107 height 21
select select "POP"
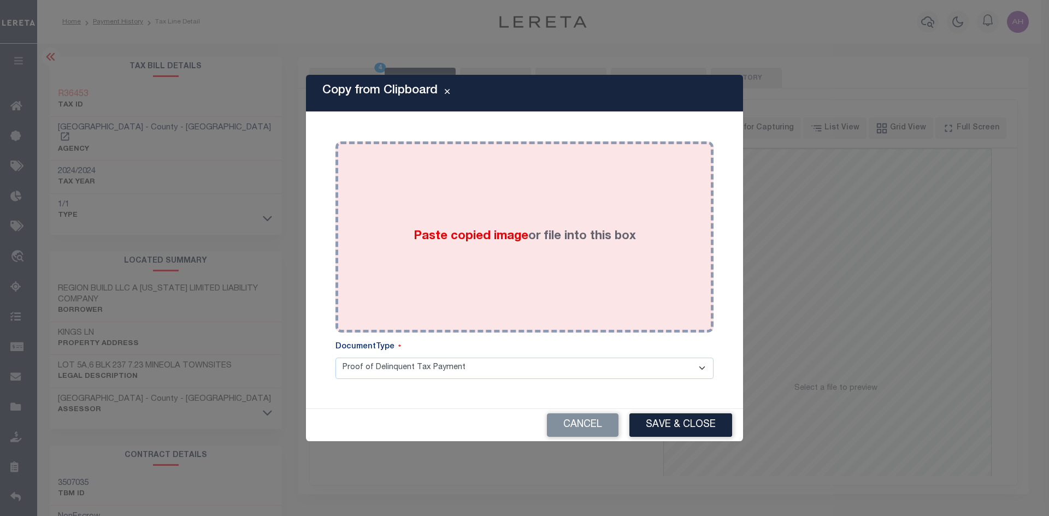
click at [474, 240] on span "Paste copied image" at bounding box center [471, 237] width 115 height 12
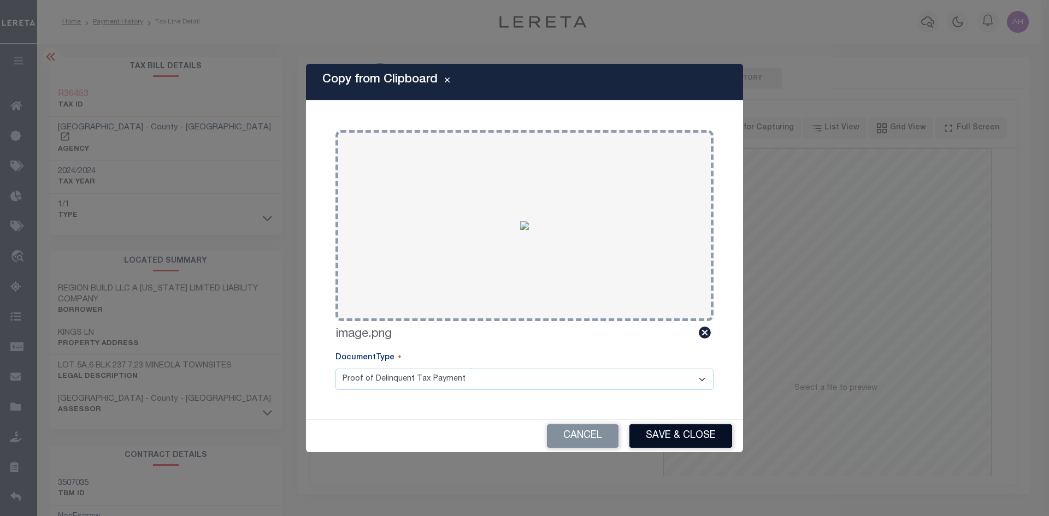
click at [686, 439] on button "Save & Close" at bounding box center [680, 435] width 103 height 23
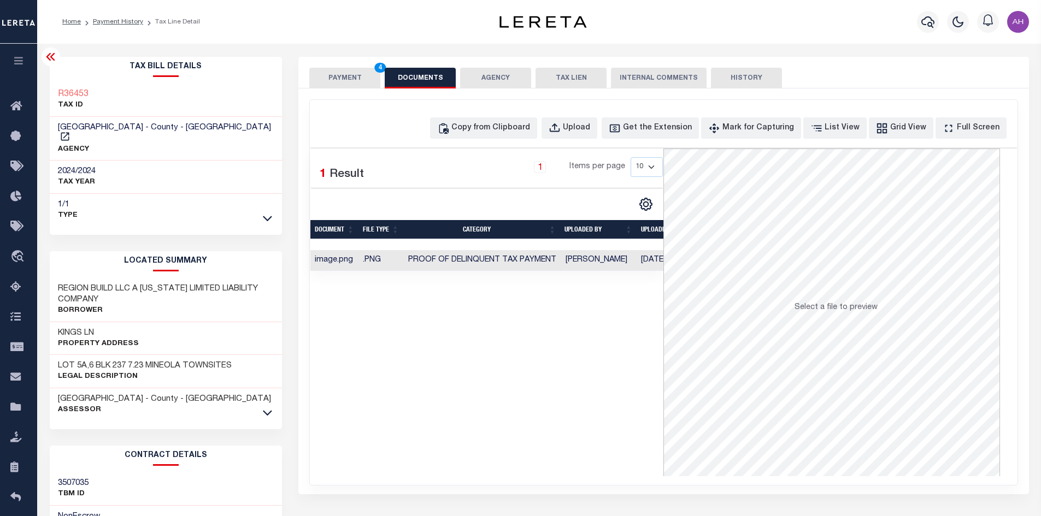
click at [360, 82] on button "PAYMENT 4" at bounding box center [344, 78] width 71 height 21
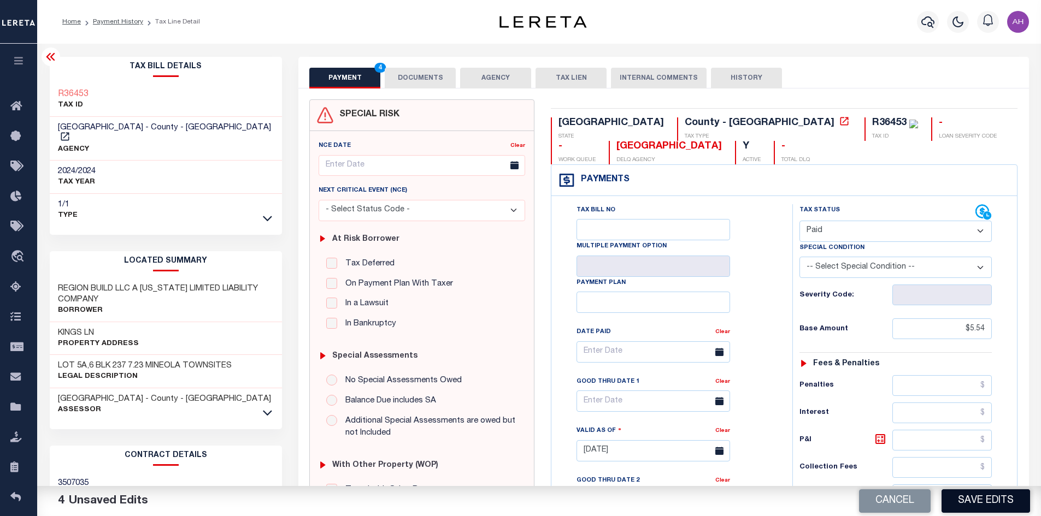
click at [989, 495] on button "Save Edits" at bounding box center [985, 500] width 88 height 23
checkbox input "false"
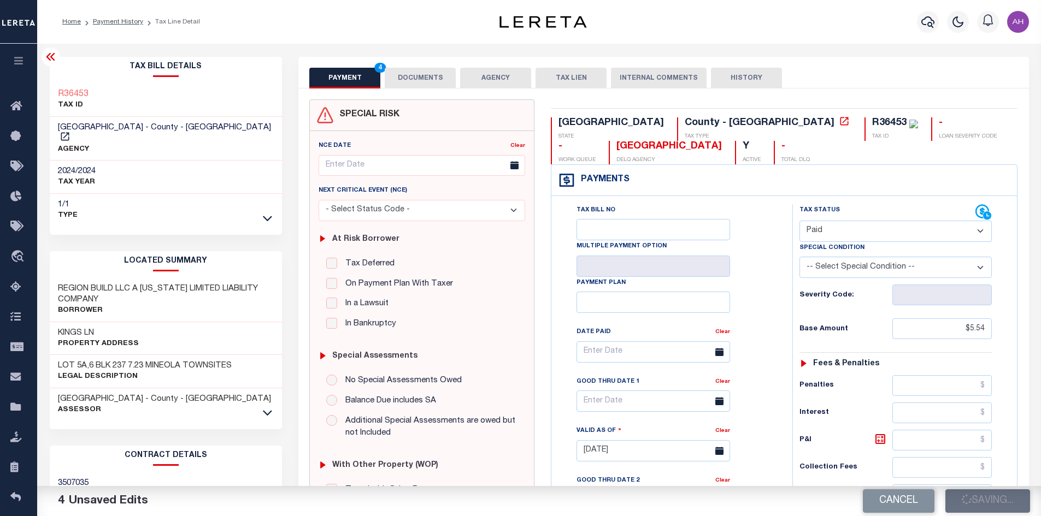
type input "$5.54"
type input "$0"
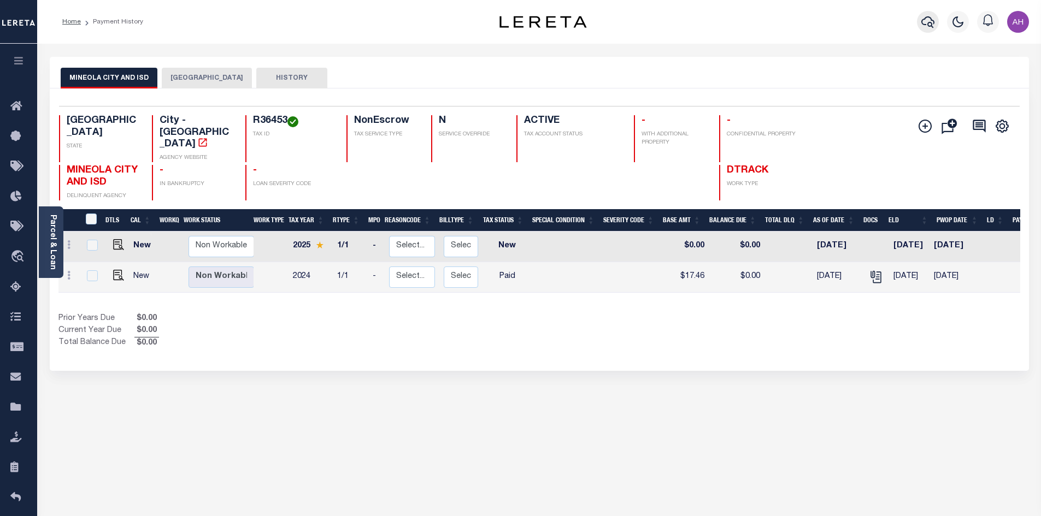
click at [924, 26] on icon "button" at bounding box center [927, 21] width 13 height 11
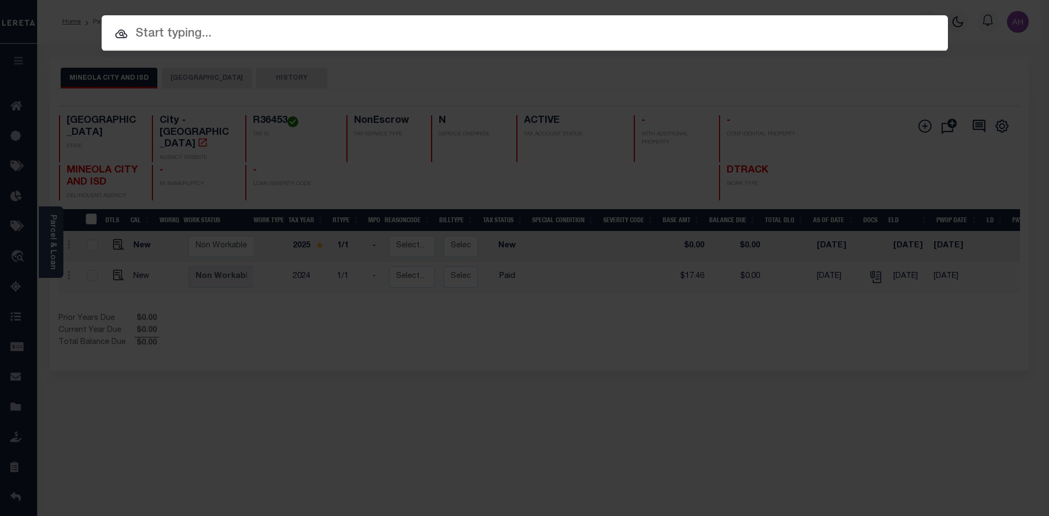
paste input "30016414"
type input "30016414"
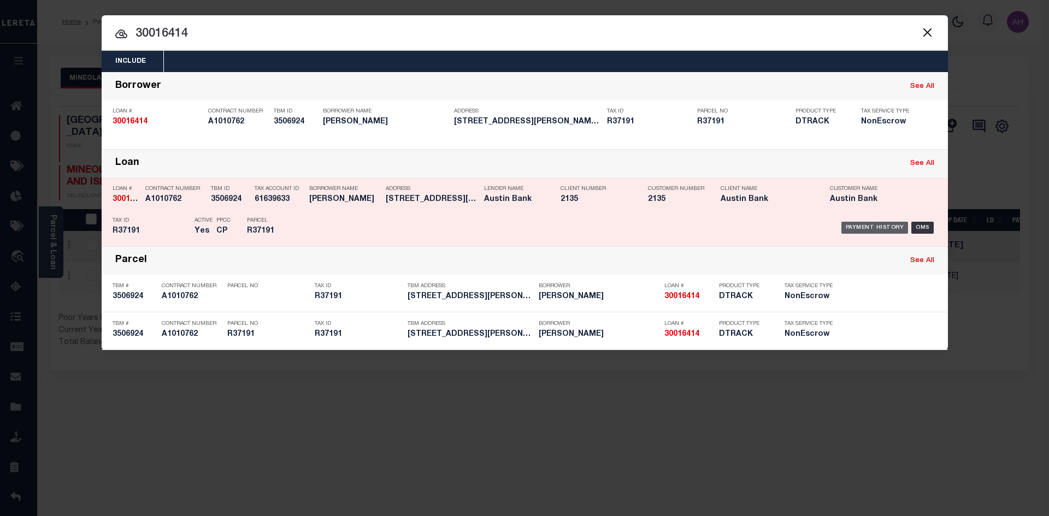
click at [874, 228] on div "Payment History" at bounding box center [874, 228] width 67 height 12
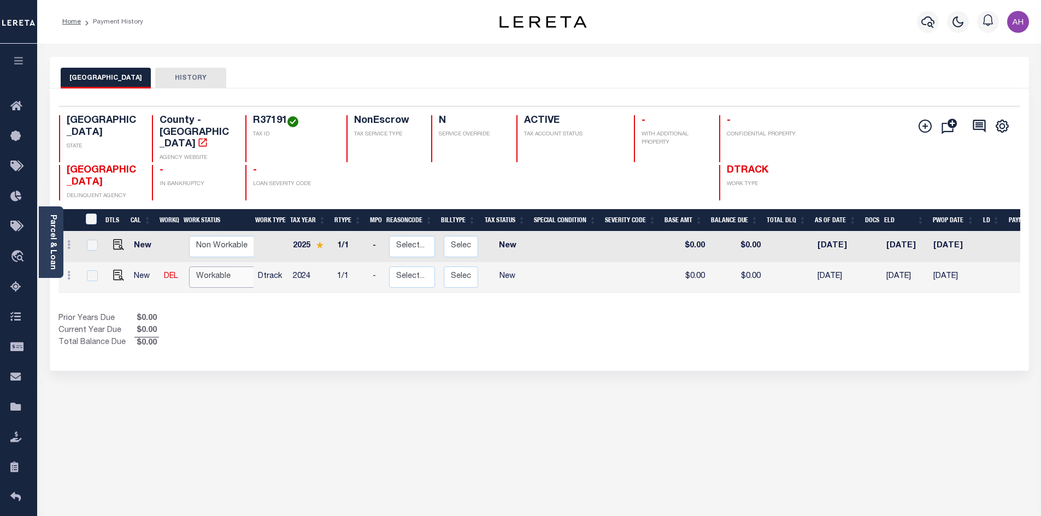
click at [213, 267] on select "Non Workable Workable" at bounding box center [222, 277] width 66 height 21
checkbox input "true"
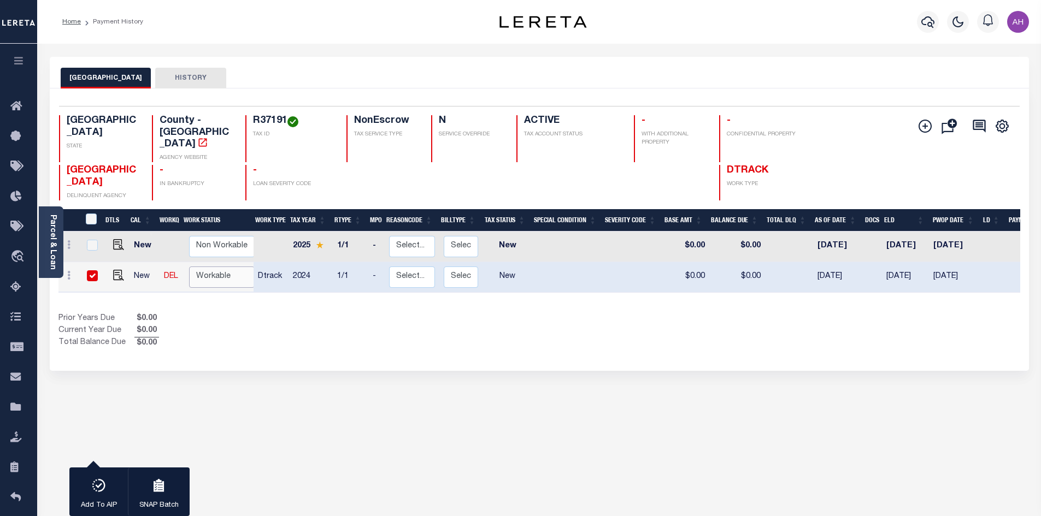
select select "true"
click at [189, 267] on select "Non Workable Workable" at bounding box center [222, 277] width 66 height 21
checkbox input "false"
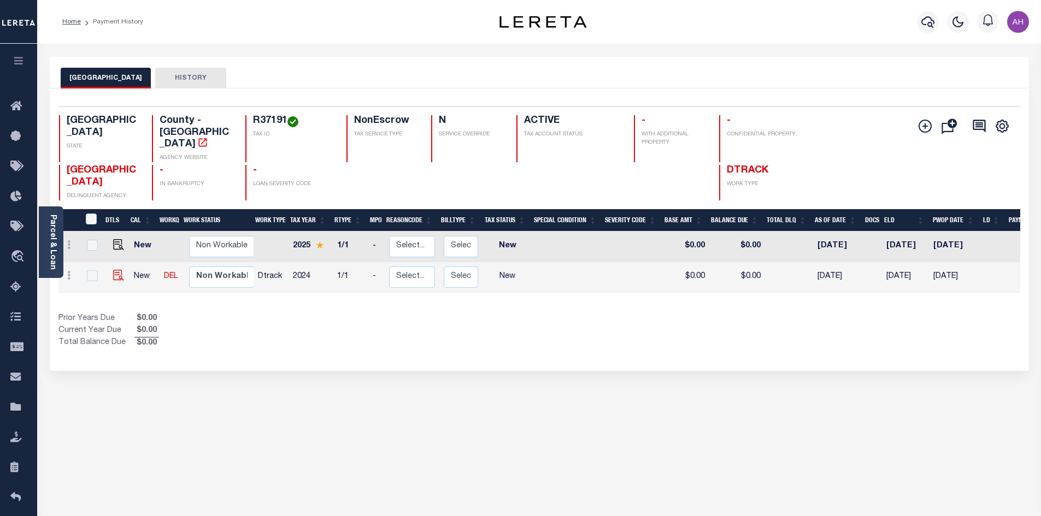
drag, startPoint x: 113, startPoint y: 256, endPoint x: 119, endPoint y: 257, distance: 6.2
click at [117, 270] on img "" at bounding box center [118, 275] width 11 height 11
checkbox input "true"
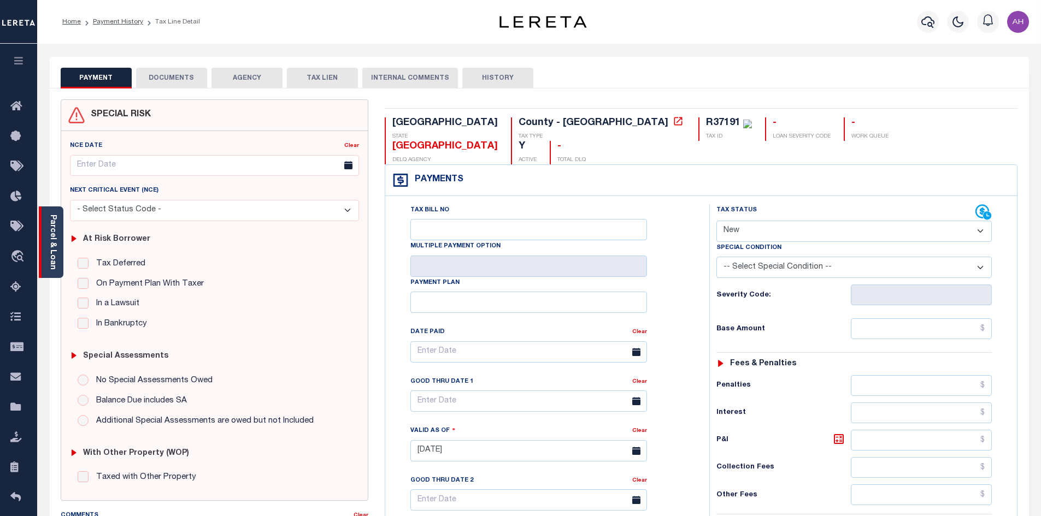
click at [49, 245] on link "Parcel & Loan" at bounding box center [53, 242] width 8 height 55
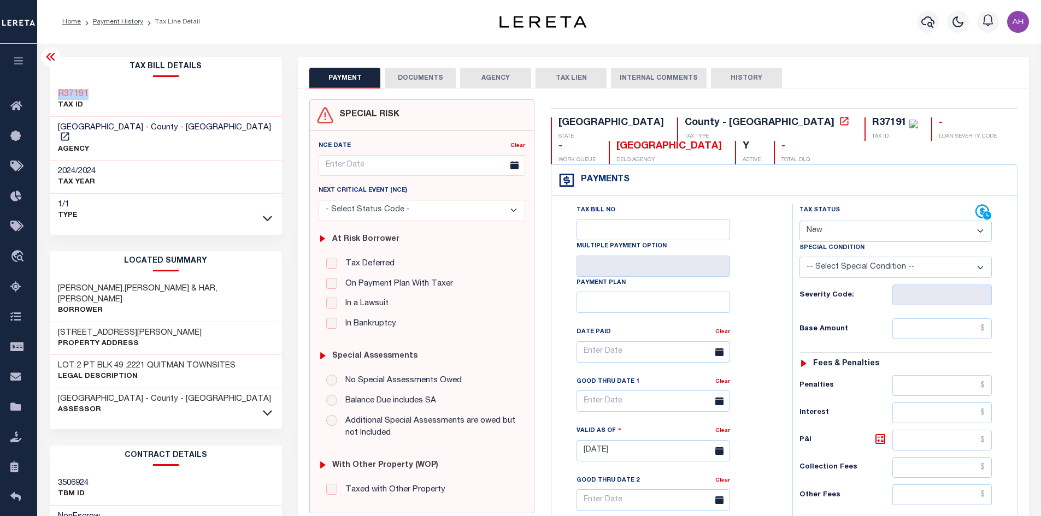
drag, startPoint x: 99, startPoint y: 97, endPoint x: 52, endPoint y: 98, distance: 46.4
click at [52, 98] on div "R37191 TAX ID" at bounding box center [166, 100] width 233 height 33
copy h3 "R37191"
click at [842, 231] on select "- Select Status Code - Open Due/Unpaid Paid Incomplete No Tax Due Internal Refu…" at bounding box center [895, 231] width 192 height 21
select select "PYD"
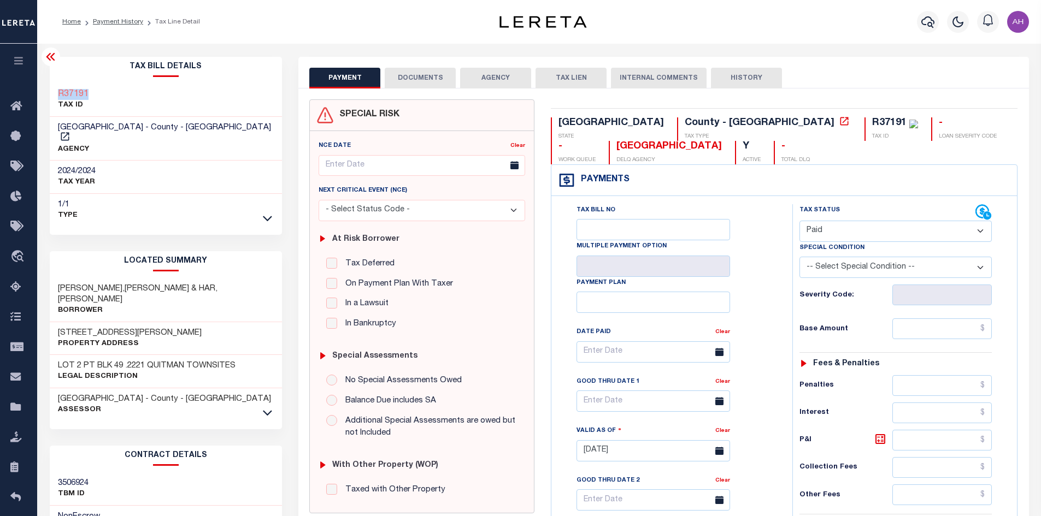
click at [799, 221] on select "- Select Status Code - Open Due/Unpaid Paid Incomplete No Tax Due Internal Refu…" at bounding box center [895, 231] width 192 height 21
type input "[DATE]"
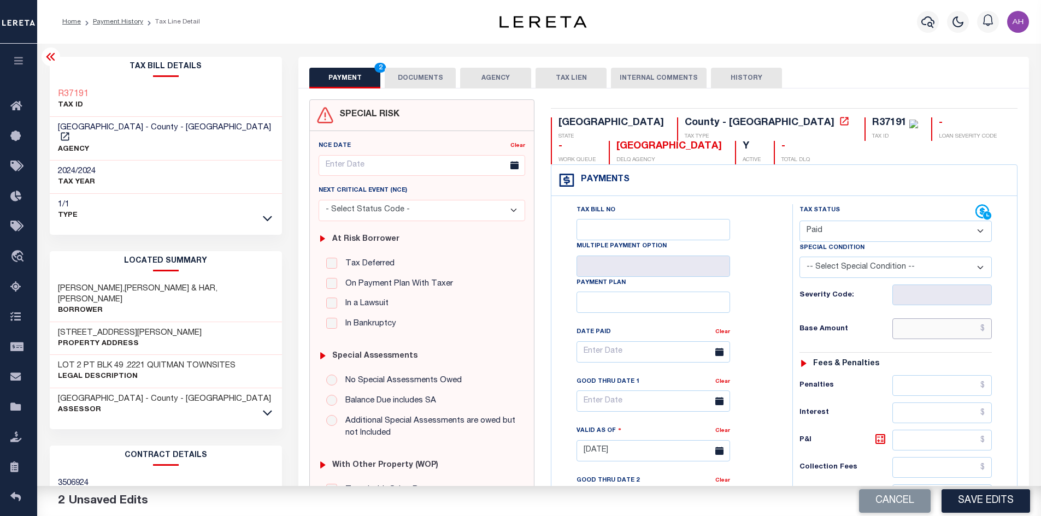
click at [920, 329] on input "text" at bounding box center [942, 328] width 100 height 21
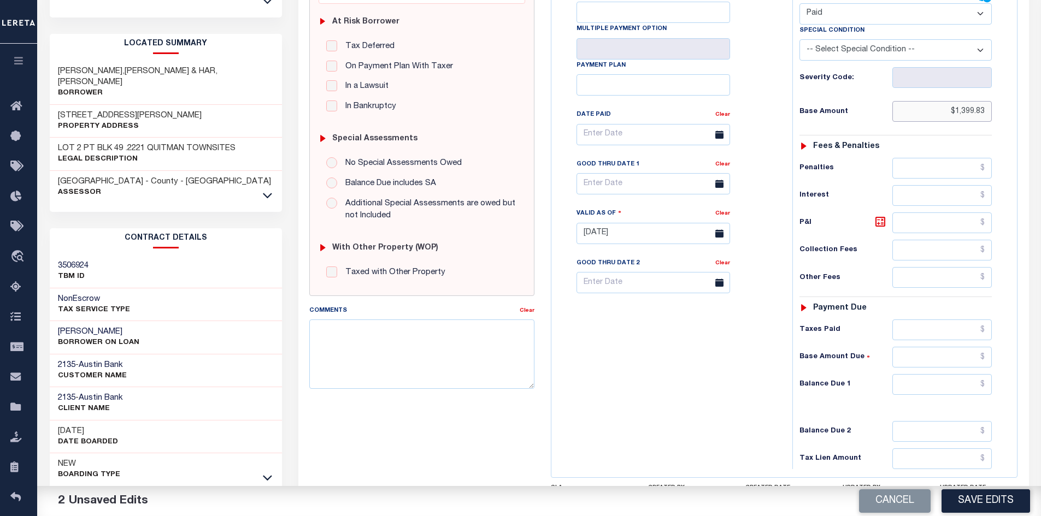
scroll to position [219, 0]
type input "$1,399.83"
click at [928, 382] on input "text" at bounding box center [942, 383] width 100 height 21
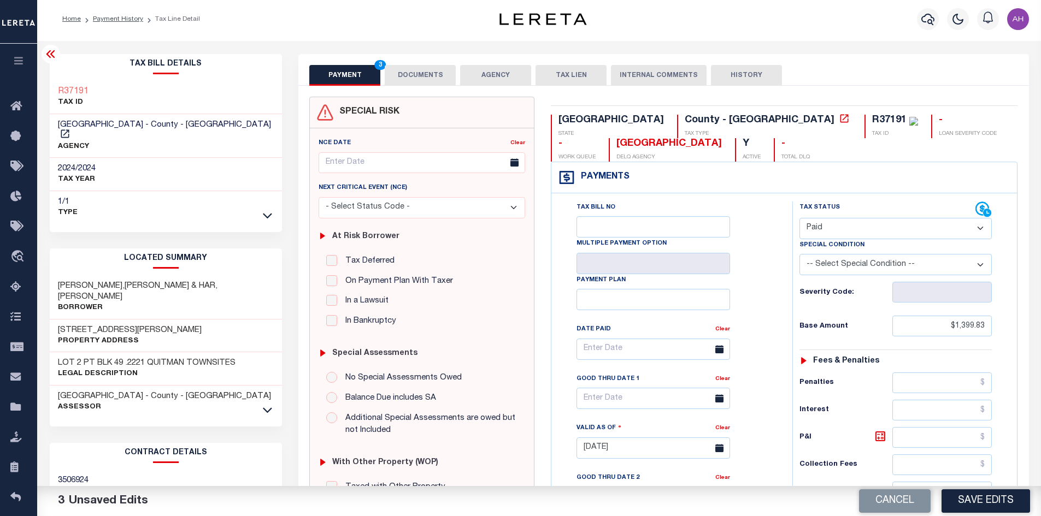
scroll to position [0, 0]
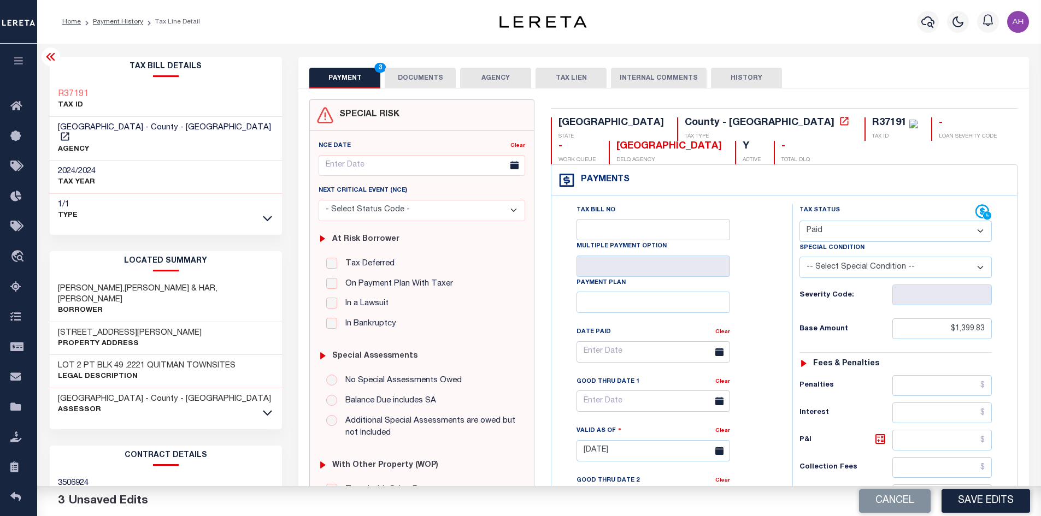
type input "$0.00"
click at [433, 83] on button "DOCUMENTS" at bounding box center [420, 78] width 71 height 21
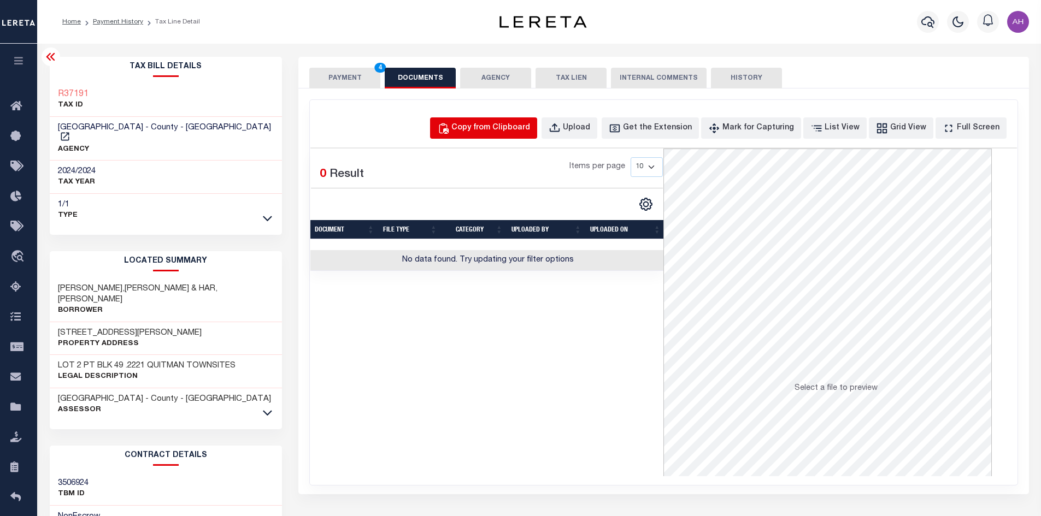
click at [496, 137] on button "Copy from Clipboard" at bounding box center [483, 127] width 107 height 21
select select "POP"
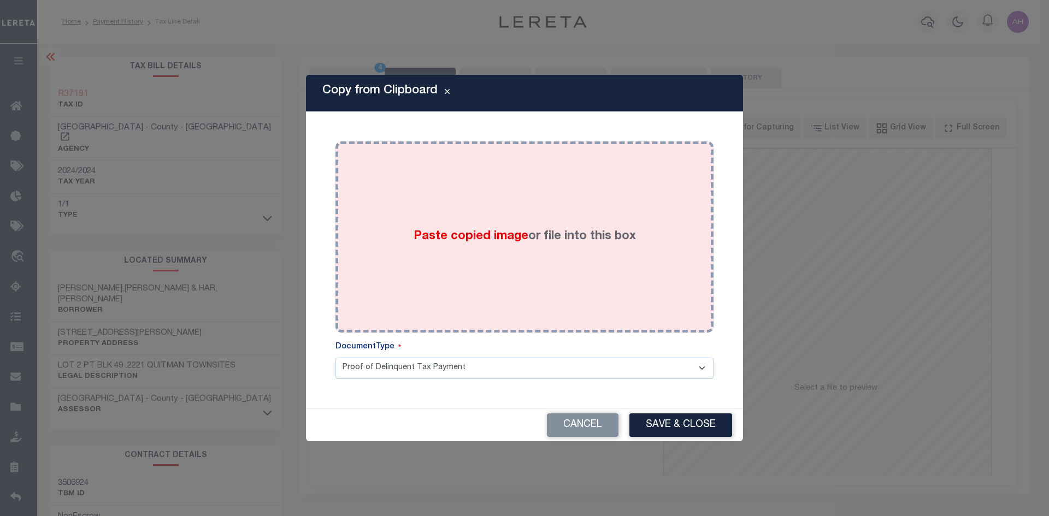
click at [478, 233] on span "Paste copied image" at bounding box center [471, 237] width 115 height 12
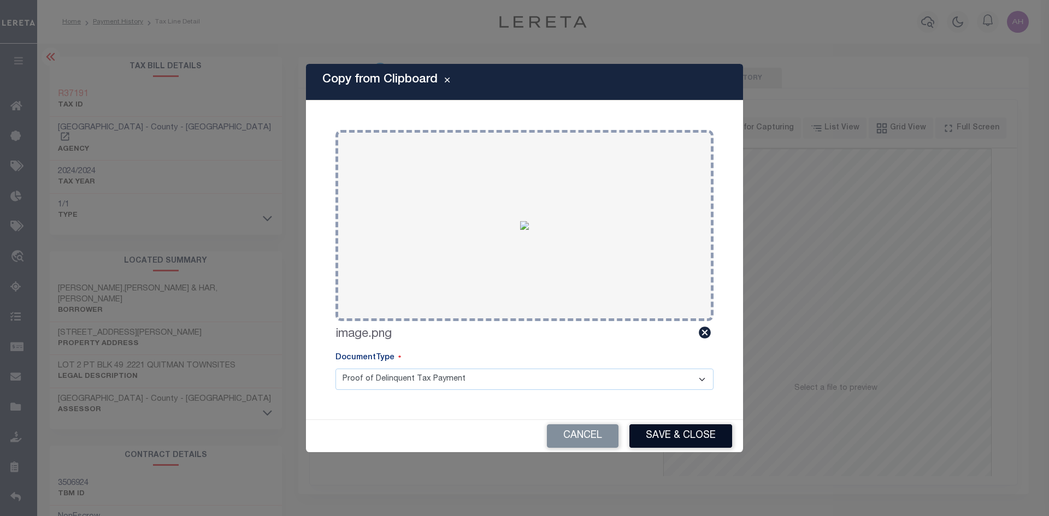
click at [670, 434] on button "Save & Close" at bounding box center [680, 435] width 103 height 23
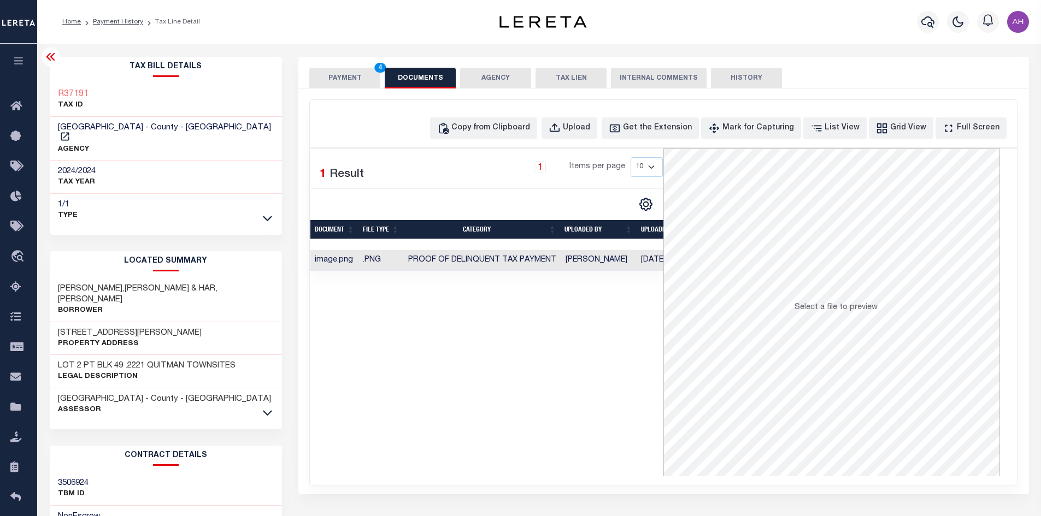
click at [356, 78] on button "PAYMENT 4" at bounding box center [344, 78] width 71 height 21
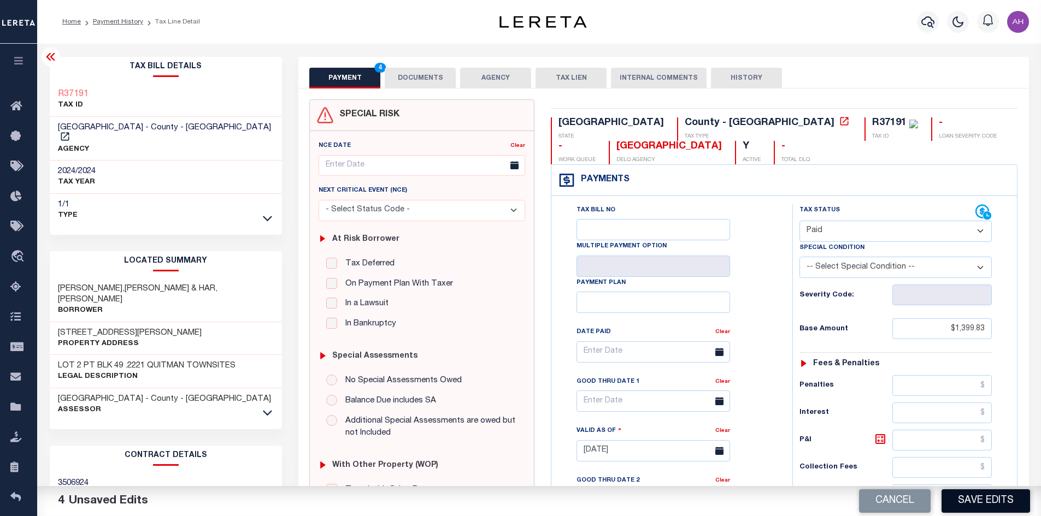
click at [997, 498] on button "Save Edits" at bounding box center [985, 500] width 88 height 23
checkbox input "false"
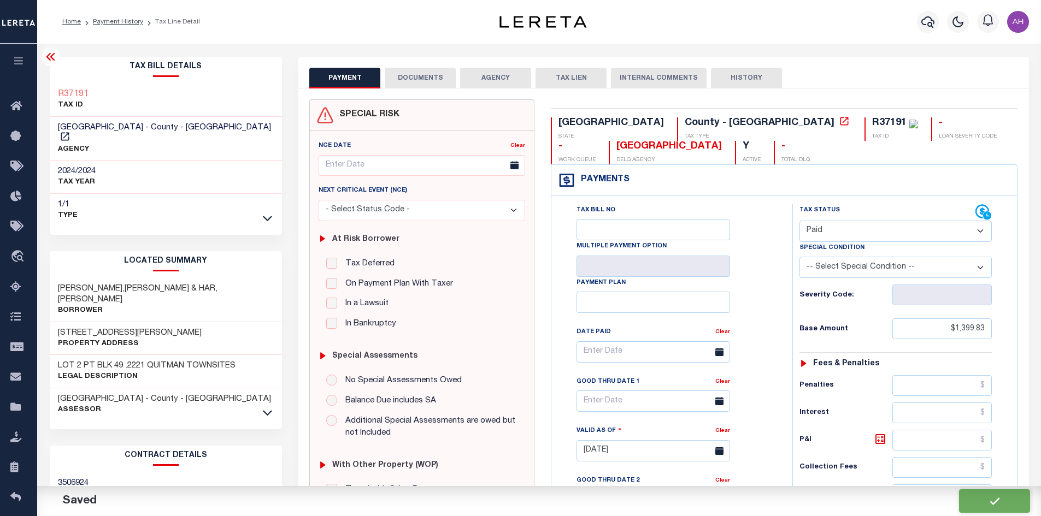
type input "$1,399.83"
type input "$0"
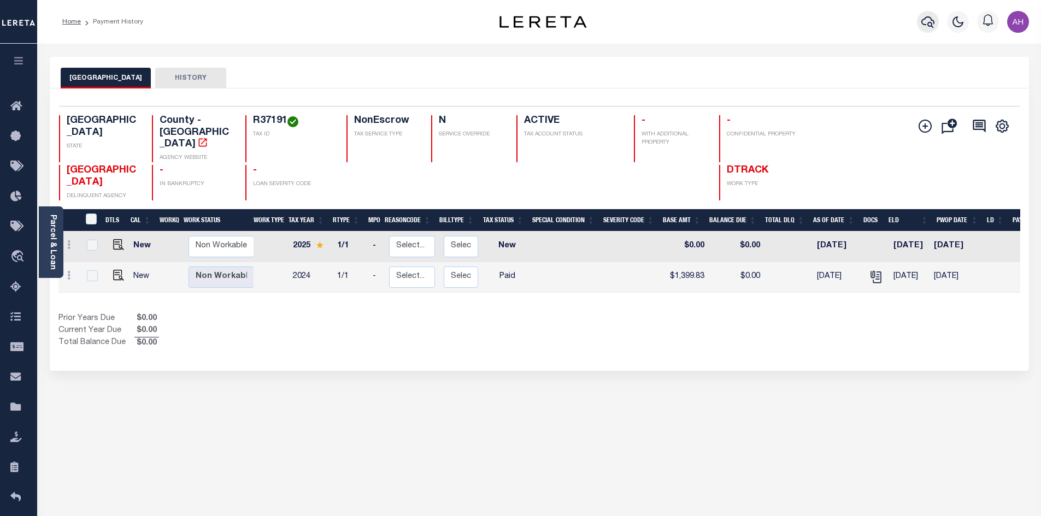
click at [925, 19] on icon "button" at bounding box center [927, 21] width 13 height 11
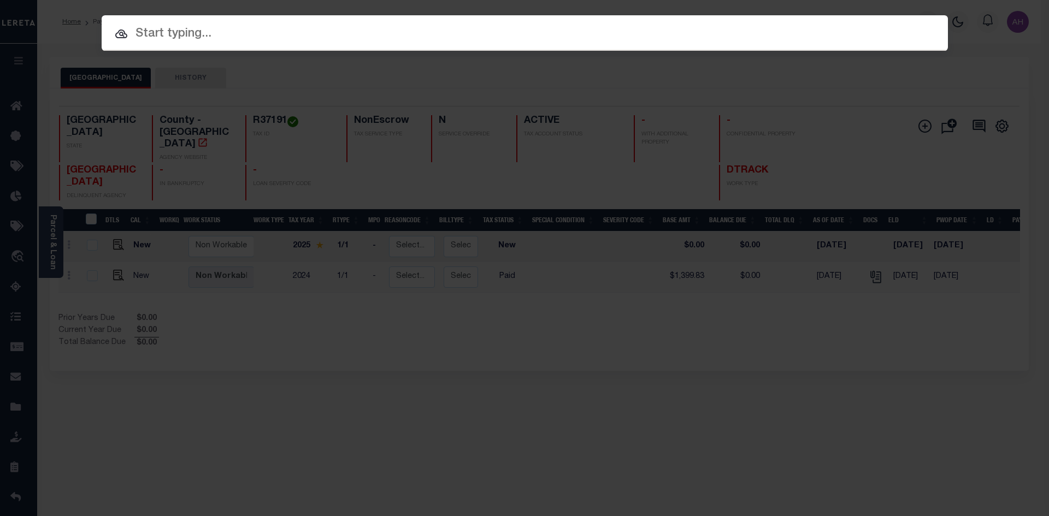
paste input "3822016737"
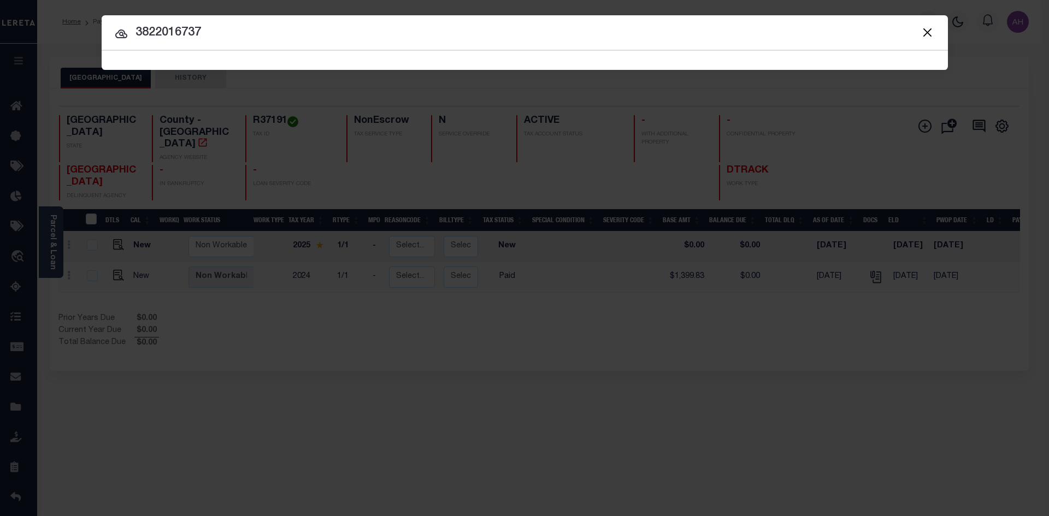
type input "3822016737"
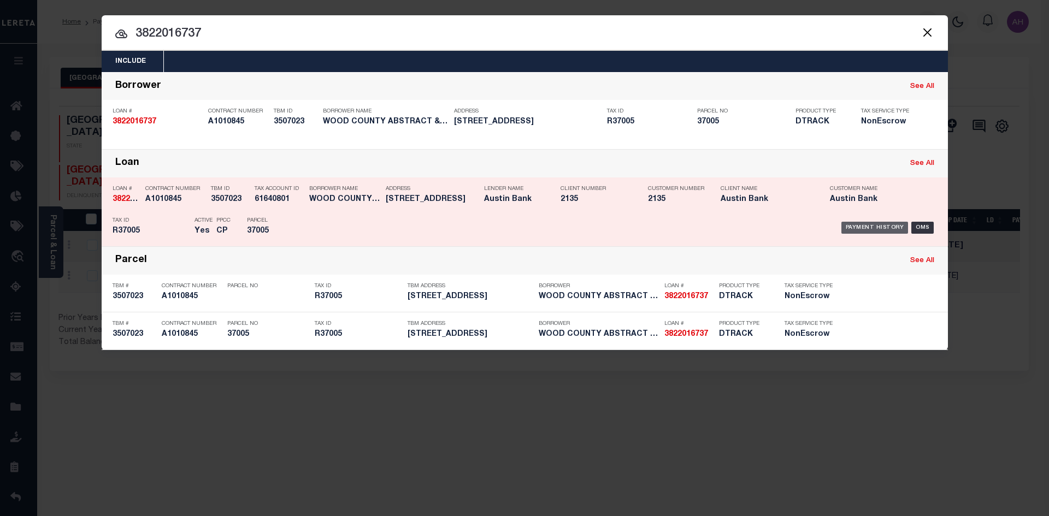
click at [865, 231] on div "Payment History" at bounding box center [874, 228] width 67 height 12
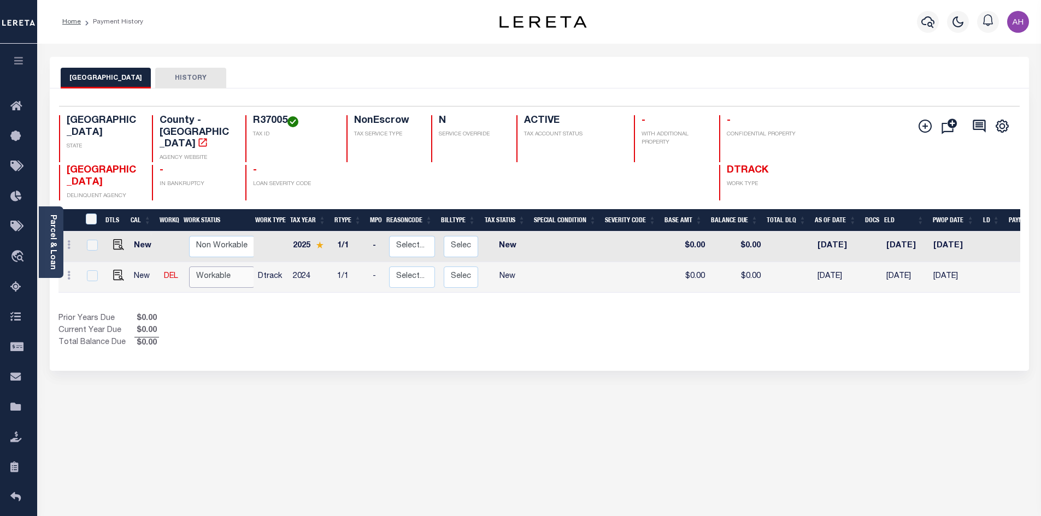
click at [227, 267] on select "Non Workable Workable" at bounding box center [222, 277] width 66 height 21
checkbox input "true"
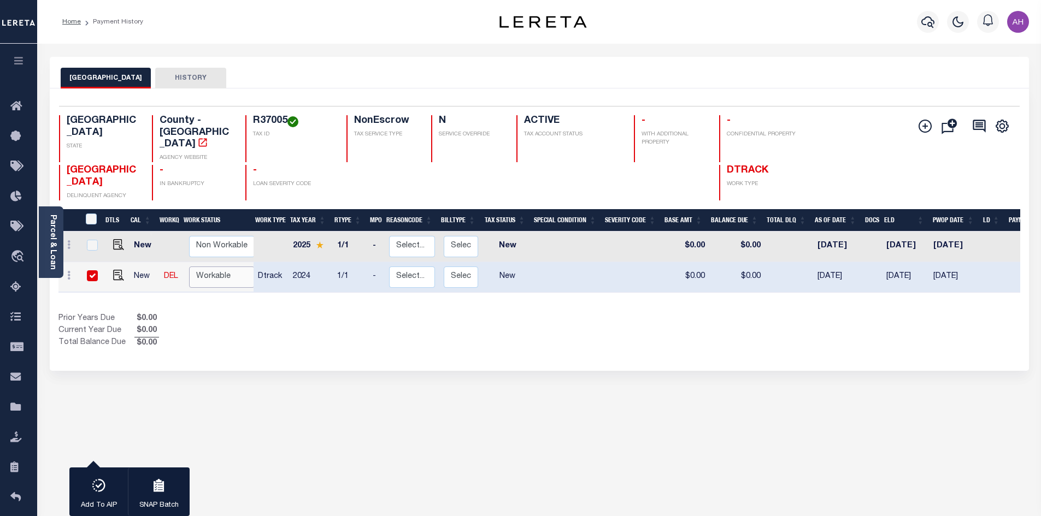
select select "true"
click at [189, 267] on select "Non Workable Workable" at bounding box center [222, 277] width 66 height 21
checkbox input "false"
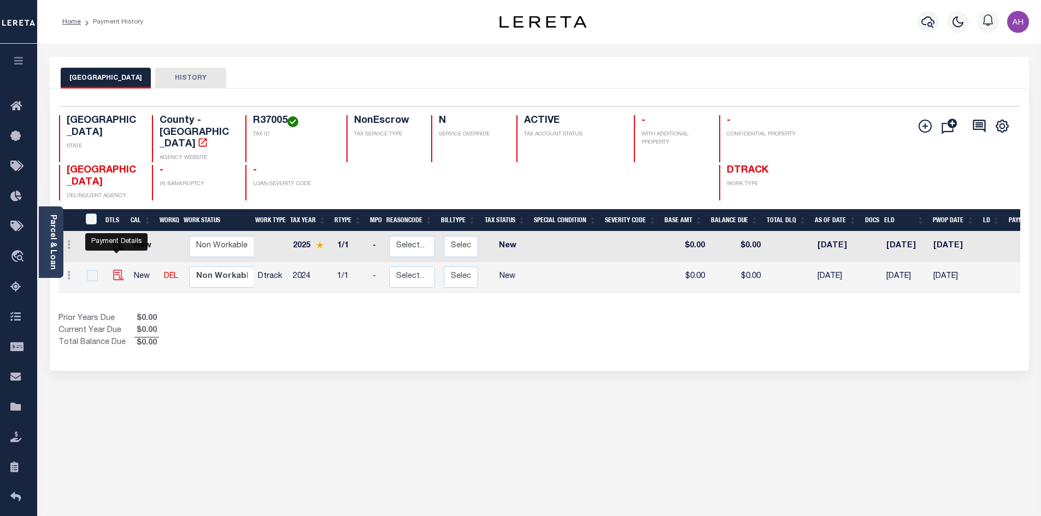
click at [119, 270] on img "" at bounding box center [118, 275] width 11 height 11
checkbox input "true"
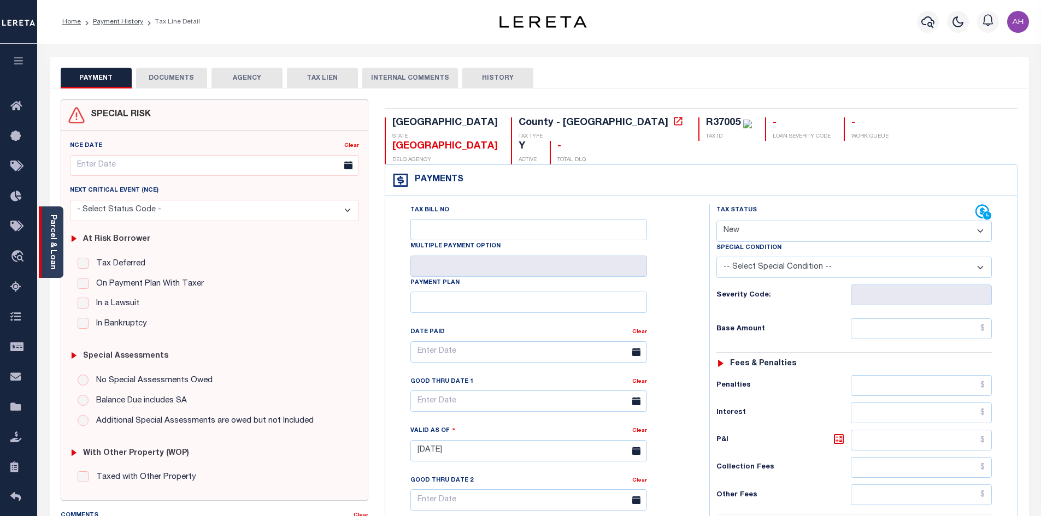
click at [52, 250] on link "Parcel & Loan" at bounding box center [53, 242] width 8 height 55
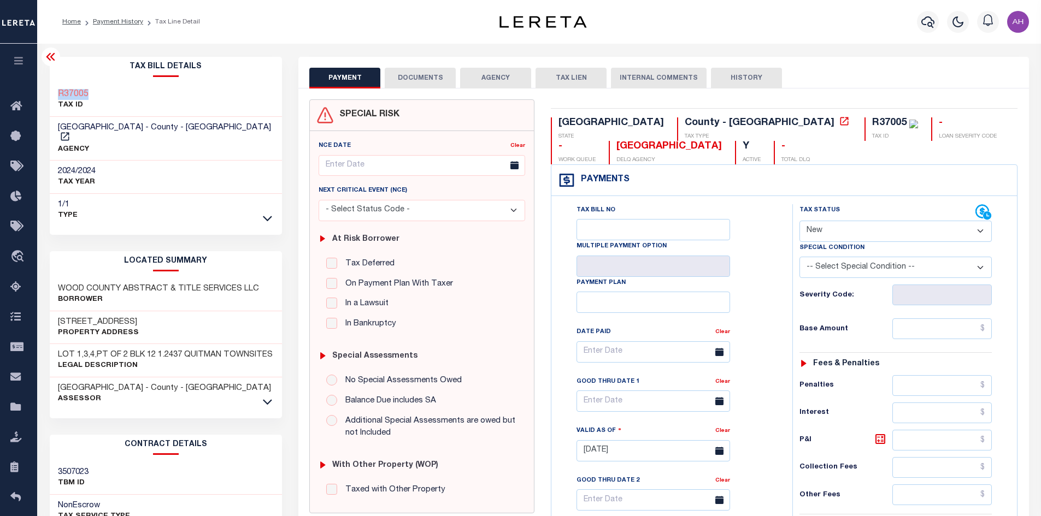
drag, startPoint x: 90, startPoint y: 94, endPoint x: 44, endPoint y: 92, distance: 45.4
click at [44, 92] on div "Tax Bill Details R37005 TAX ID AGENCY" at bounding box center [166, 441] width 249 height 769
copy h3 "R37005"
click at [828, 230] on select "- Select Status Code - Open Due/Unpaid Paid Incomplete No Tax Due Internal Refu…" at bounding box center [895, 231] width 192 height 21
select select "PYD"
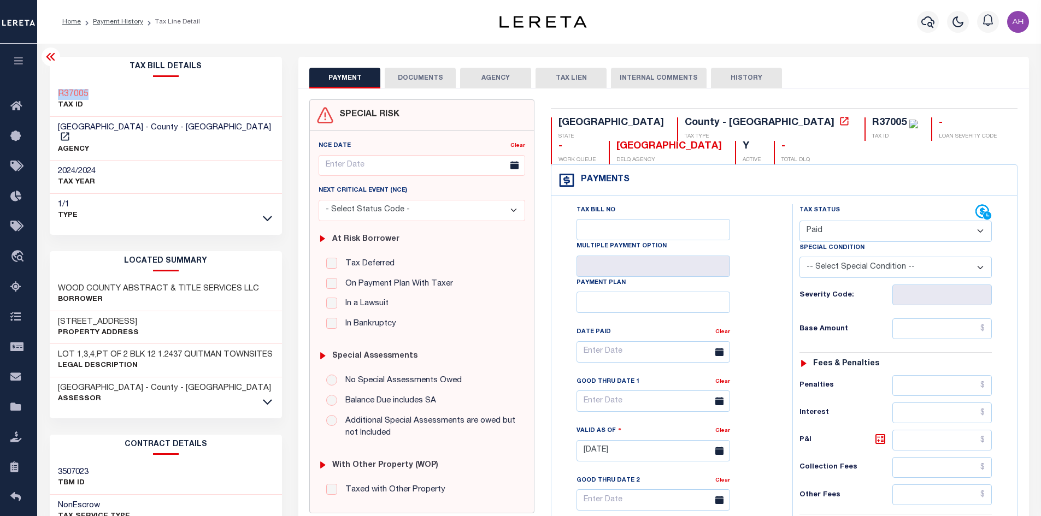
click at [799, 221] on select "- Select Status Code - Open Due/Unpaid Paid Incomplete No Tax Due Internal Refu…" at bounding box center [895, 231] width 192 height 21
type input "09/03/2025"
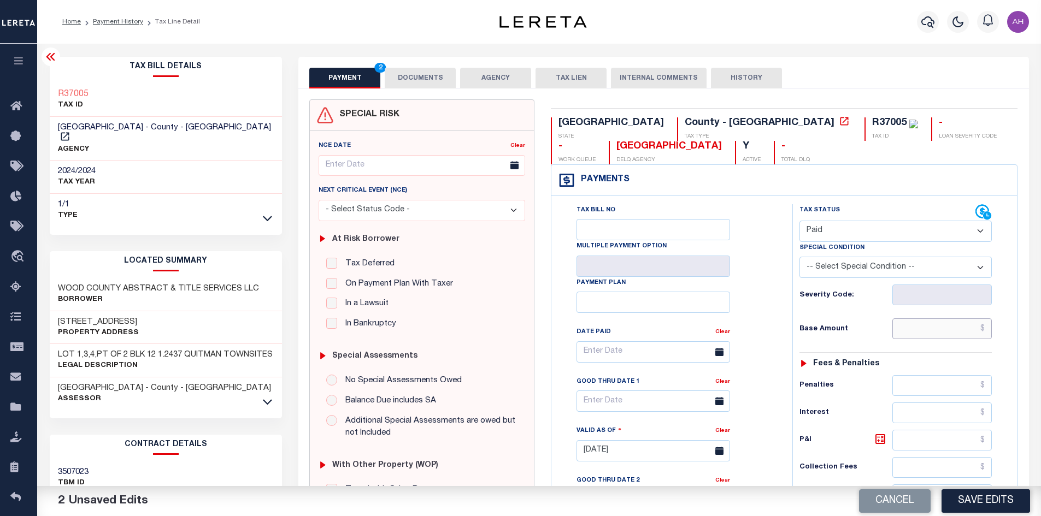
click at [924, 335] on input "text" at bounding box center [942, 328] width 100 height 21
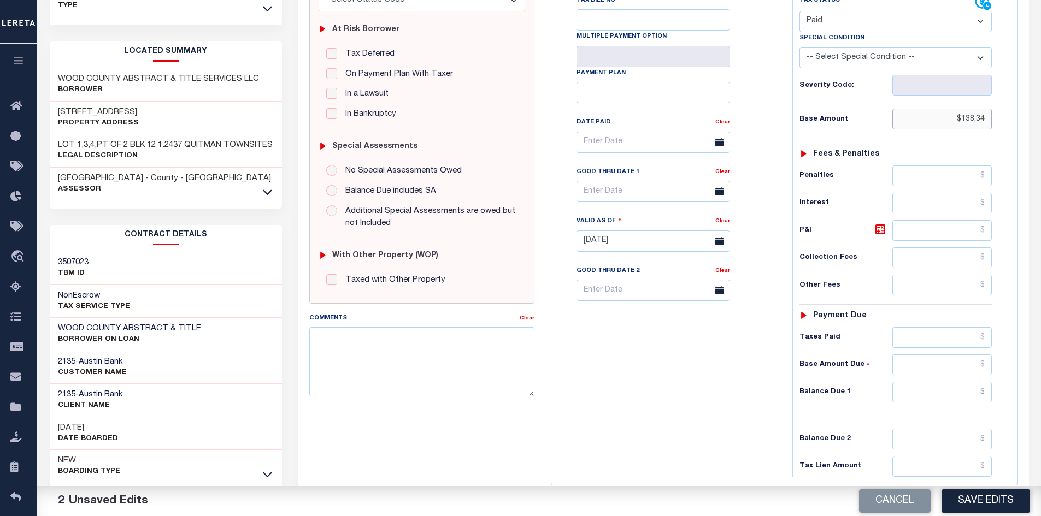
scroll to position [219, 0]
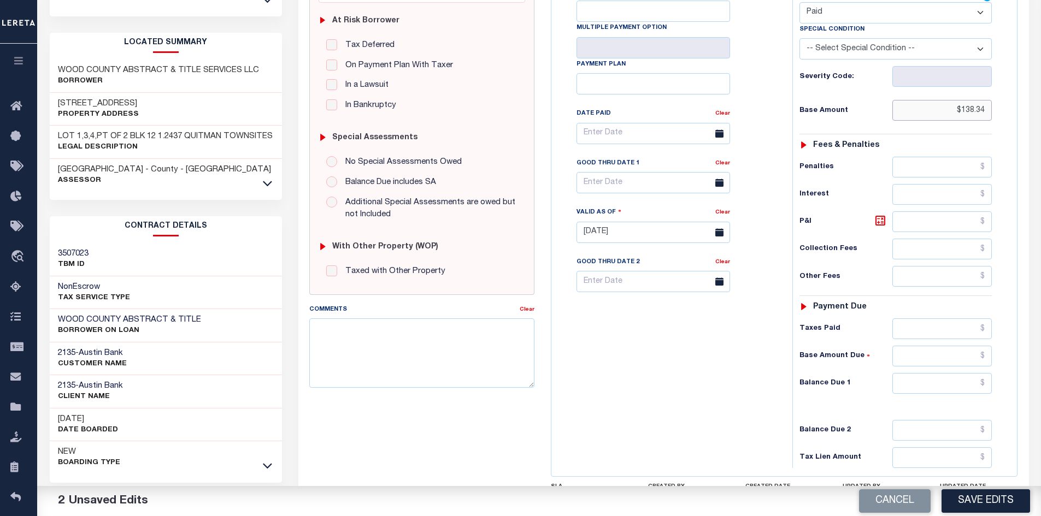
type input "$138.34"
click at [946, 379] on input "text" at bounding box center [942, 383] width 100 height 21
type input "$0"
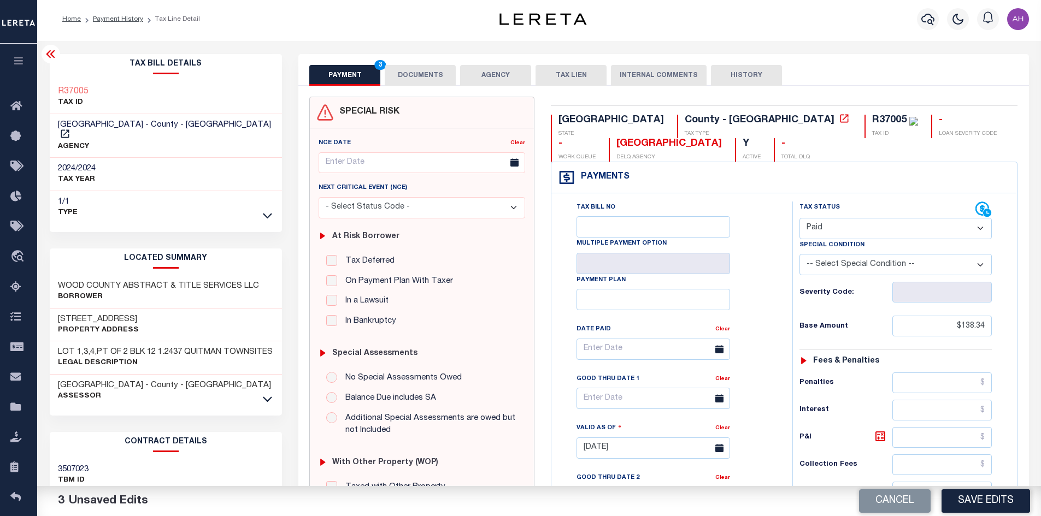
scroll to position [0, 0]
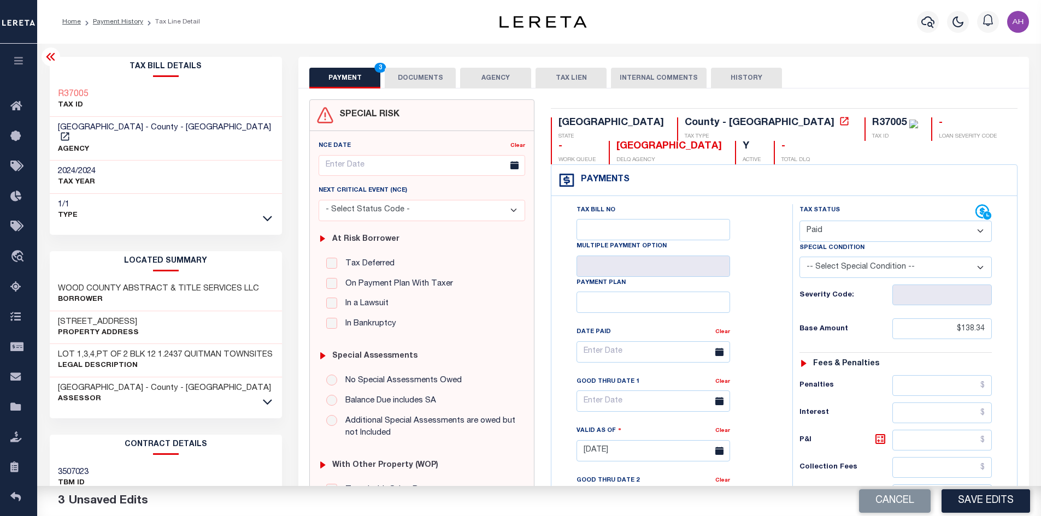
click at [430, 72] on button "DOCUMENTS" at bounding box center [420, 78] width 71 height 21
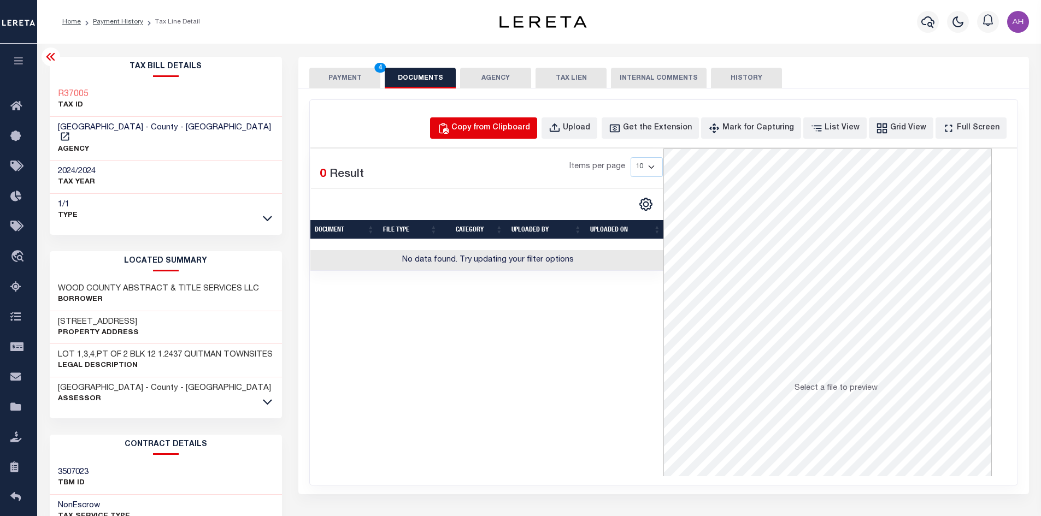
click at [499, 127] on div "Copy from Clipboard" at bounding box center [490, 128] width 79 height 12
select select "POP"
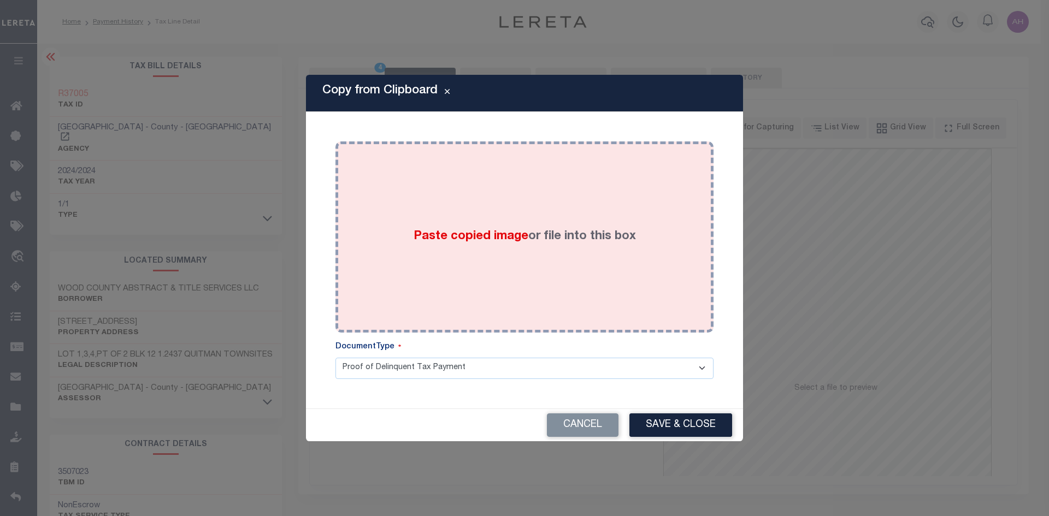
click at [516, 239] on span "Paste copied image" at bounding box center [471, 237] width 115 height 12
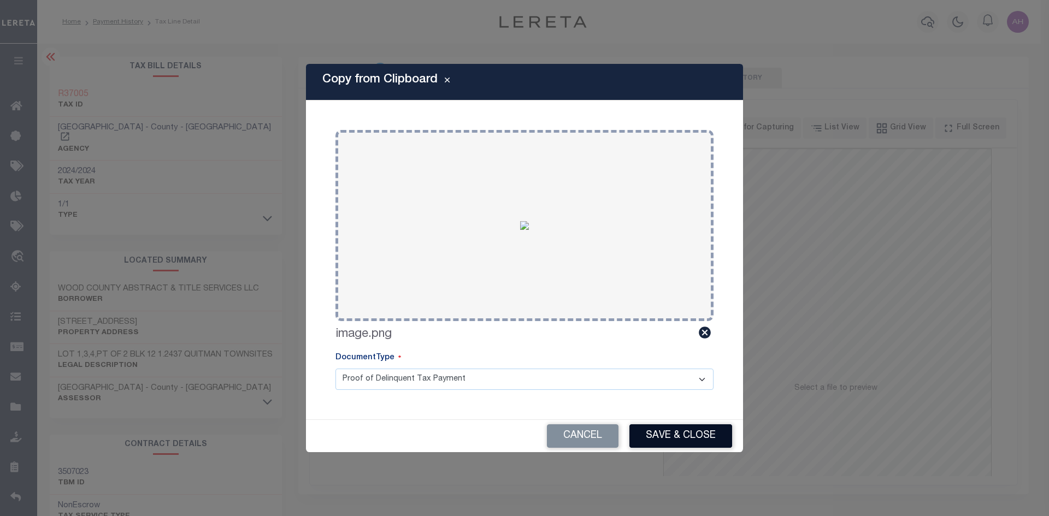
click at [694, 431] on button "Save & Close" at bounding box center [680, 435] width 103 height 23
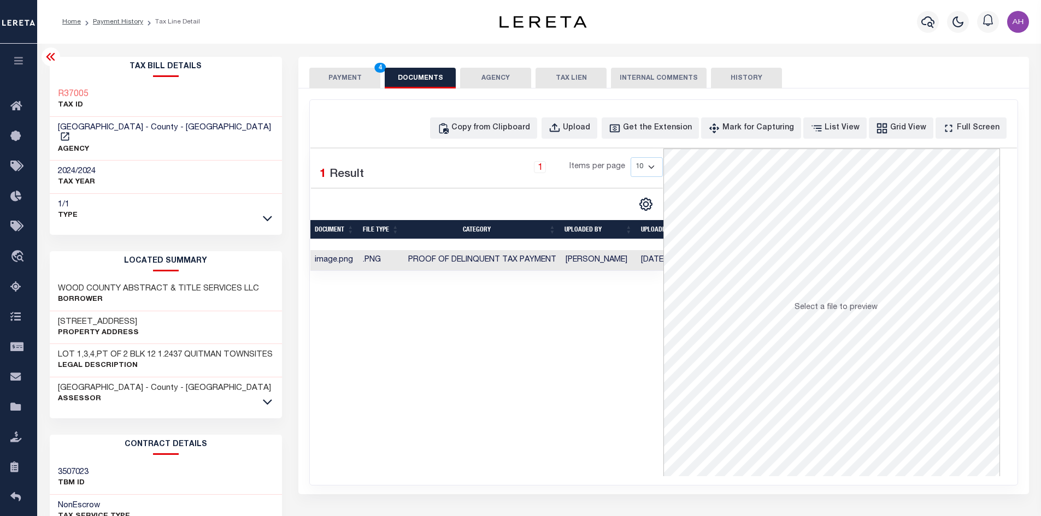
click at [341, 75] on button "PAYMENT 4" at bounding box center [344, 78] width 71 height 21
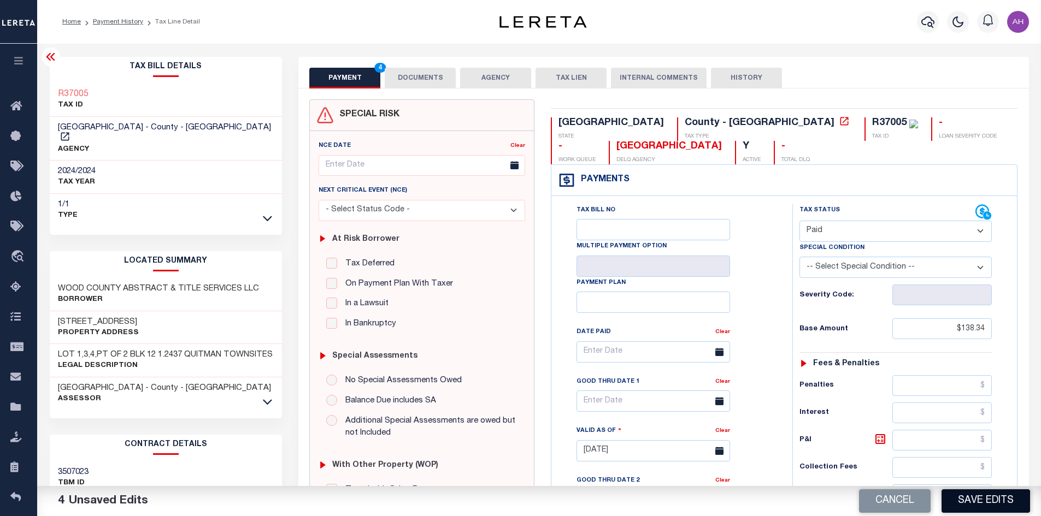
click at [1012, 498] on button "Save Edits" at bounding box center [985, 500] width 88 height 23
checkbox input "false"
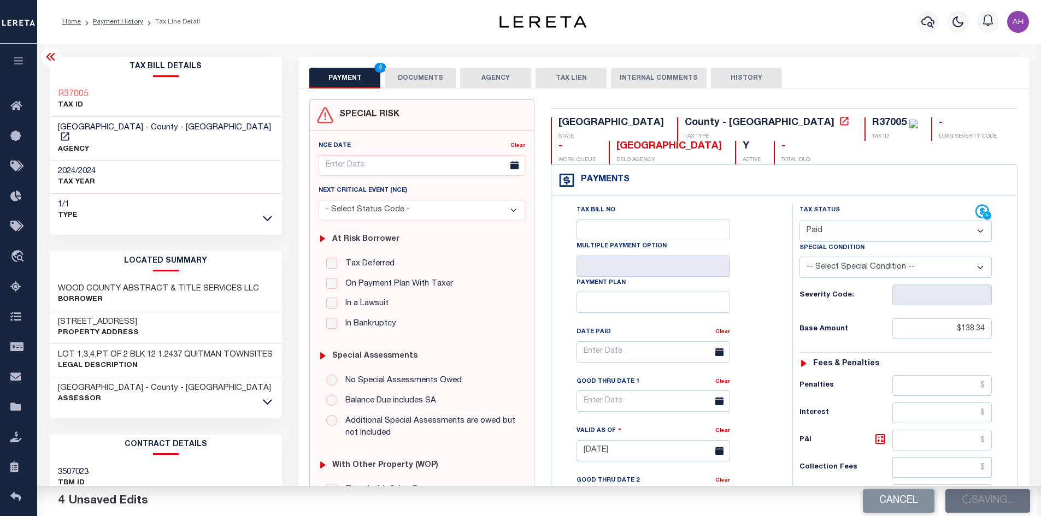
type input "$138.34"
type input "$0"
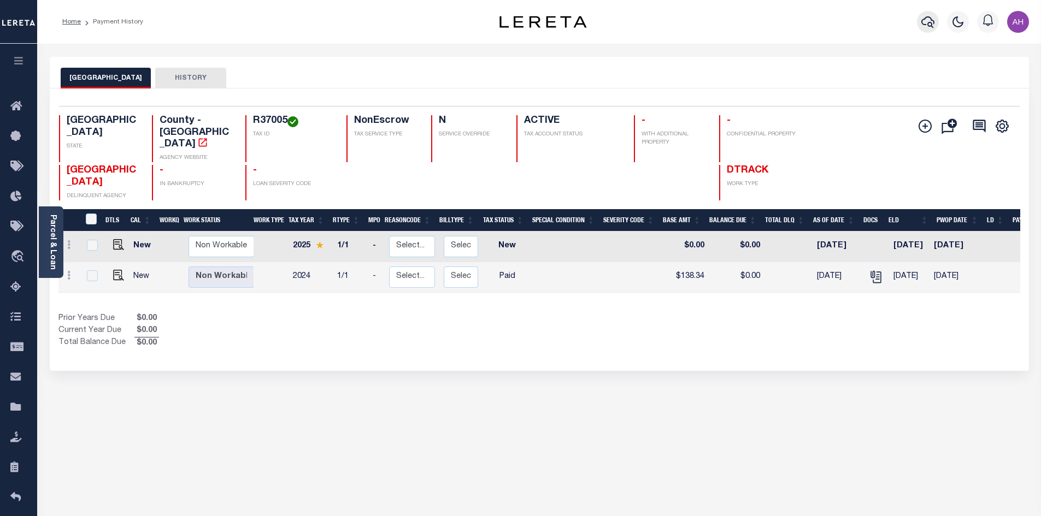
click at [930, 17] on icon "button" at bounding box center [927, 21] width 13 height 13
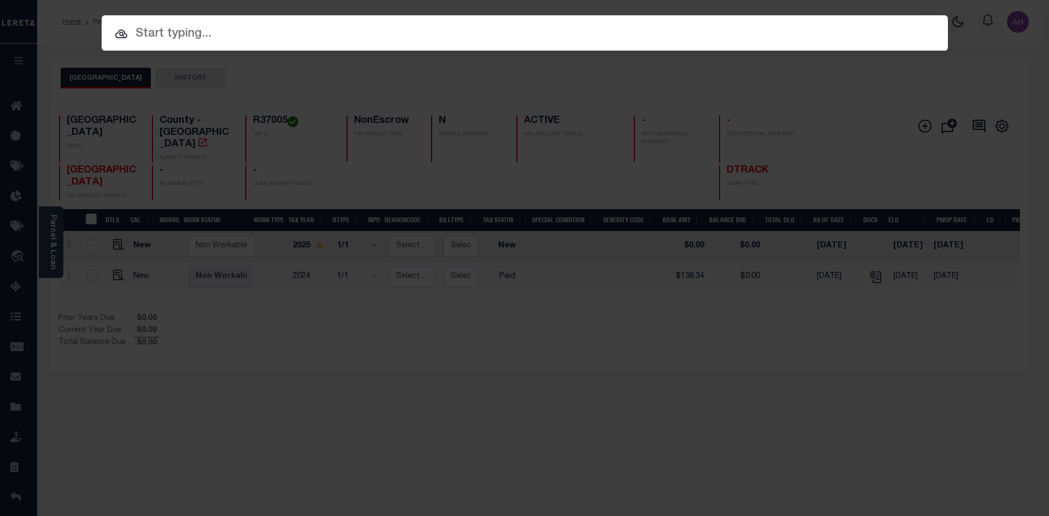
paste input "2024003705"
type input "2024003705"
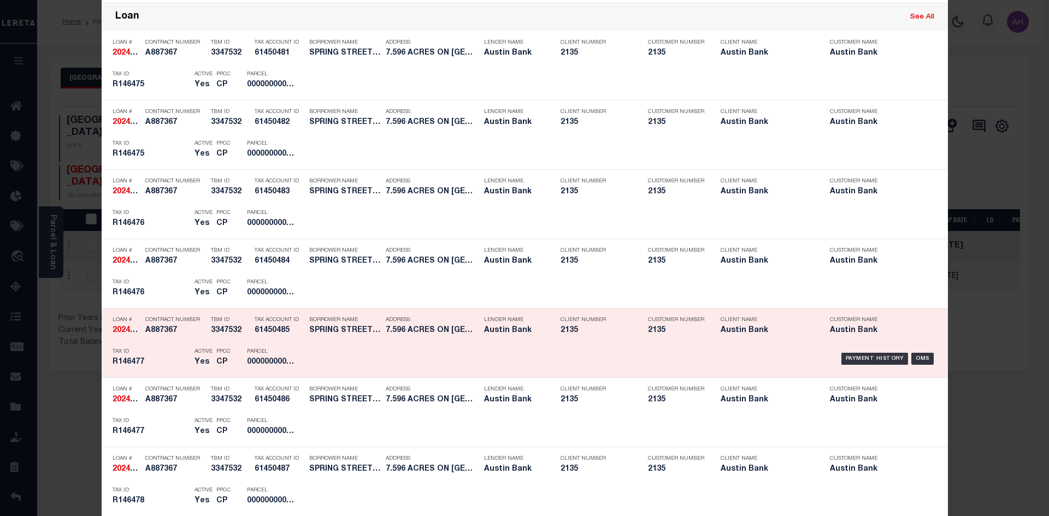
scroll to position [710, 0]
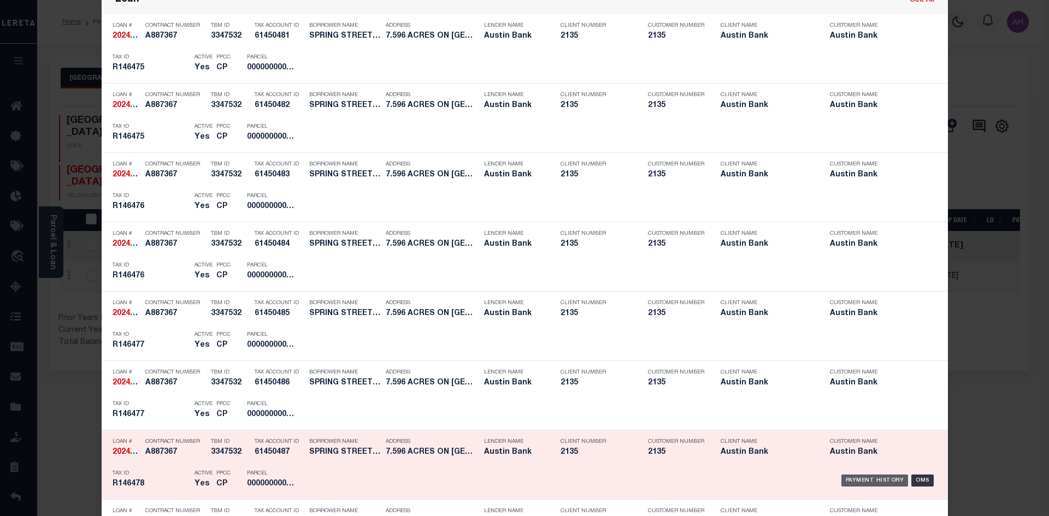
click at [855, 480] on div "Payment History" at bounding box center [874, 481] width 67 height 12
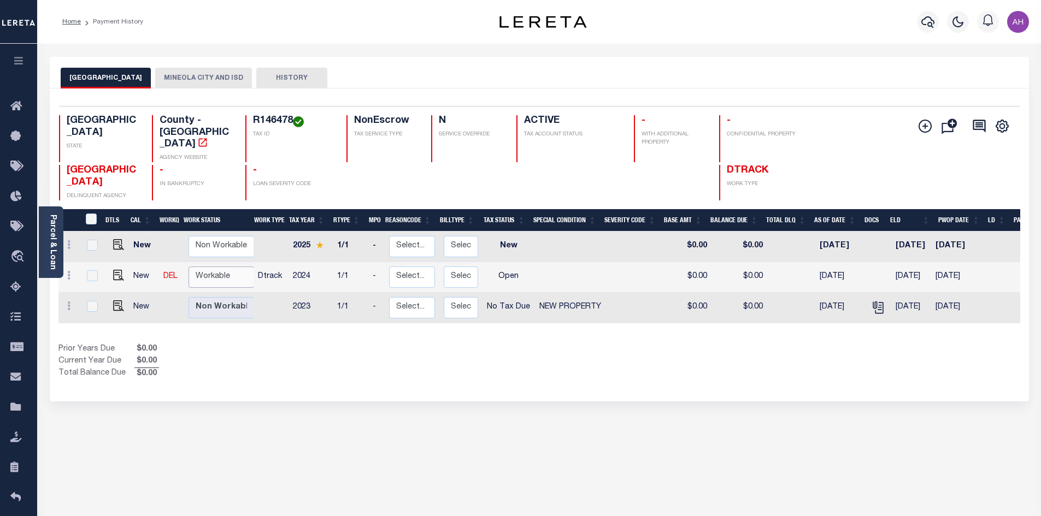
click at [213, 267] on select "Non Workable Workable" at bounding box center [221, 277] width 66 height 21
checkbox input "true"
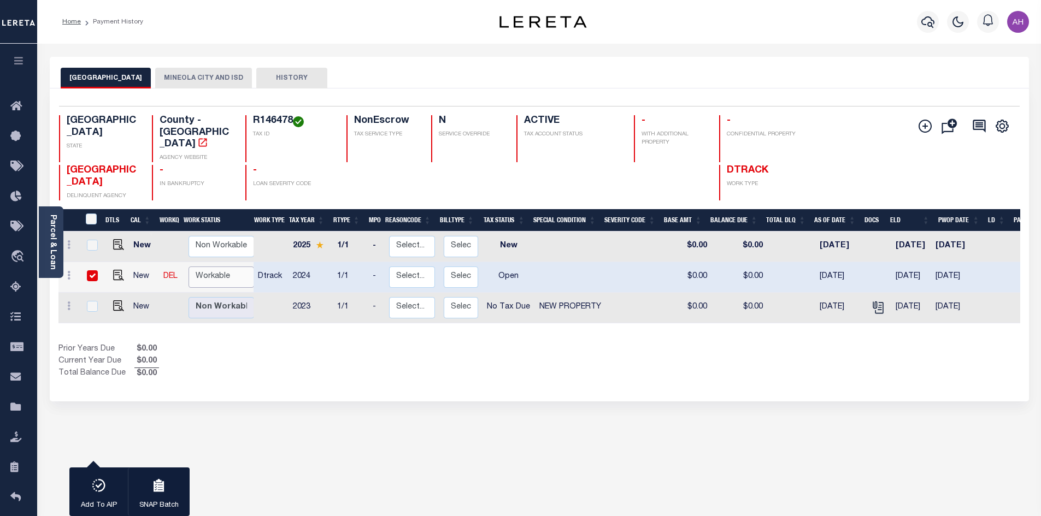
select select "true"
click at [188, 267] on select "Non Workable Workable" at bounding box center [221, 277] width 66 height 21
checkbox input "false"
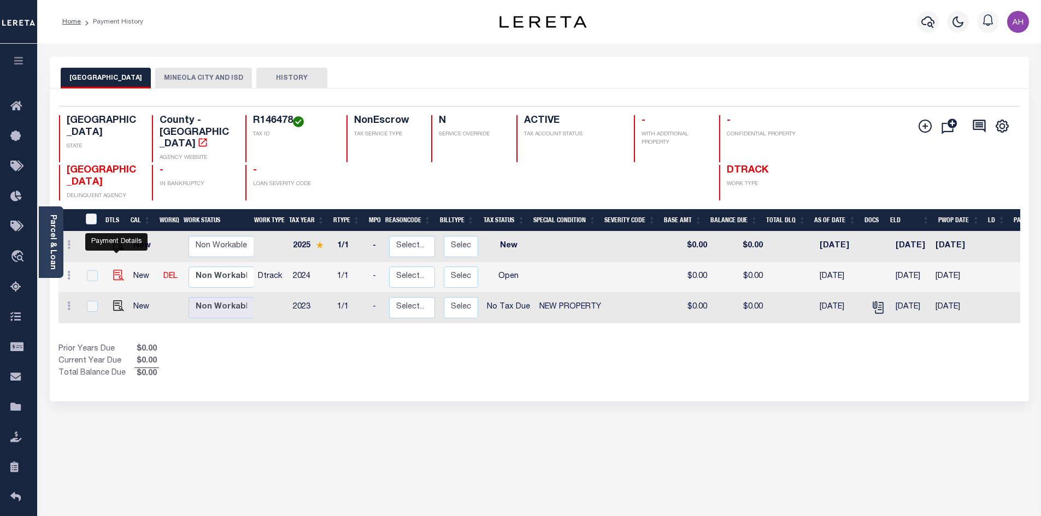
click at [119, 270] on img "" at bounding box center [118, 275] width 11 height 11
checkbox input "true"
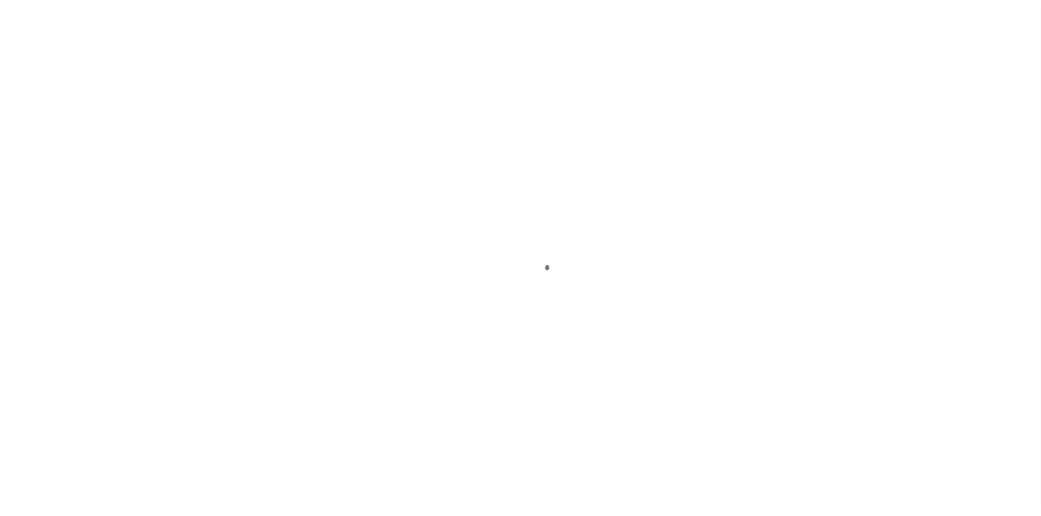
select select "OP2"
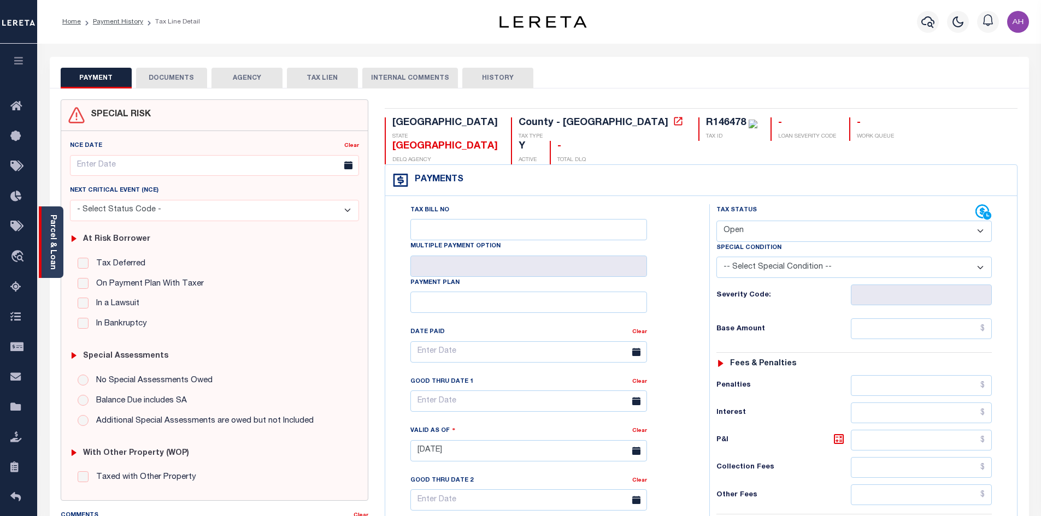
click at [49, 244] on link "Parcel & Loan" at bounding box center [53, 242] width 8 height 55
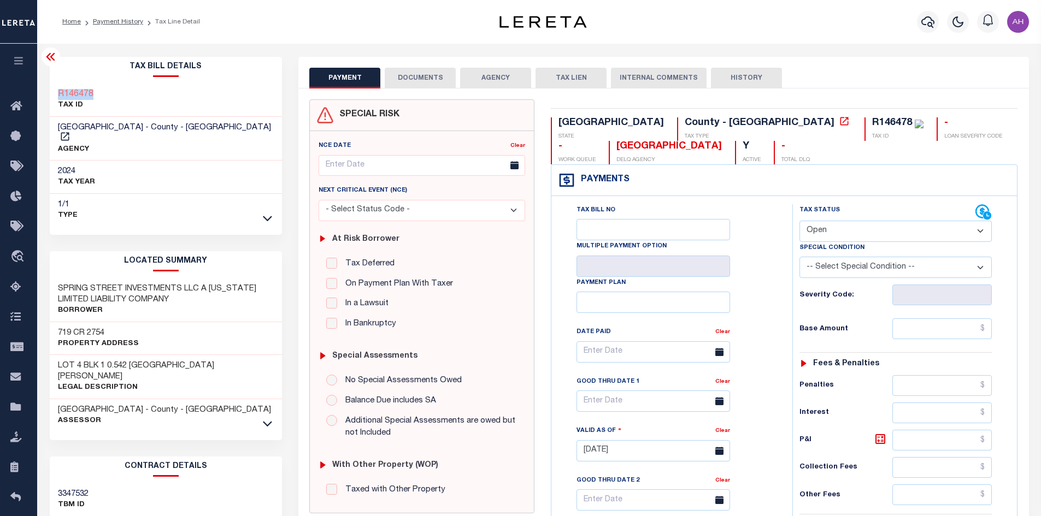
drag, startPoint x: 98, startPoint y: 90, endPoint x: 52, endPoint y: 95, distance: 45.6
click at [52, 95] on div "R146478 TAX ID" at bounding box center [166, 100] width 233 height 33
copy h3 "R146478"
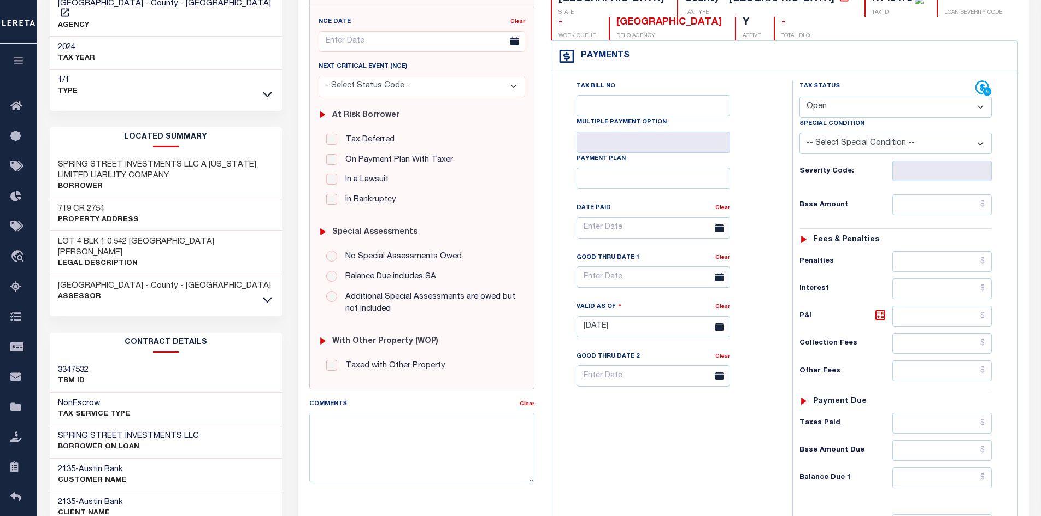
scroll to position [273, 0]
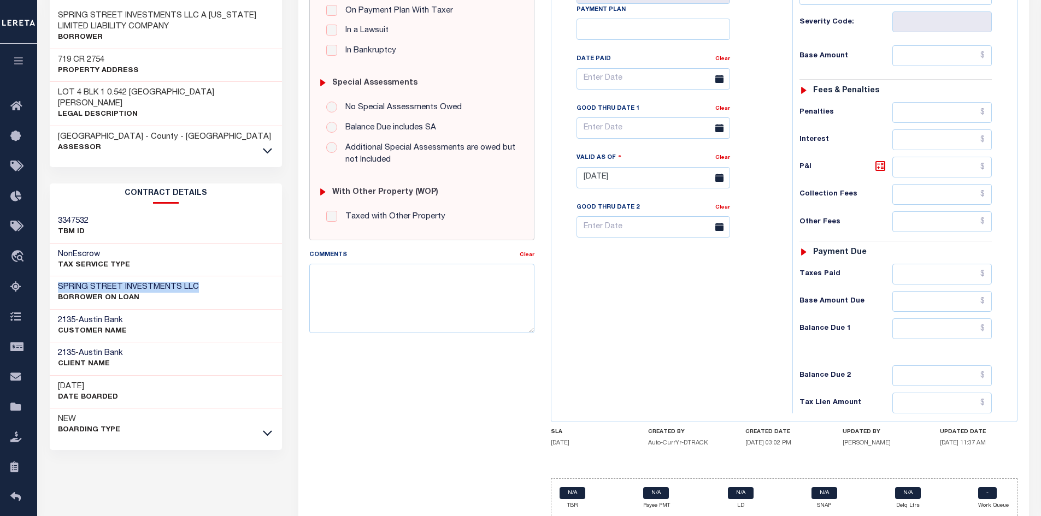
drag, startPoint x: 197, startPoint y: 265, endPoint x: 42, endPoint y: 262, distance: 155.7
click at [42, 262] on div "Tax Bill Details R146478 TAX ID AGENCY" at bounding box center [166, 168] width 249 height 769
copy h3 "SPRING STREET INVESTMENTS LLC"
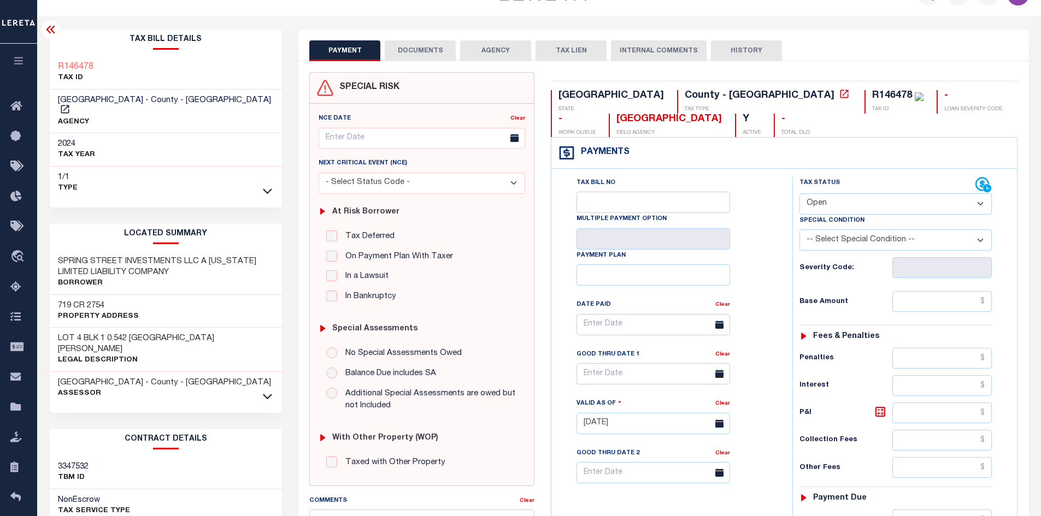
scroll to position [0, 0]
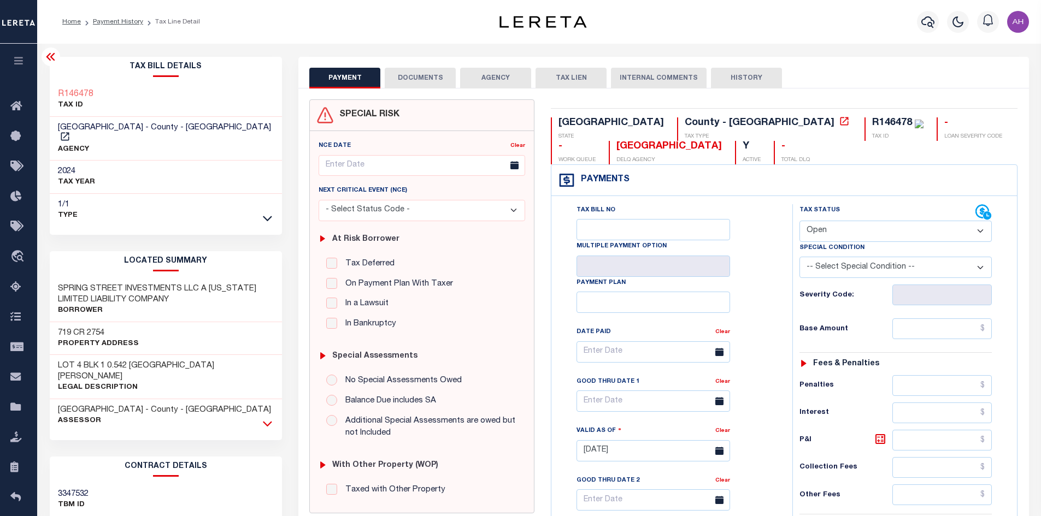
click at [266, 418] on icon at bounding box center [267, 423] width 9 height 11
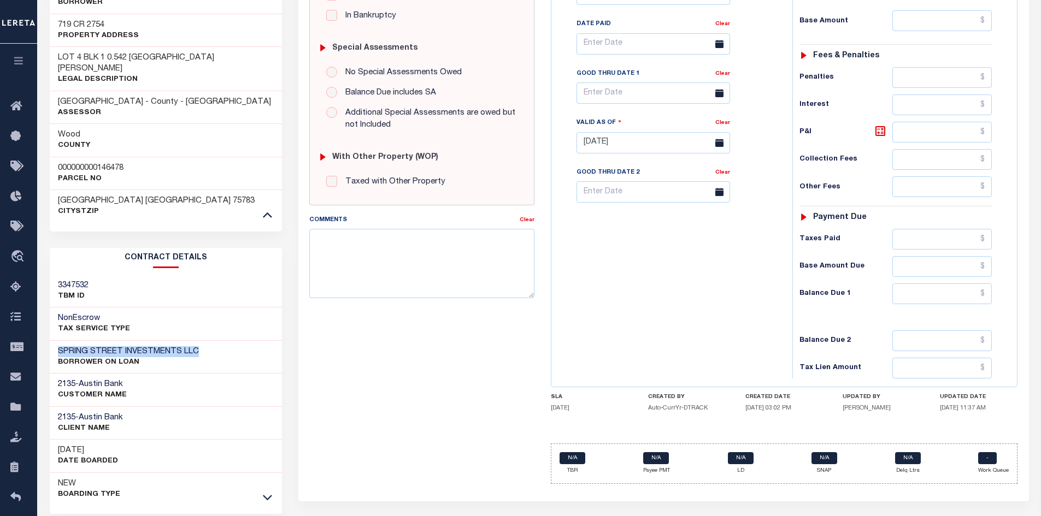
scroll to position [333, 0]
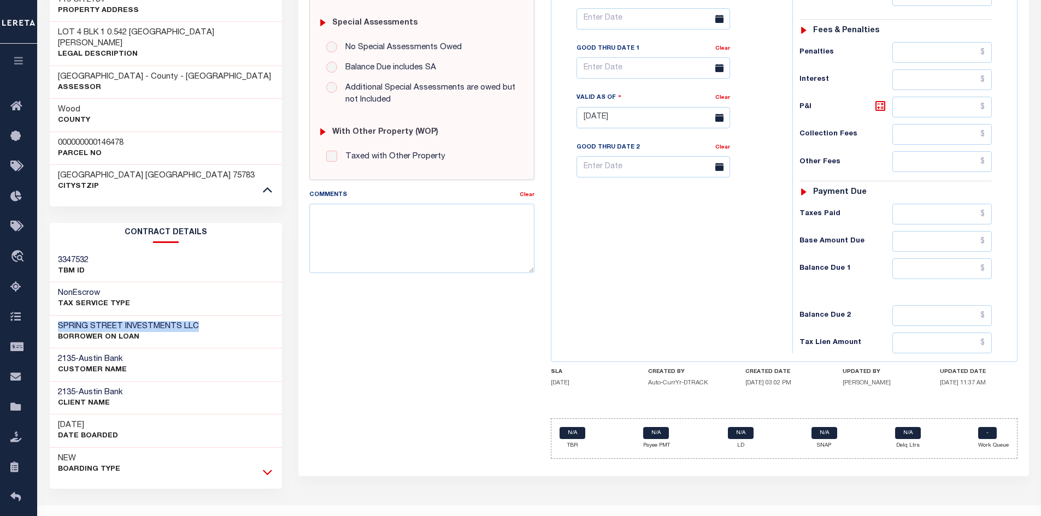
click at [266, 467] on icon at bounding box center [267, 472] width 9 height 11
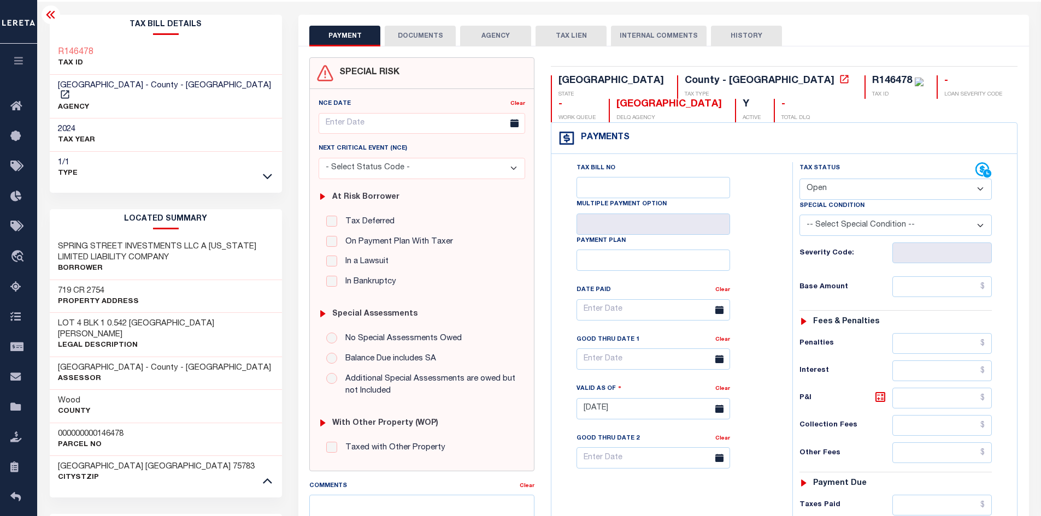
scroll to position [0, 0]
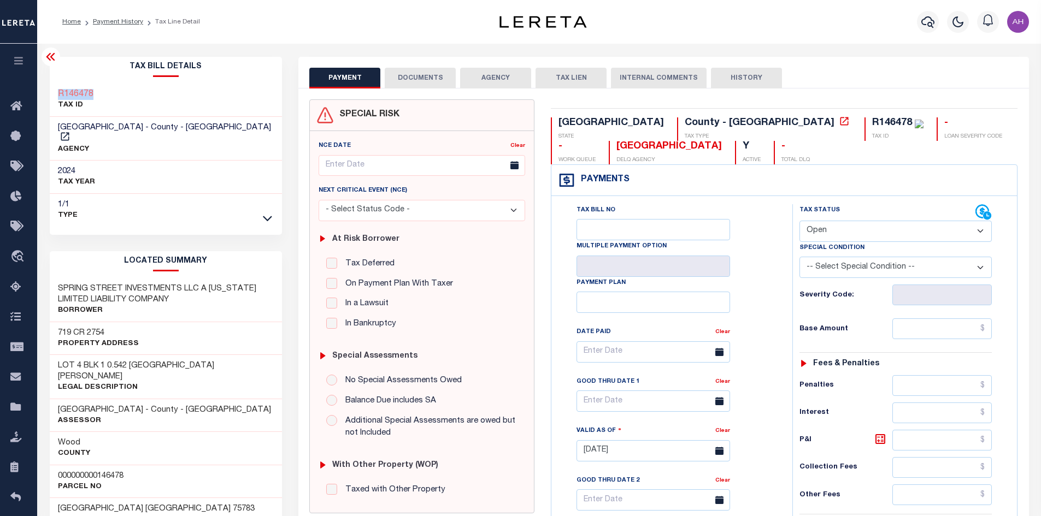
drag, startPoint x: 102, startPoint y: 95, endPoint x: 57, endPoint y: 94, distance: 44.8
click at [57, 94] on div "R146478 TAX ID" at bounding box center [166, 100] width 233 height 33
copy h3 "R146478"
click at [13, 291] on icon at bounding box center [18, 288] width 17 height 14
